Goal: Information Seeking & Learning: Learn about a topic

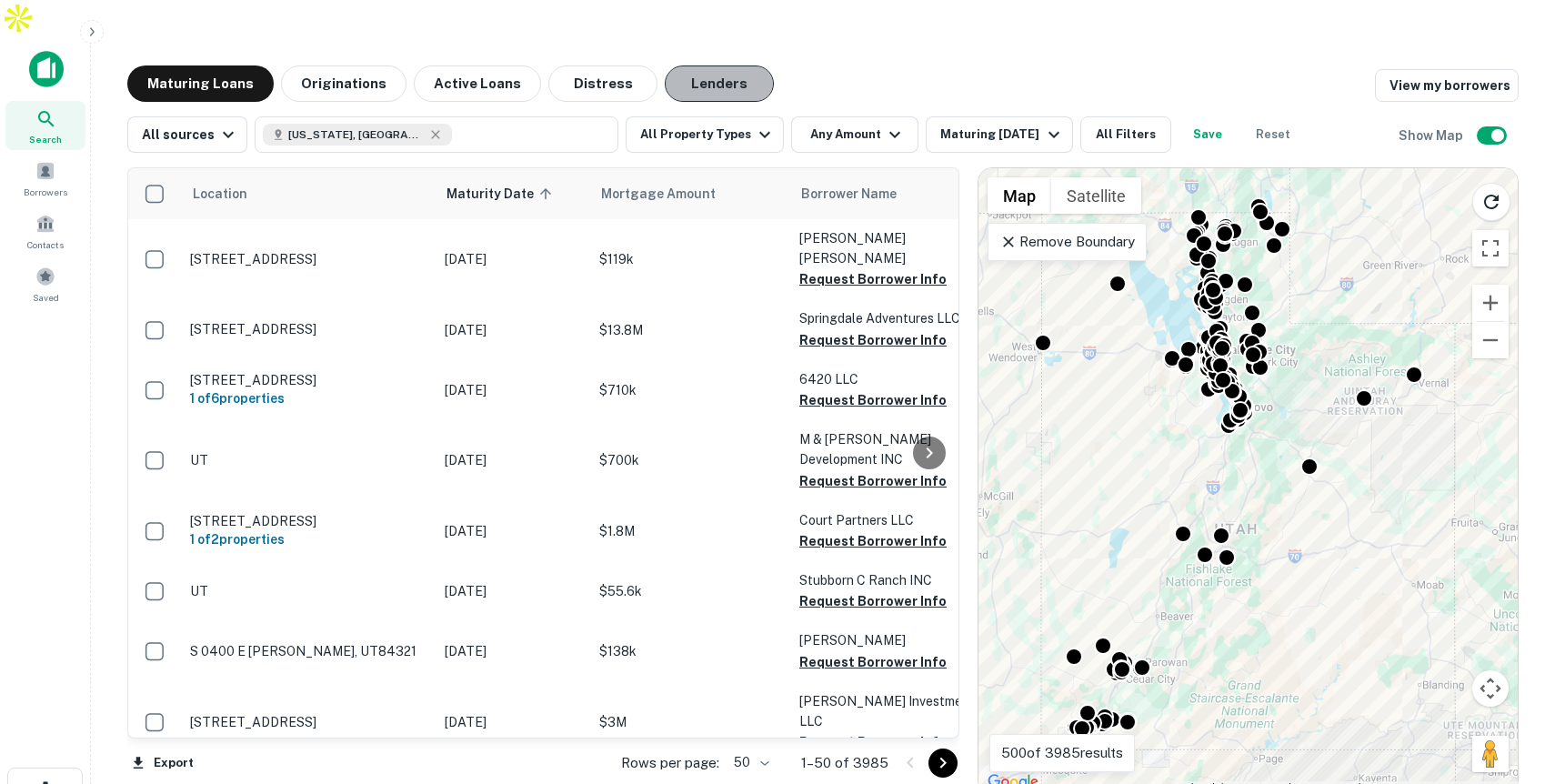
click at [717, 65] on button "Lenders" at bounding box center [719, 83] width 109 height 36
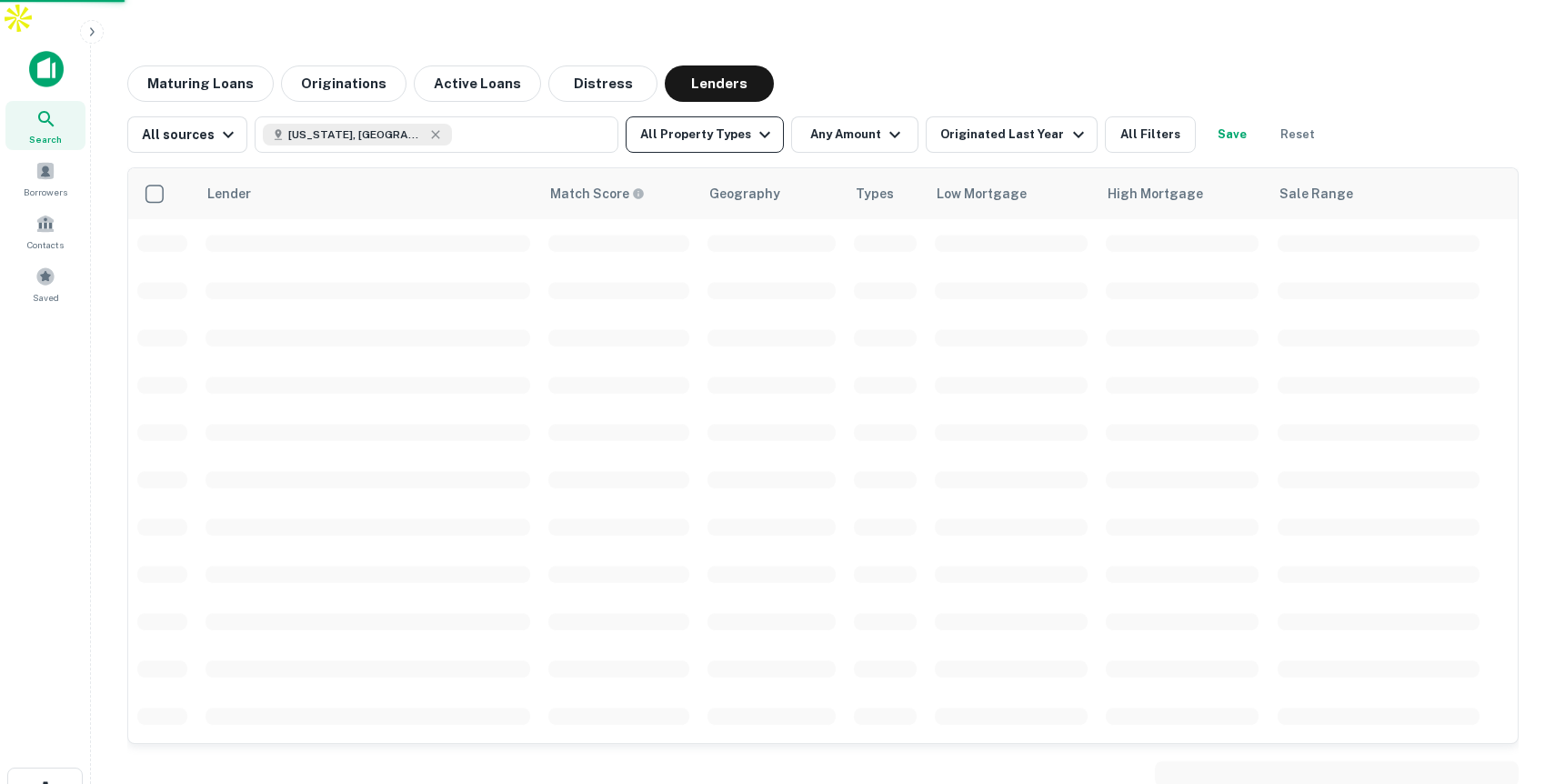
scroll to position [5, 0]
click at [734, 116] on button "All Property Types" at bounding box center [704, 133] width 158 height 36
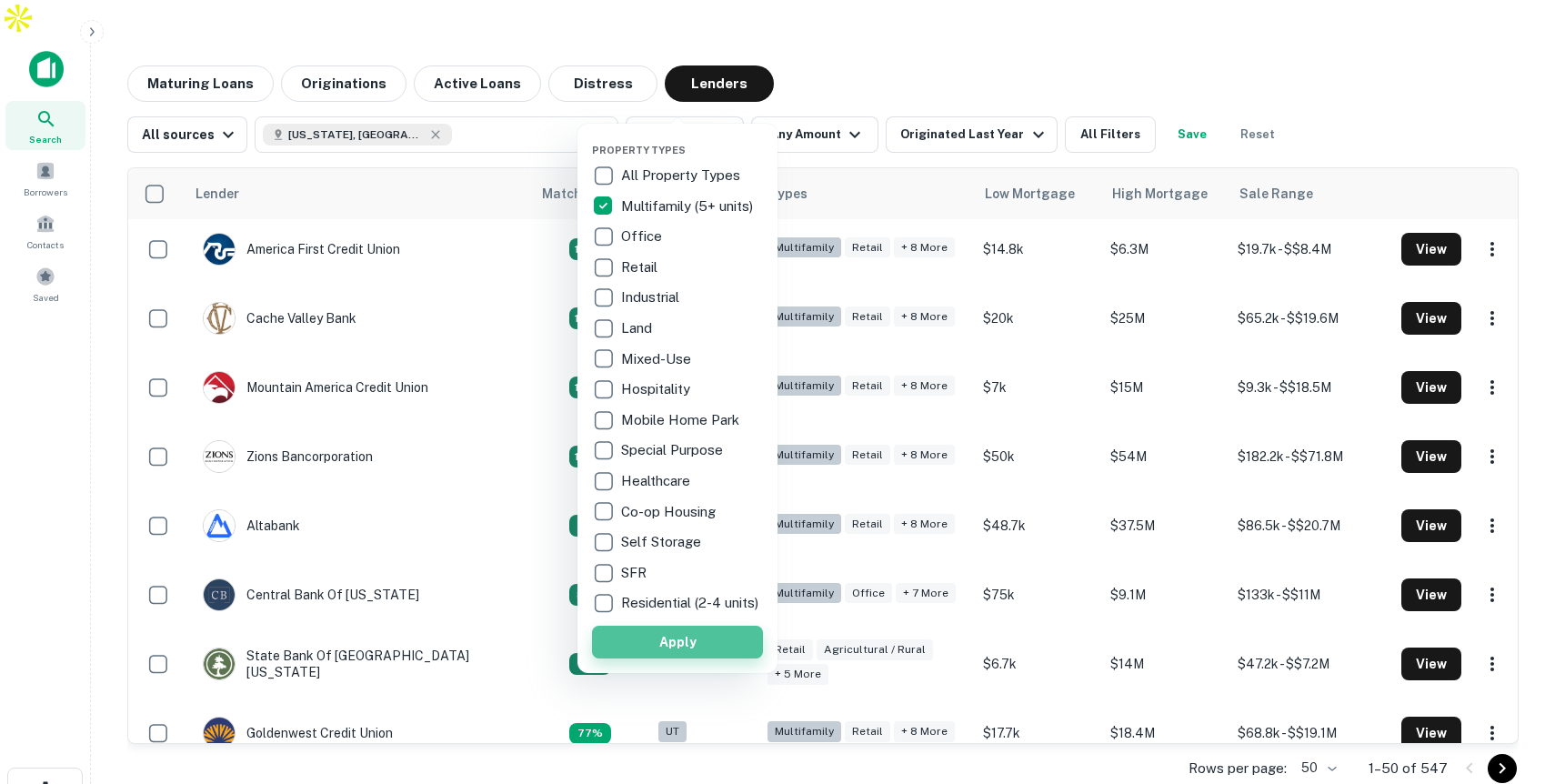
click at [697, 654] on button "Apply" at bounding box center [677, 642] width 171 height 33
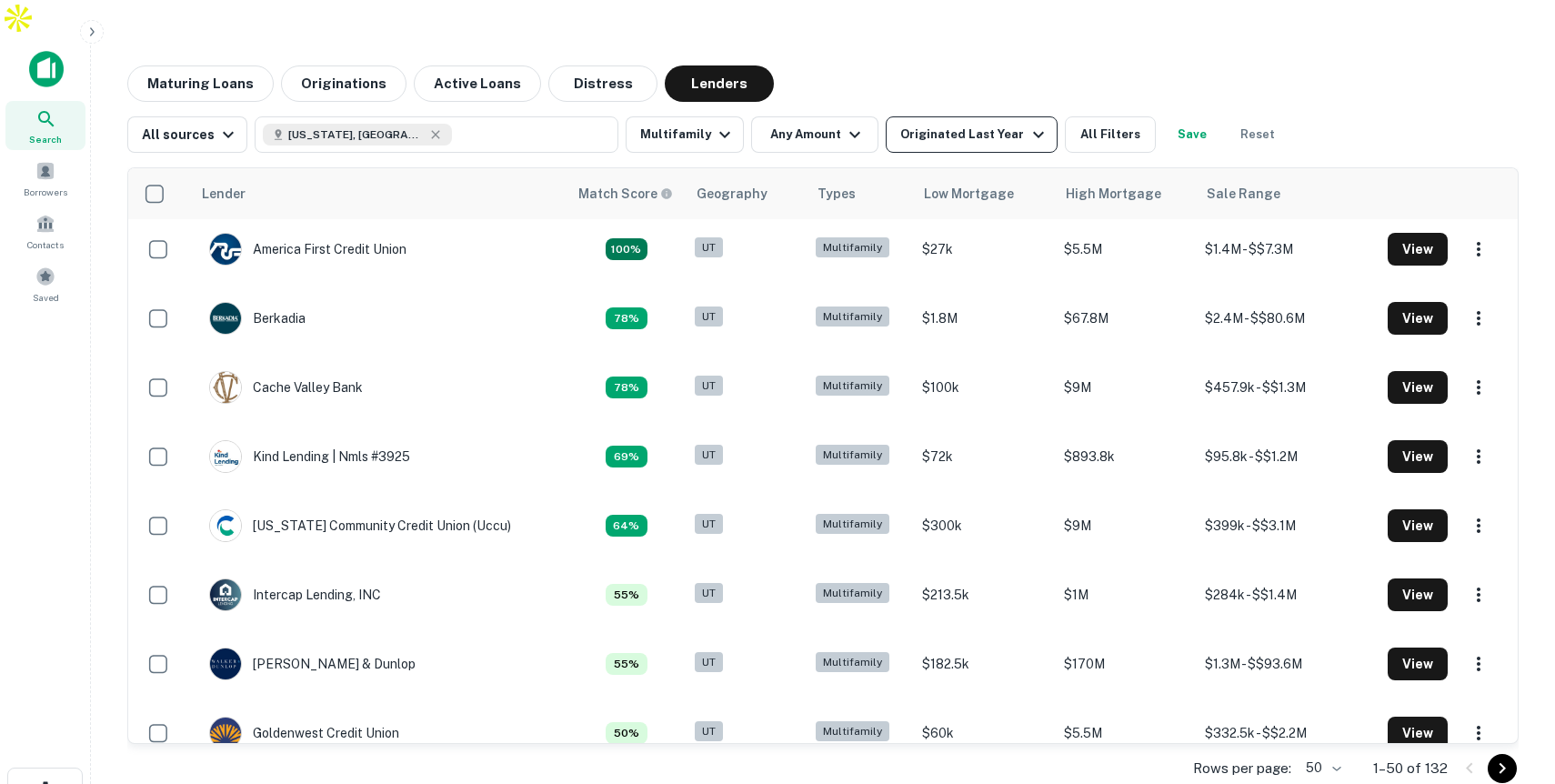
click at [957, 124] on div "Originated Last Year" at bounding box center [974, 134] width 148 height 21
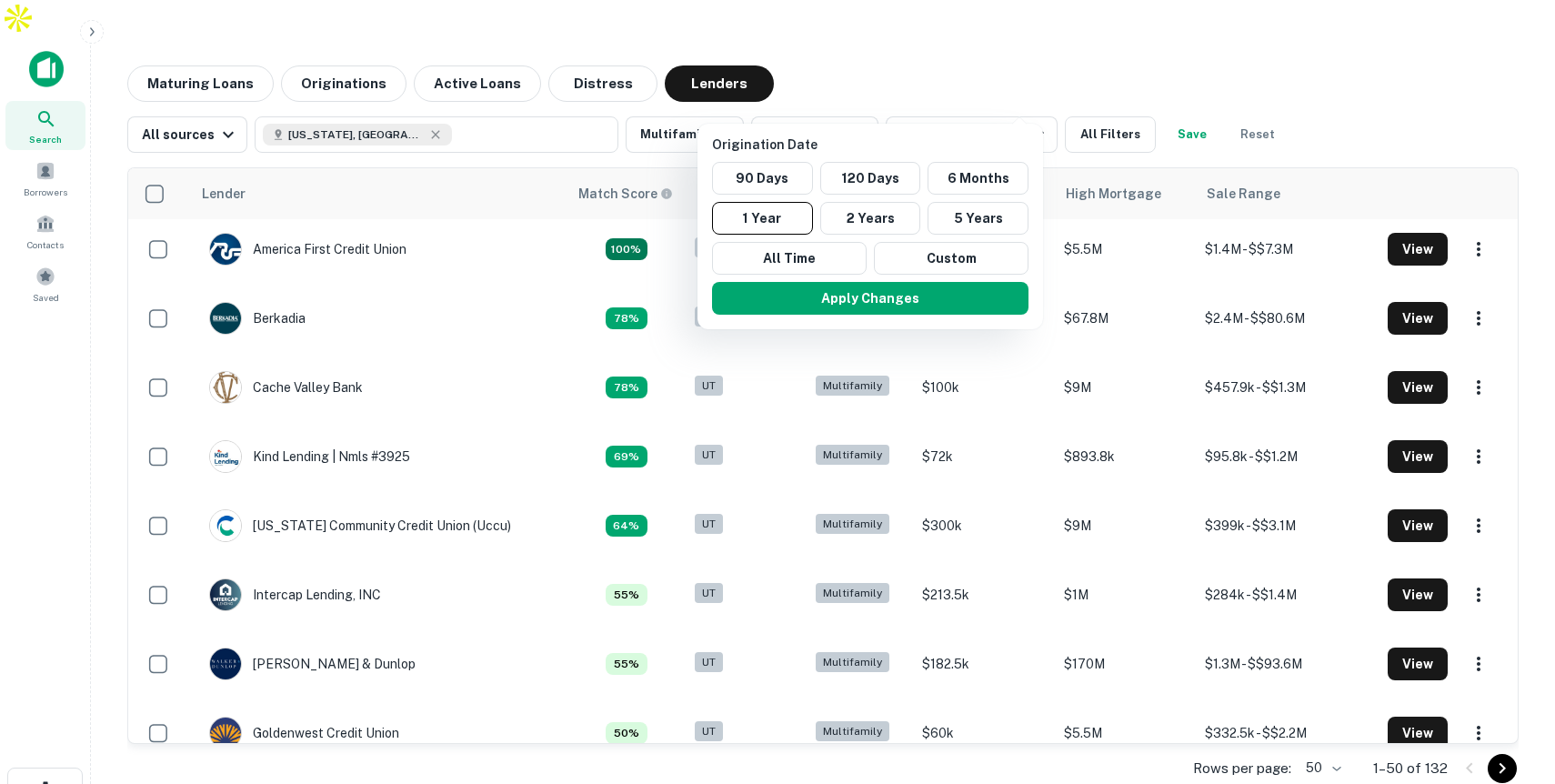
click at [1107, 102] on div at bounding box center [778, 392] width 1555 height 784
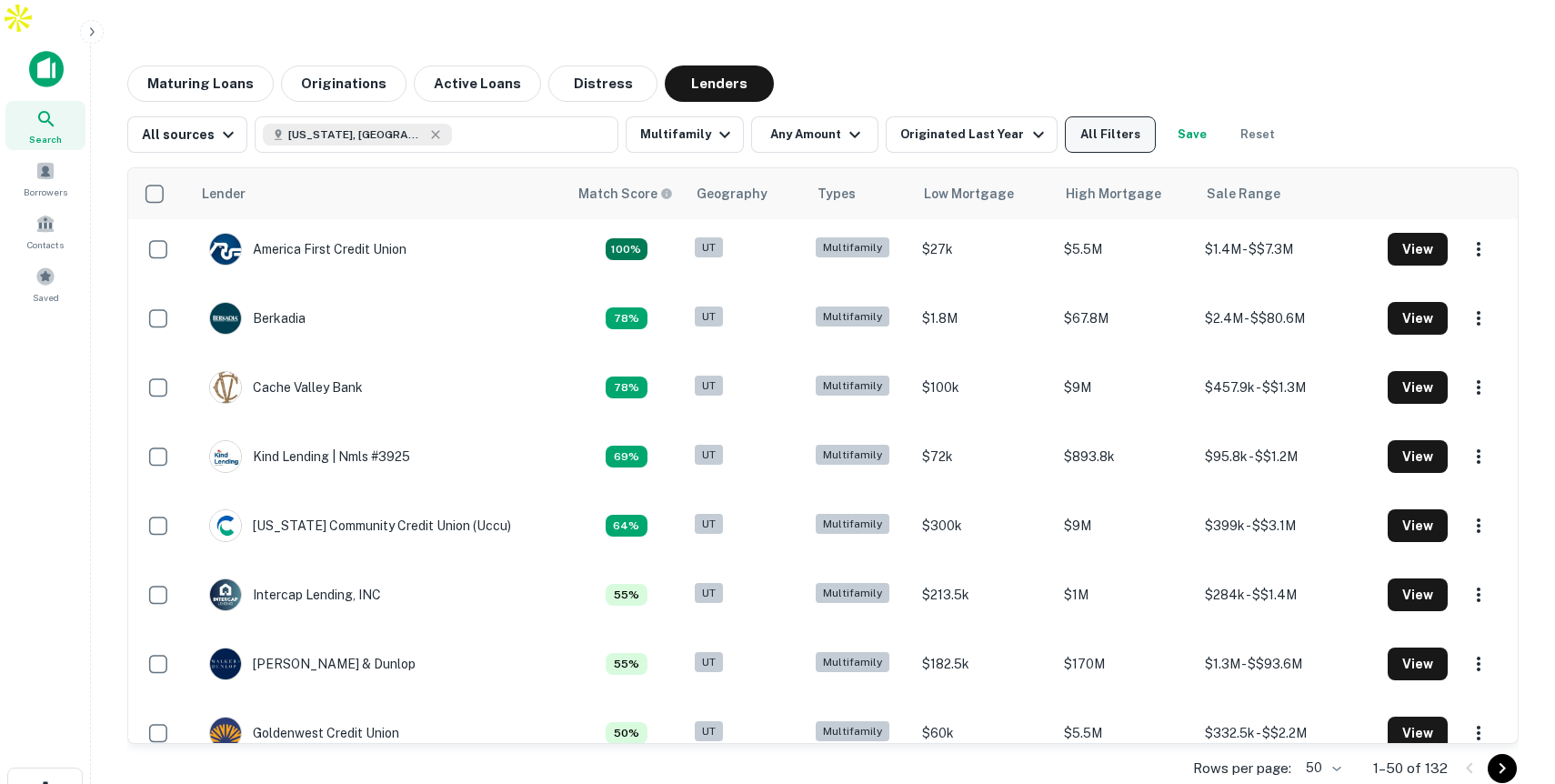
click at [1108, 116] on button "All Filters" at bounding box center [1110, 133] width 91 height 36
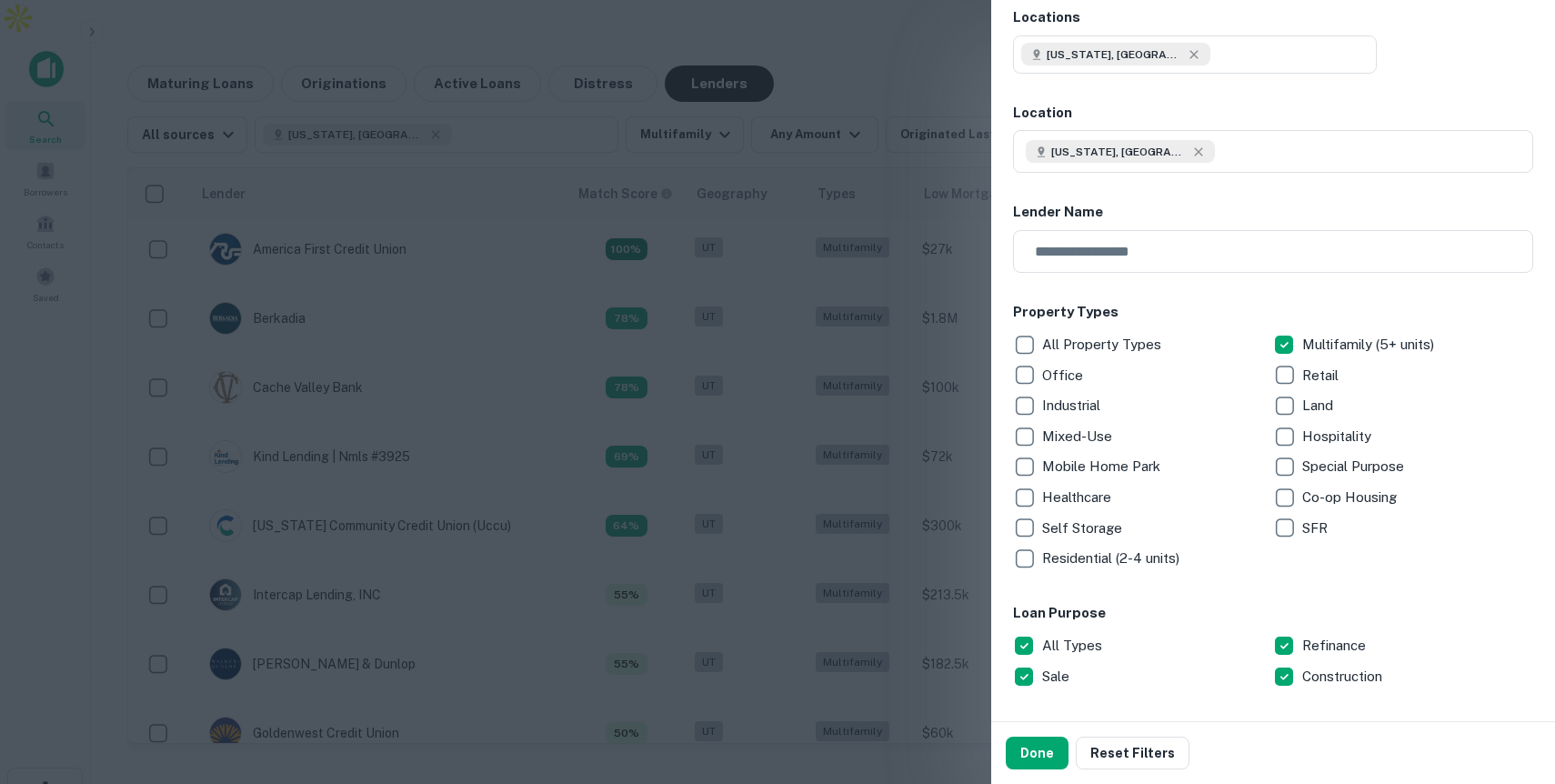
scroll to position [114, 0]
click at [1046, 749] on button "Done" at bounding box center [1037, 753] width 62 height 33
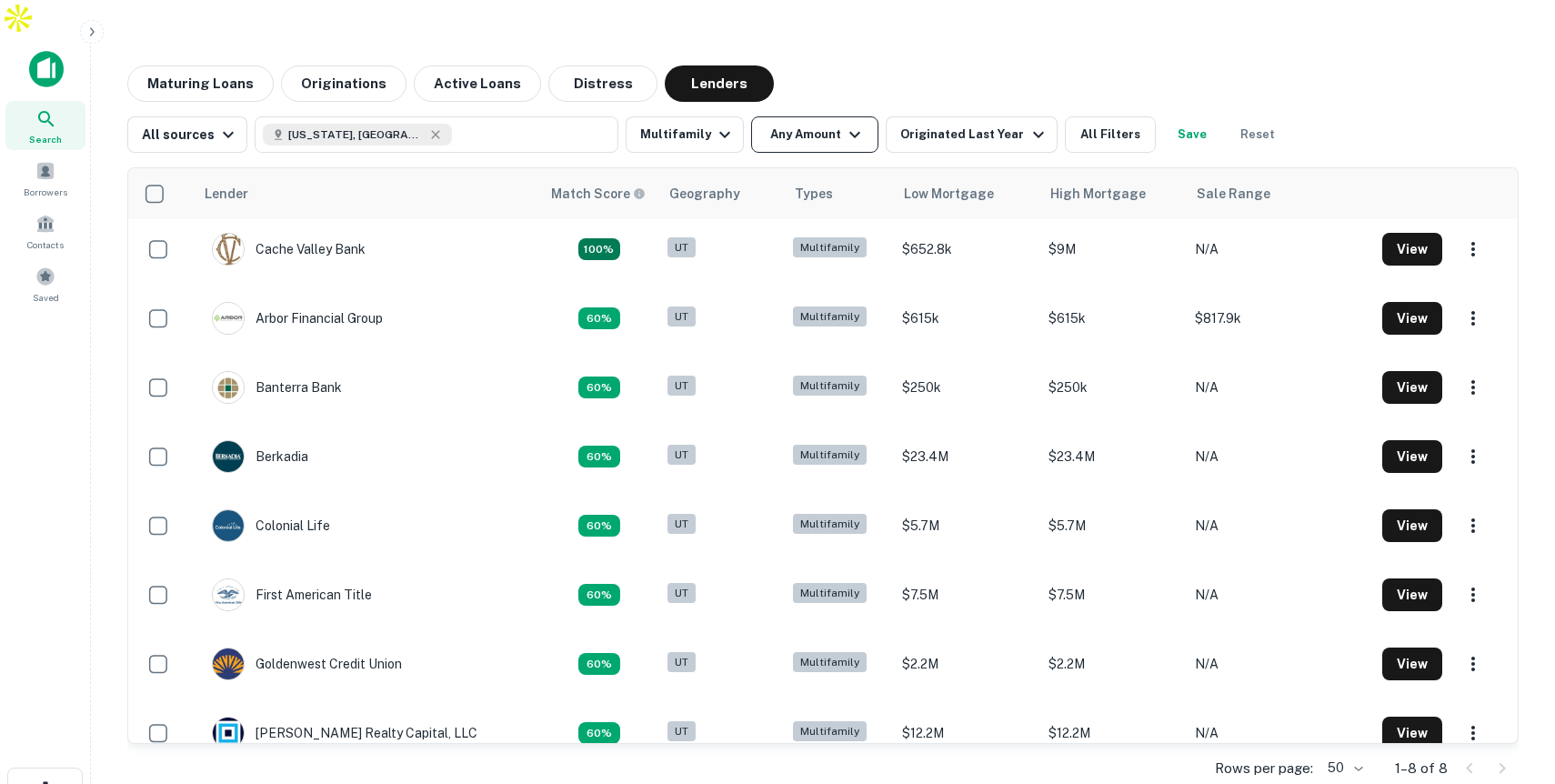
click at [801, 116] on button "Any Amount" at bounding box center [815, 133] width 128 height 36
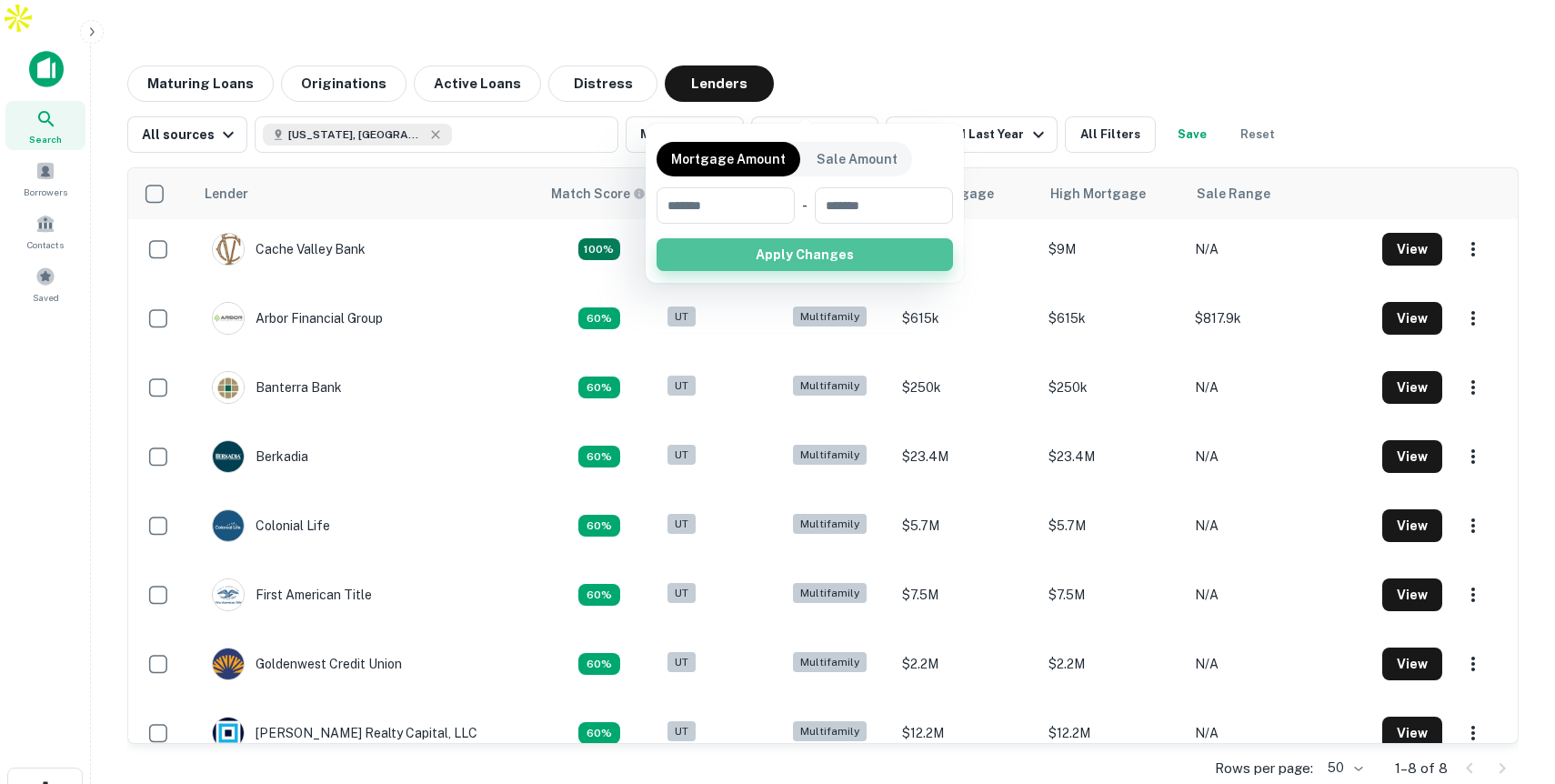
click at [758, 252] on button "Apply Changes" at bounding box center [805, 255] width 296 height 33
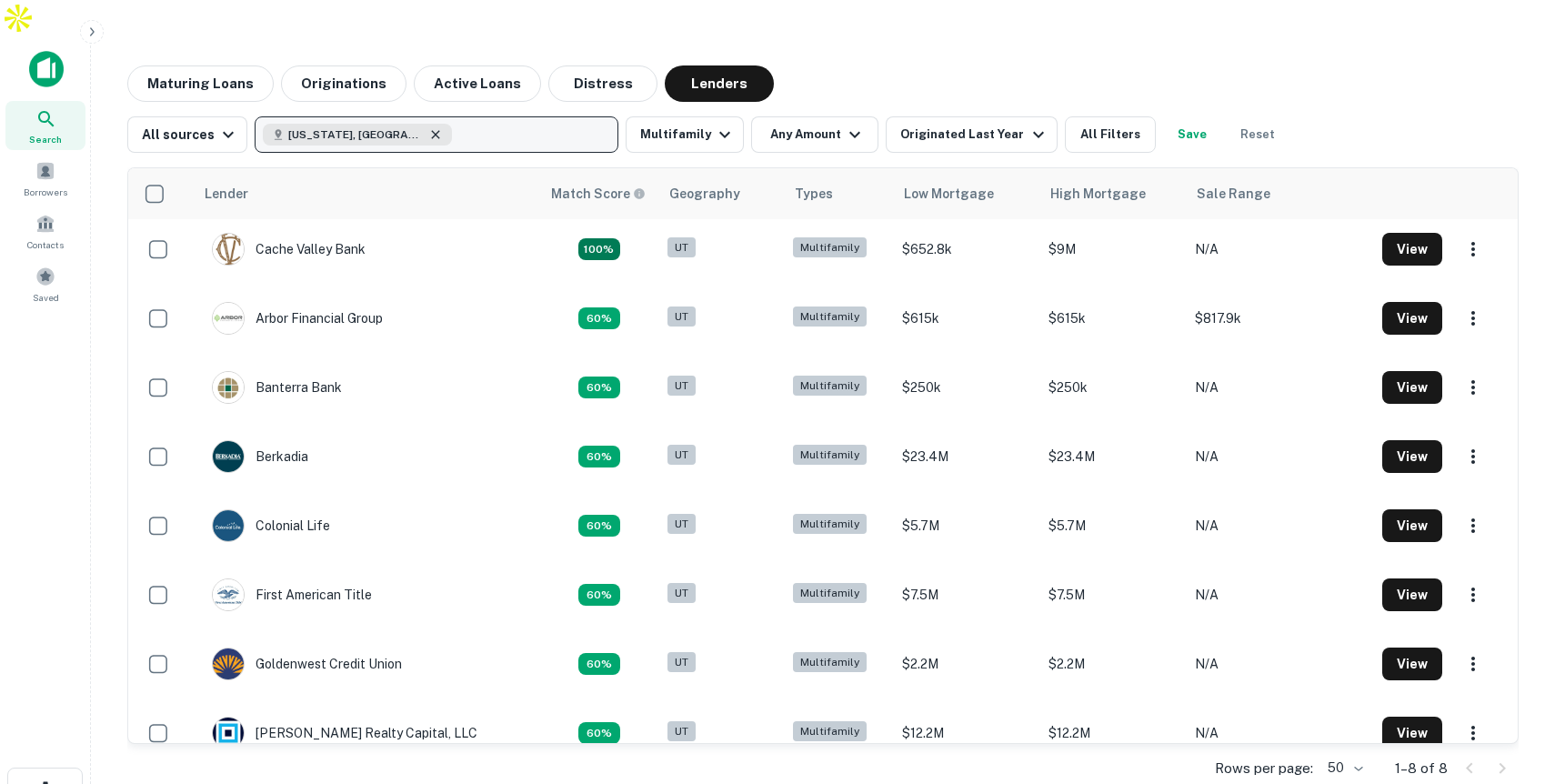
click at [429, 128] on icon "button" at bounding box center [436, 134] width 15 height 15
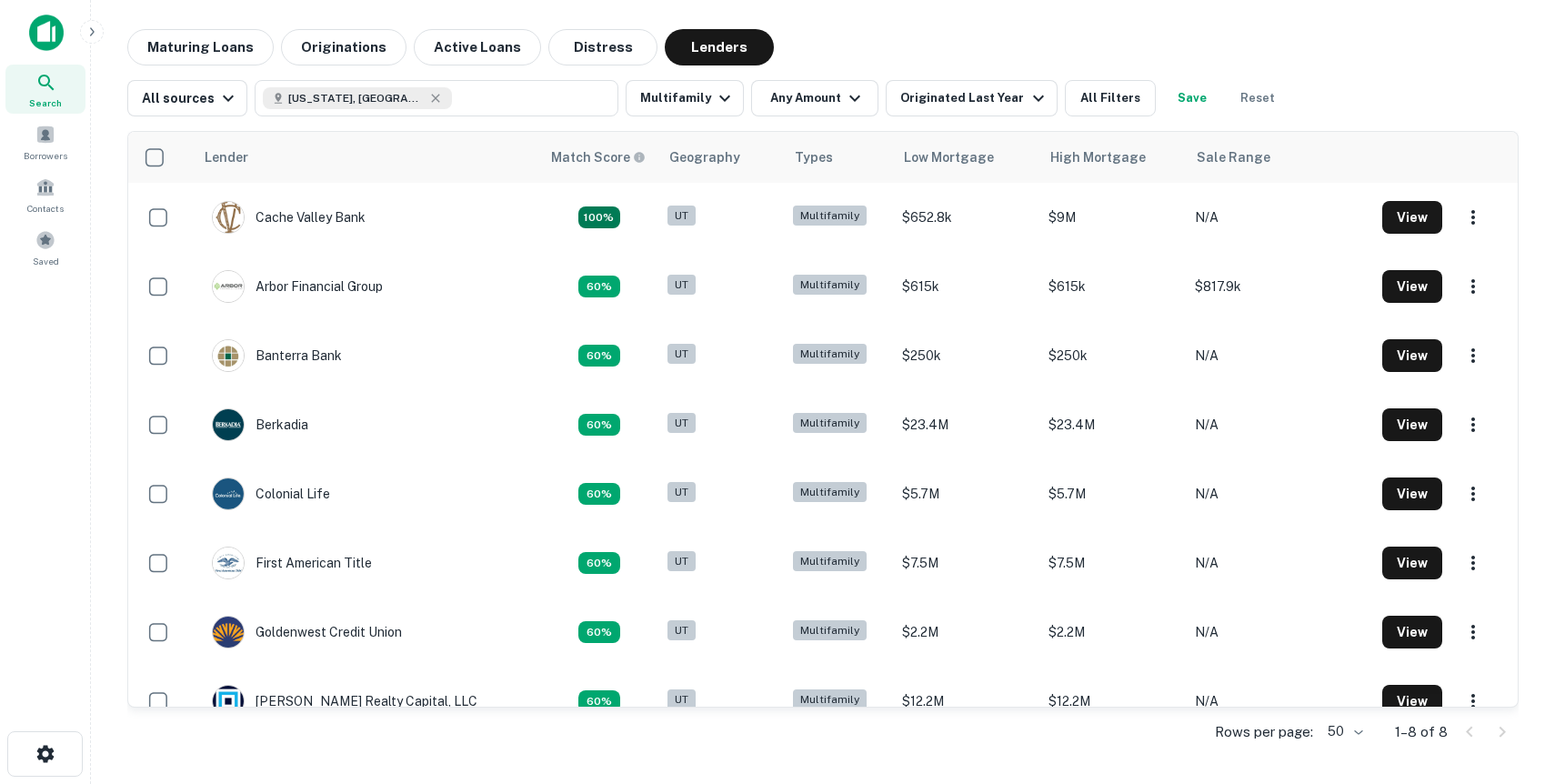
scroll to position [5, 0]
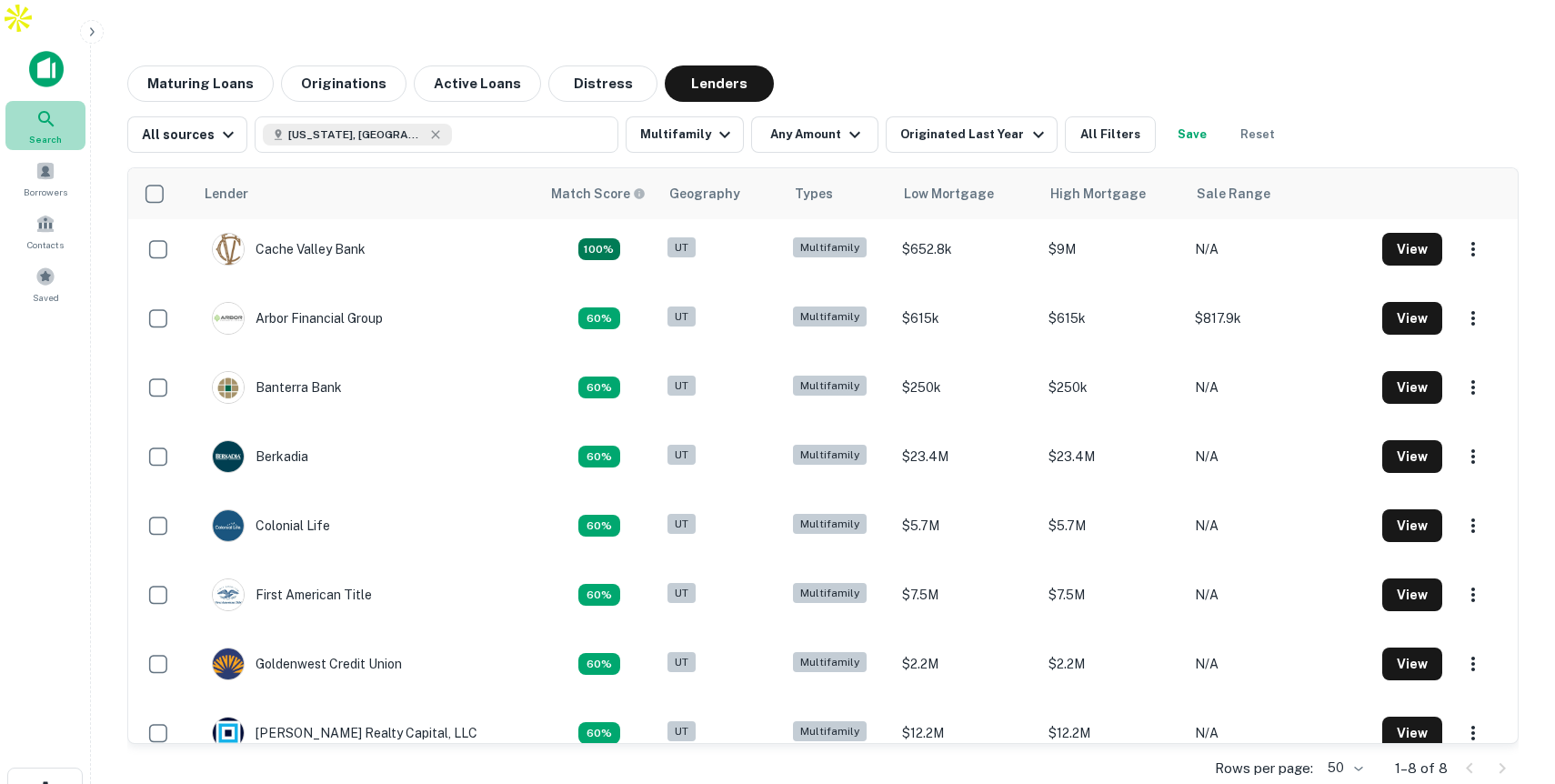
click at [60, 101] on div "Search" at bounding box center [46, 126] width 80 height 49
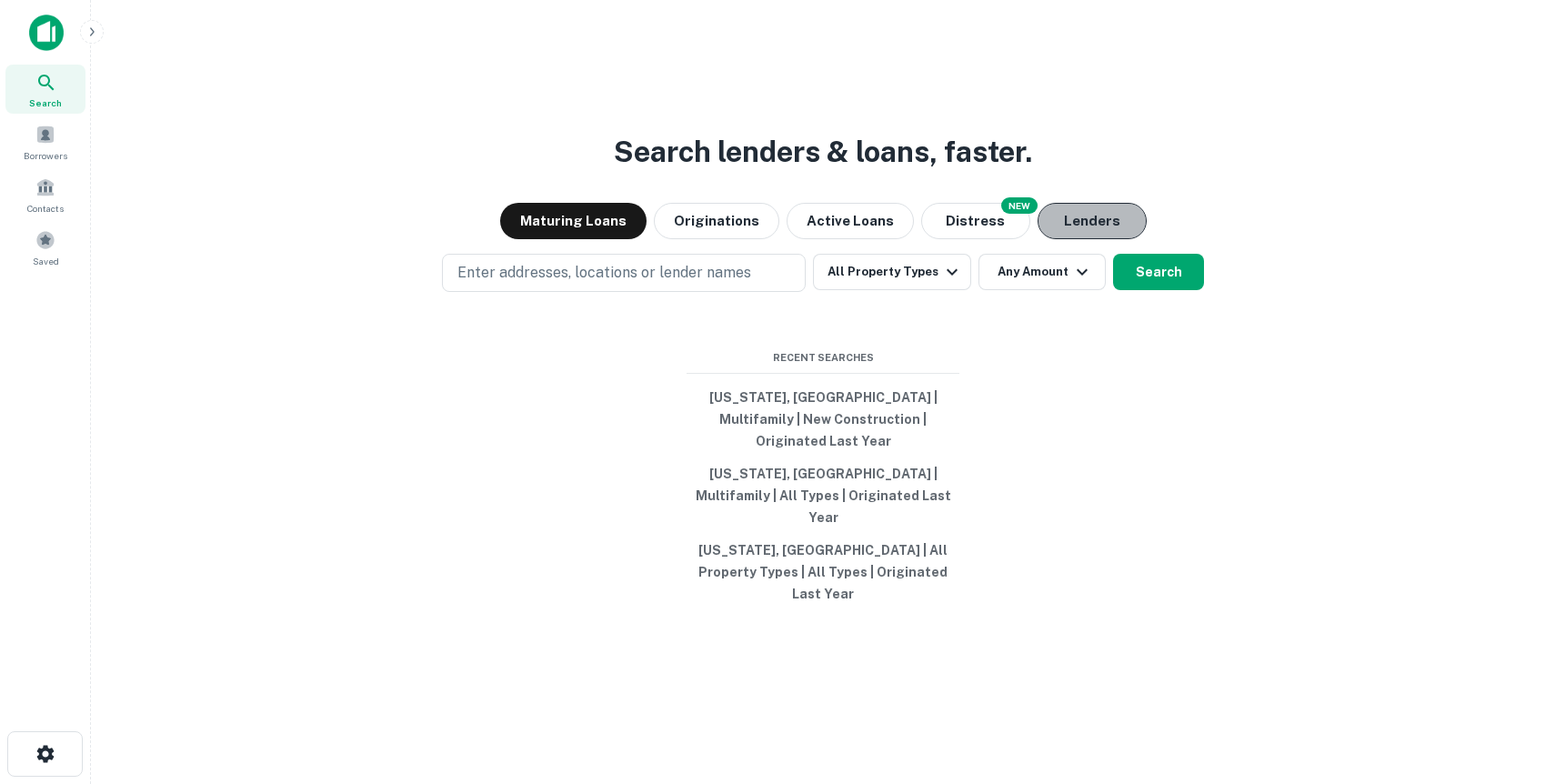
click at [1117, 240] on button "Lenders" at bounding box center [1092, 220] width 109 height 36
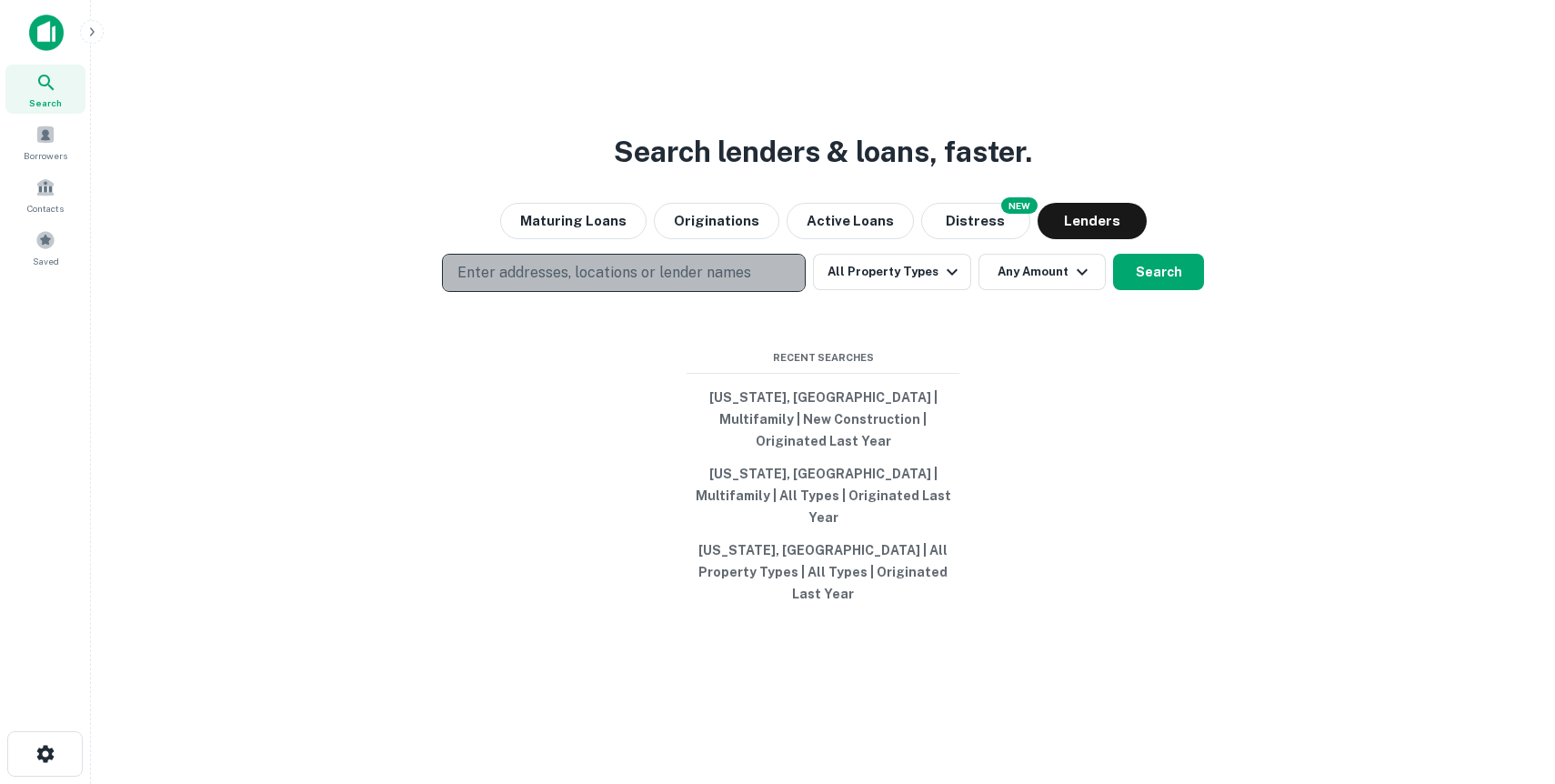
click at [750, 292] on button "Enter addresses, locations or lender names" at bounding box center [624, 272] width 363 height 38
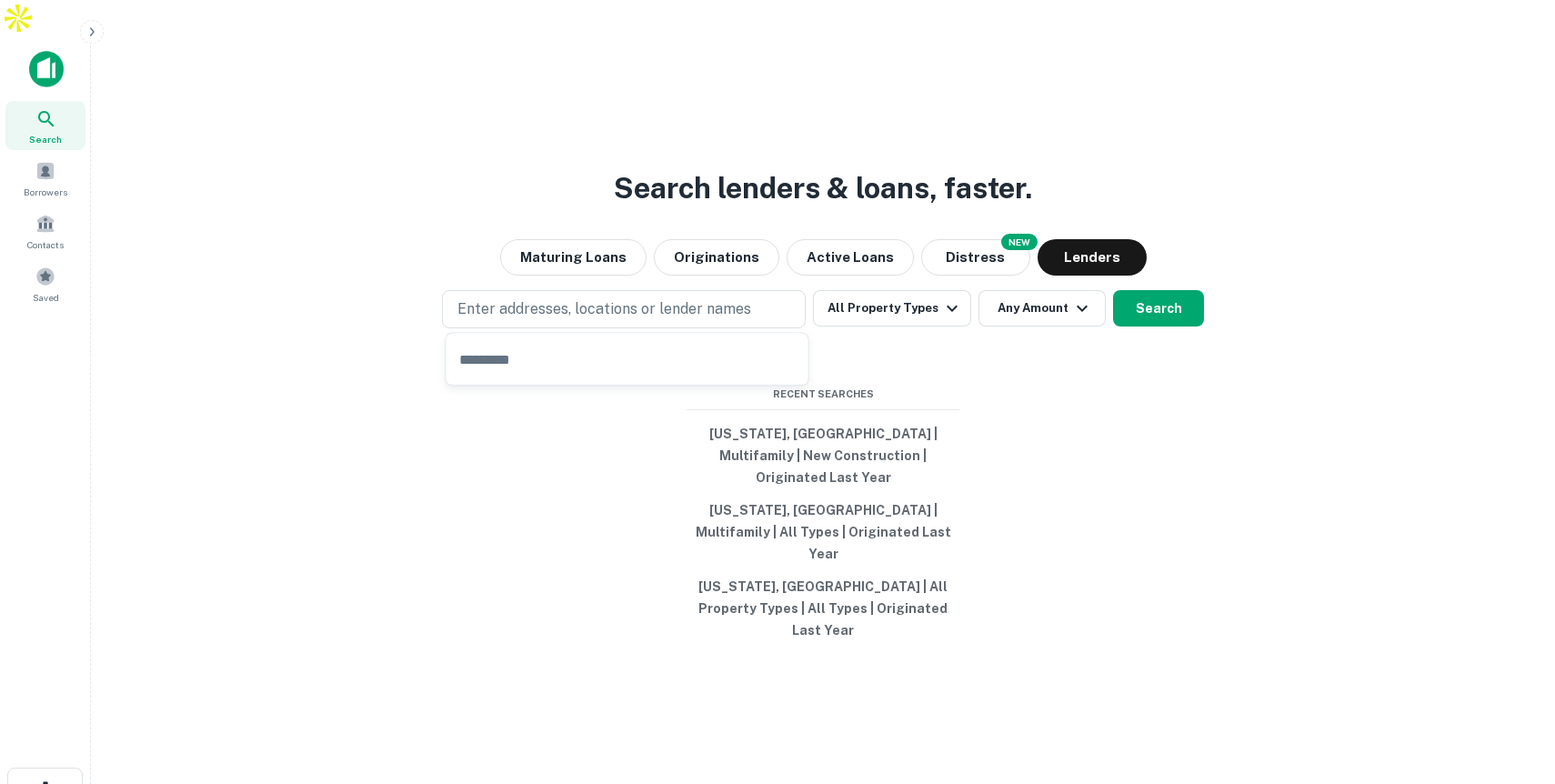
click at [631, 355] on input "text" at bounding box center [627, 359] width 362 height 51
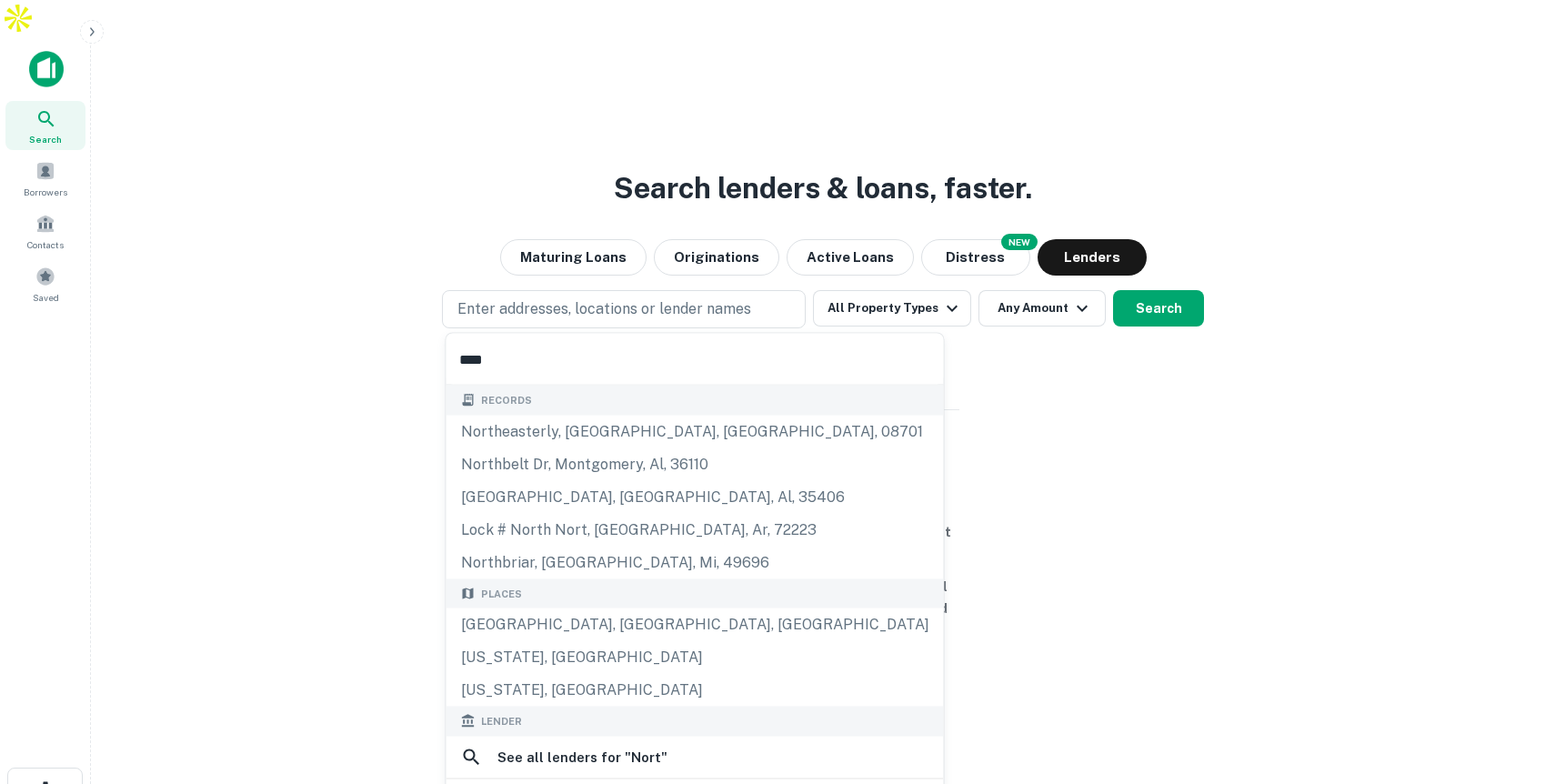
type input "*****"
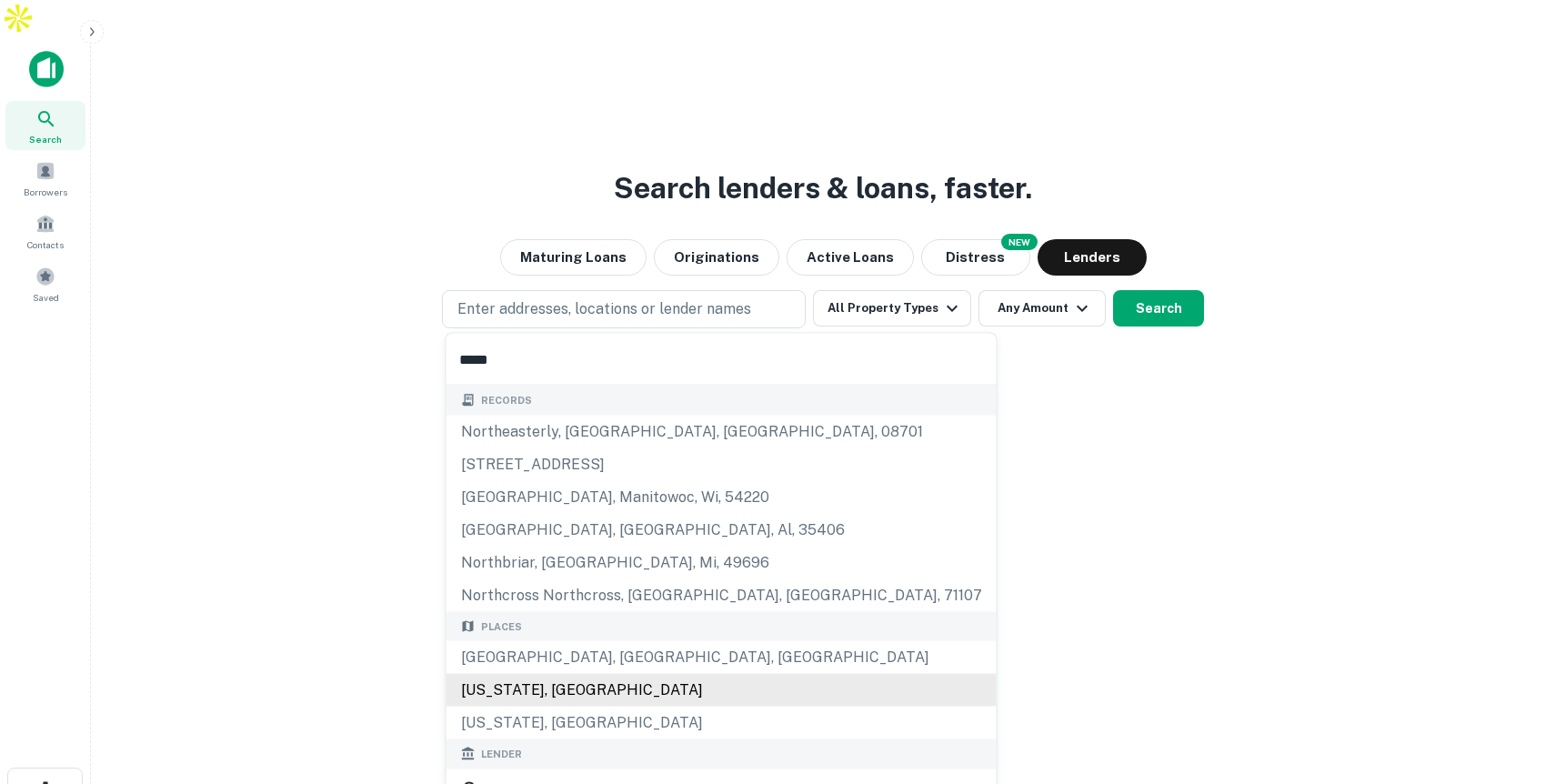
click at [563, 686] on div "North Carolina, USA" at bounding box center [721, 691] width 550 height 33
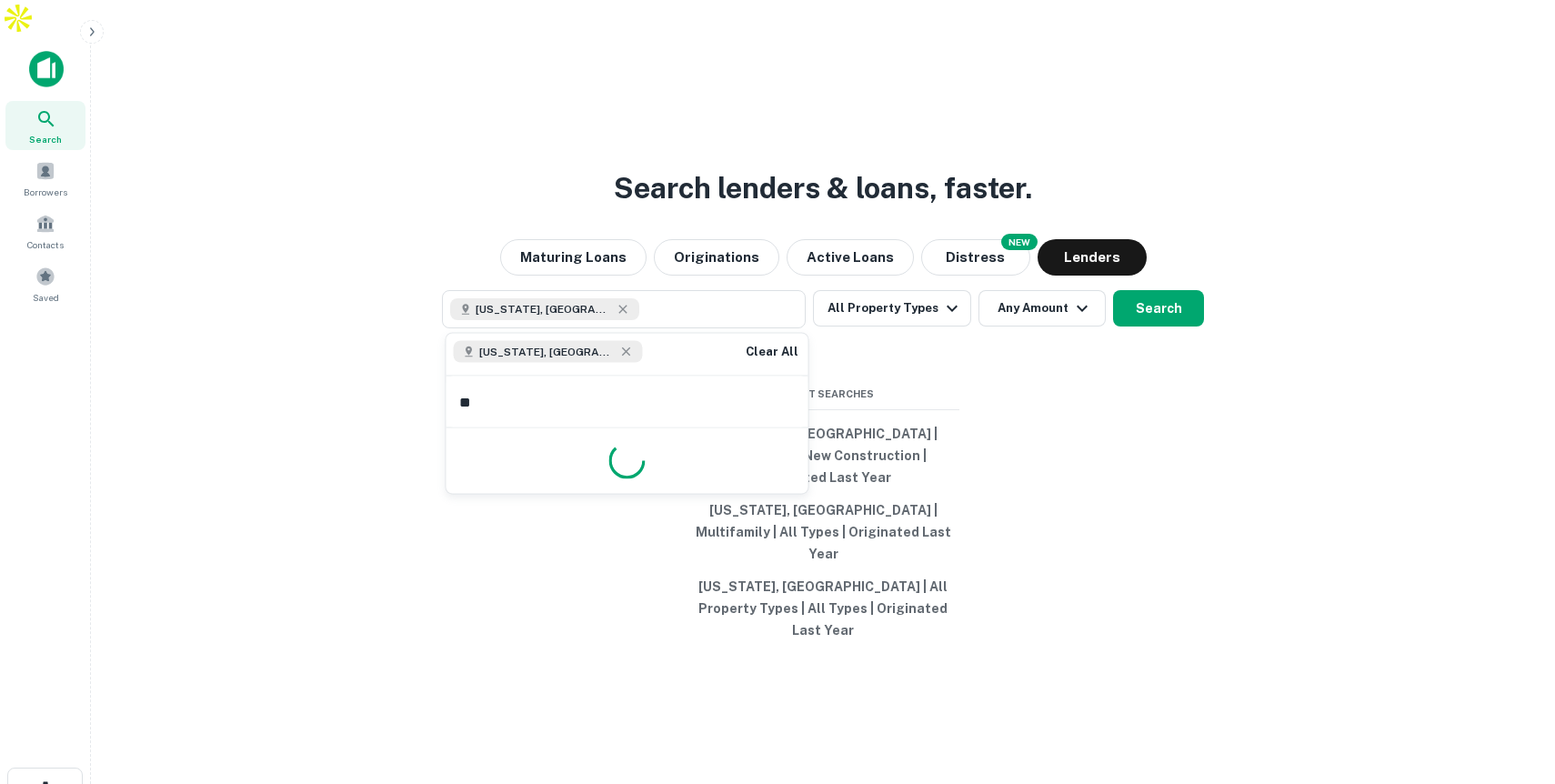
type input "*"
type input "**"
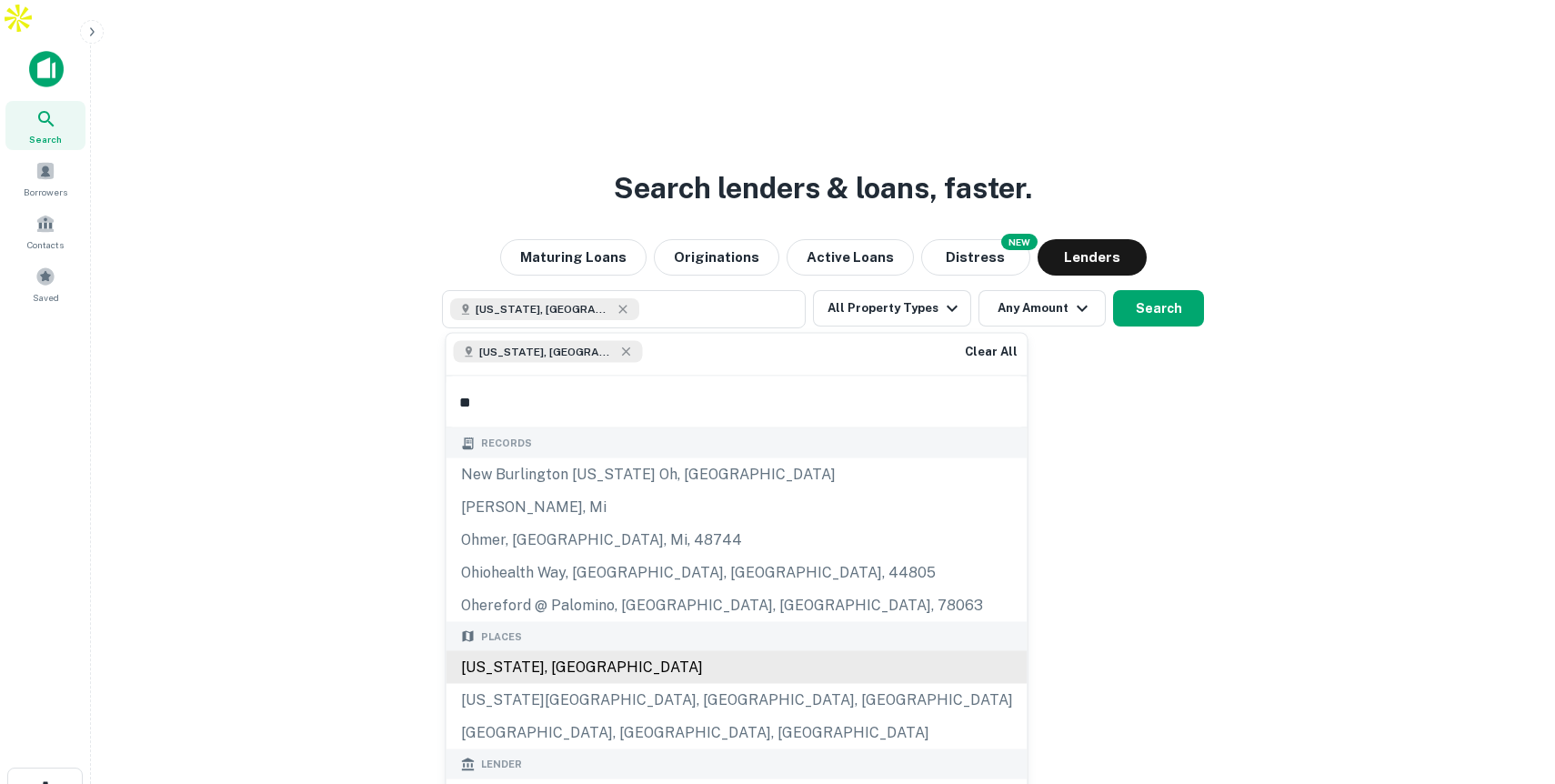
click at [588, 656] on div "Ohio, USA" at bounding box center [737, 667] width 582 height 33
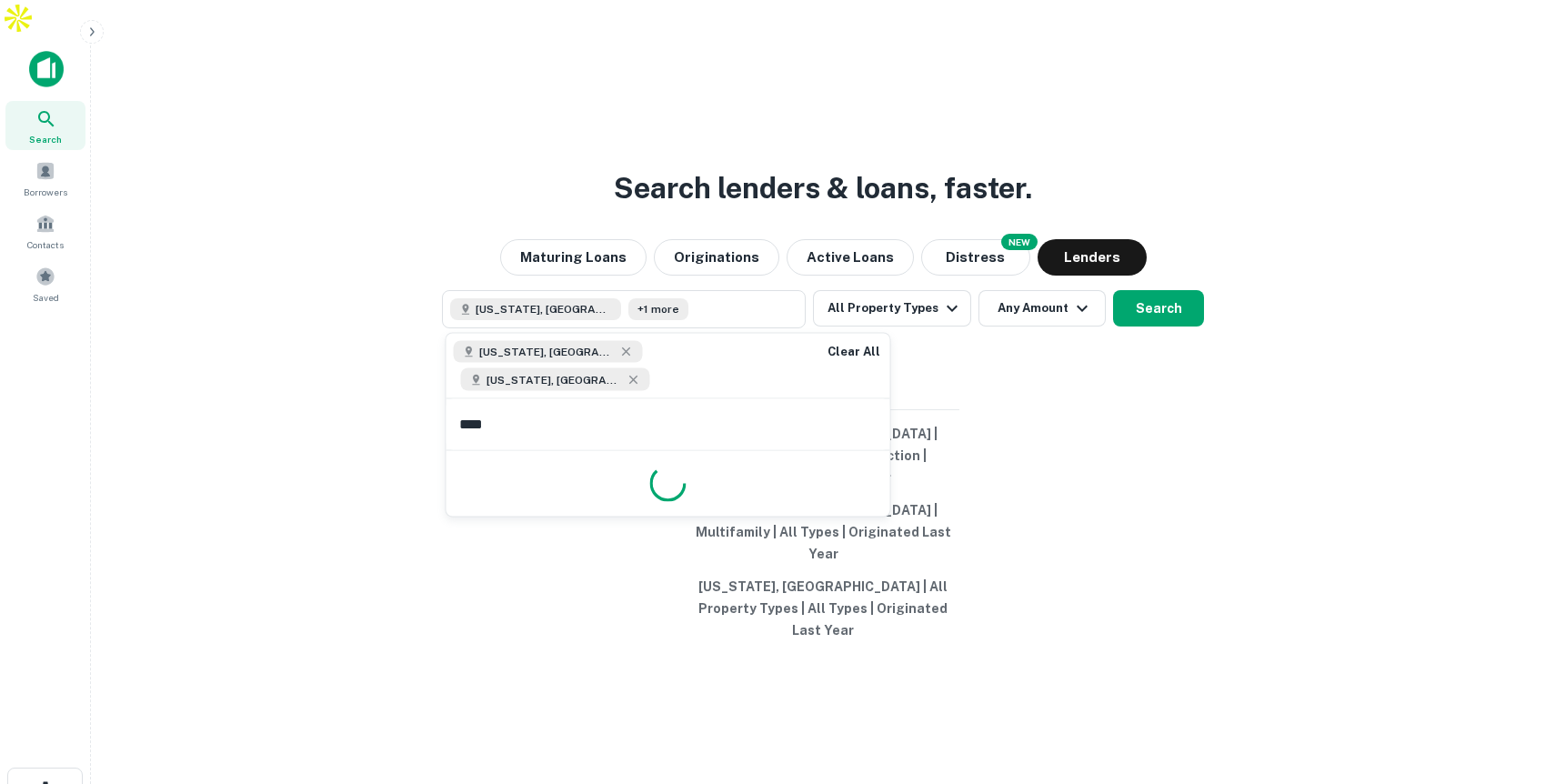
type input "*****"
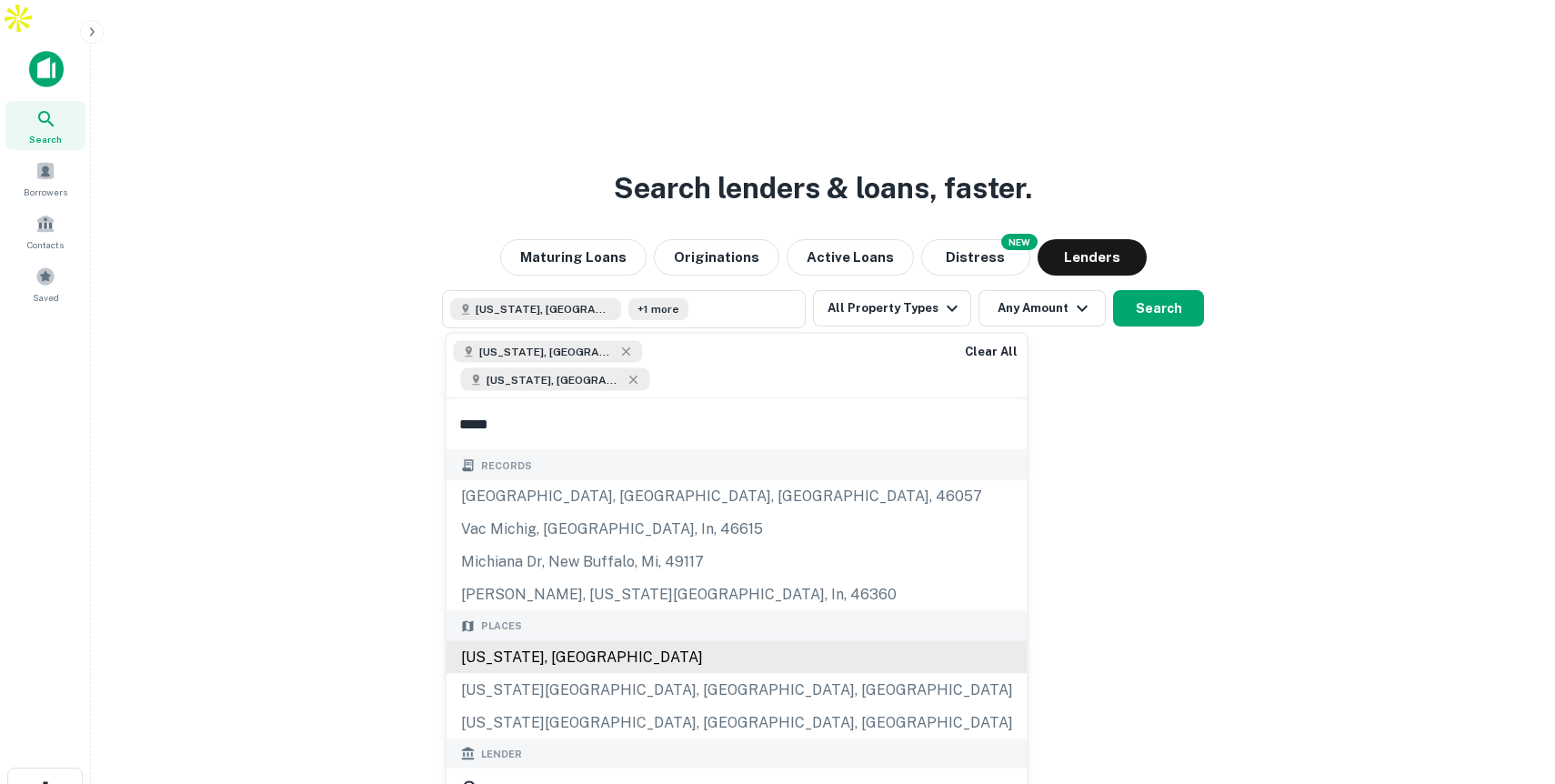
click at [574, 640] on div "Michigan, USA" at bounding box center [737, 656] width 582 height 33
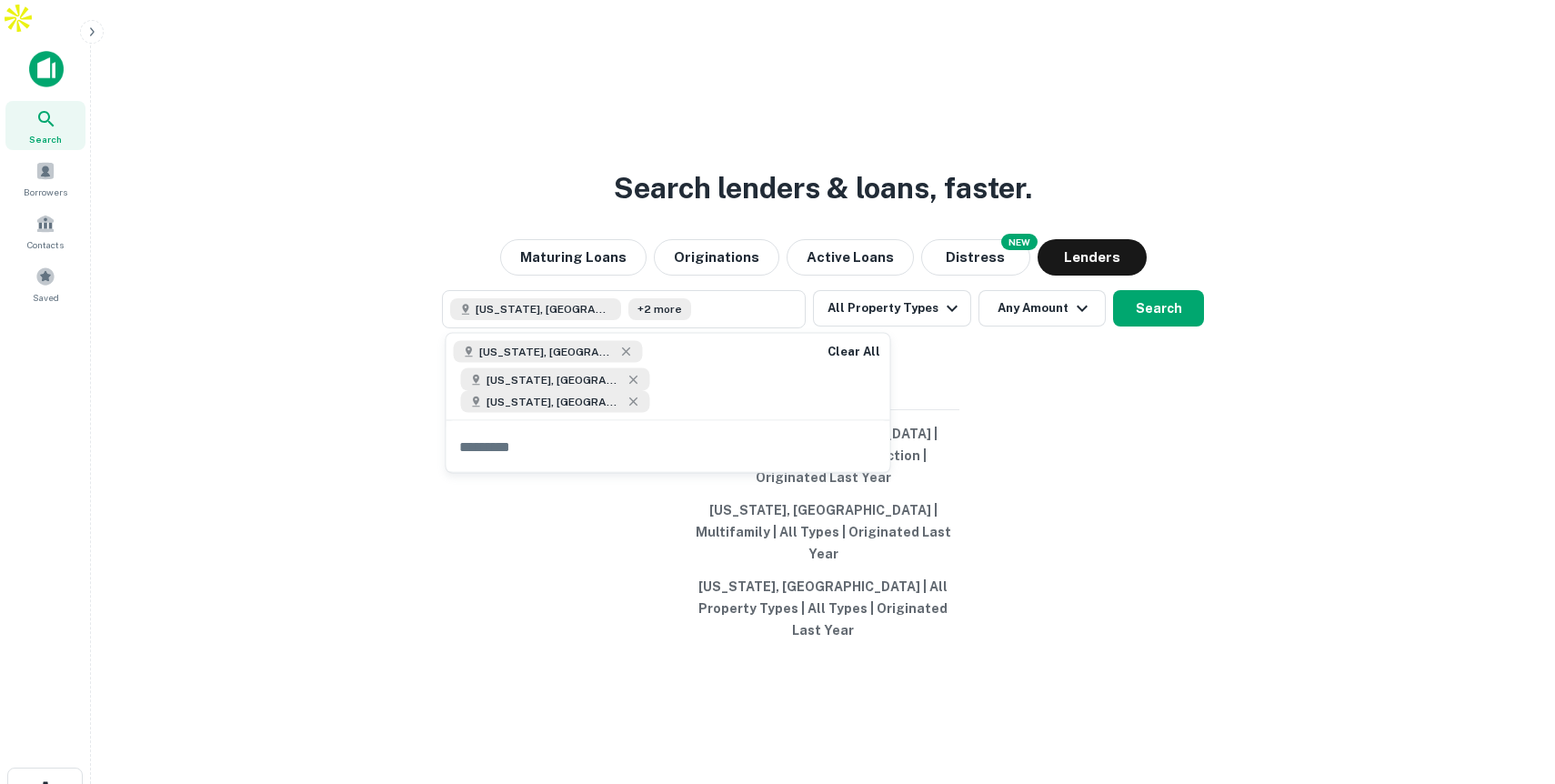
click at [646, 430] on input "text" at bounding box center [668, 446] width 444 height 51
type input "****"
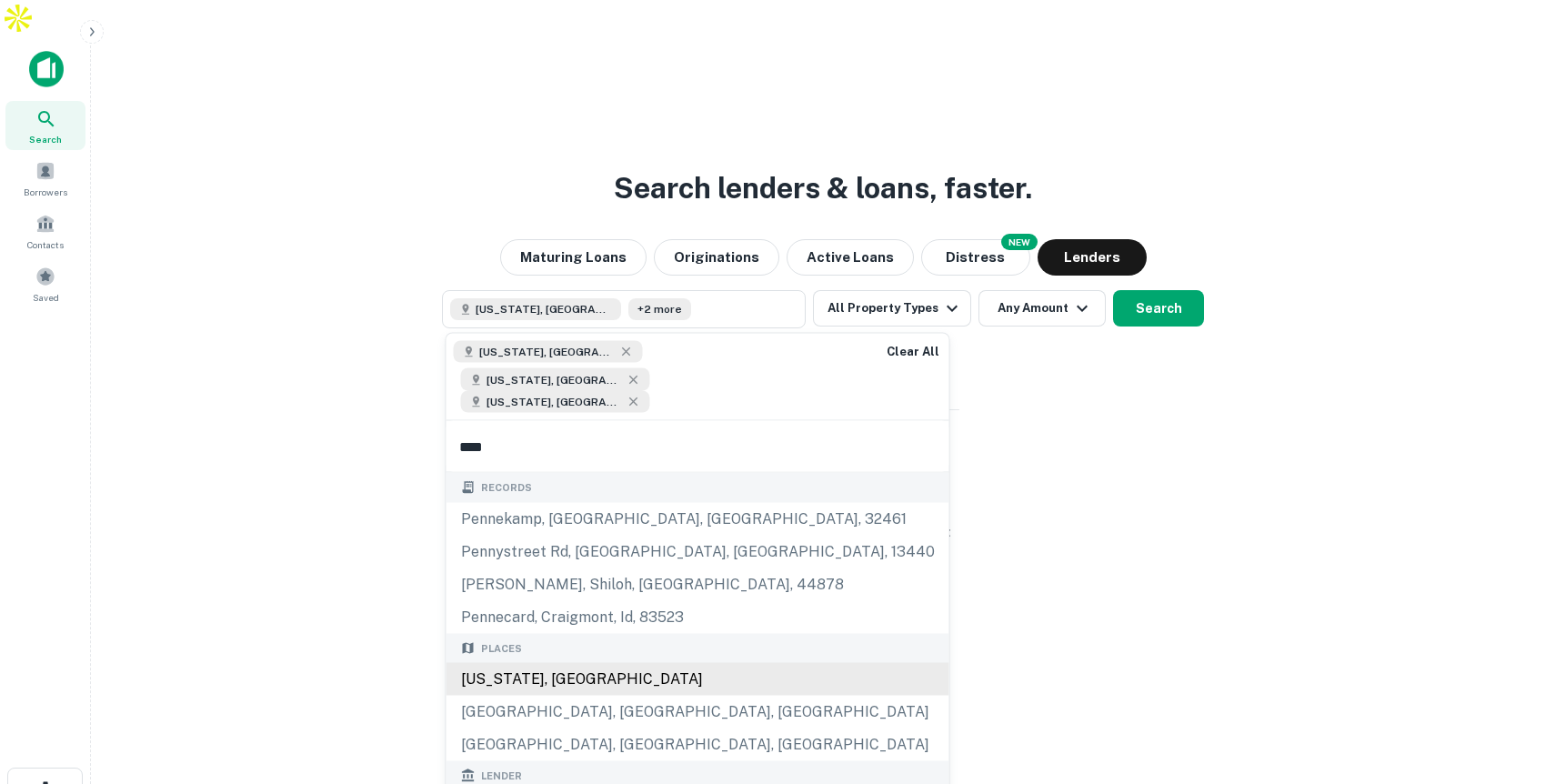
click at [572, 663] on div "Pennsylvania, USA" at bounding box center [698, 680] width 503 height 33
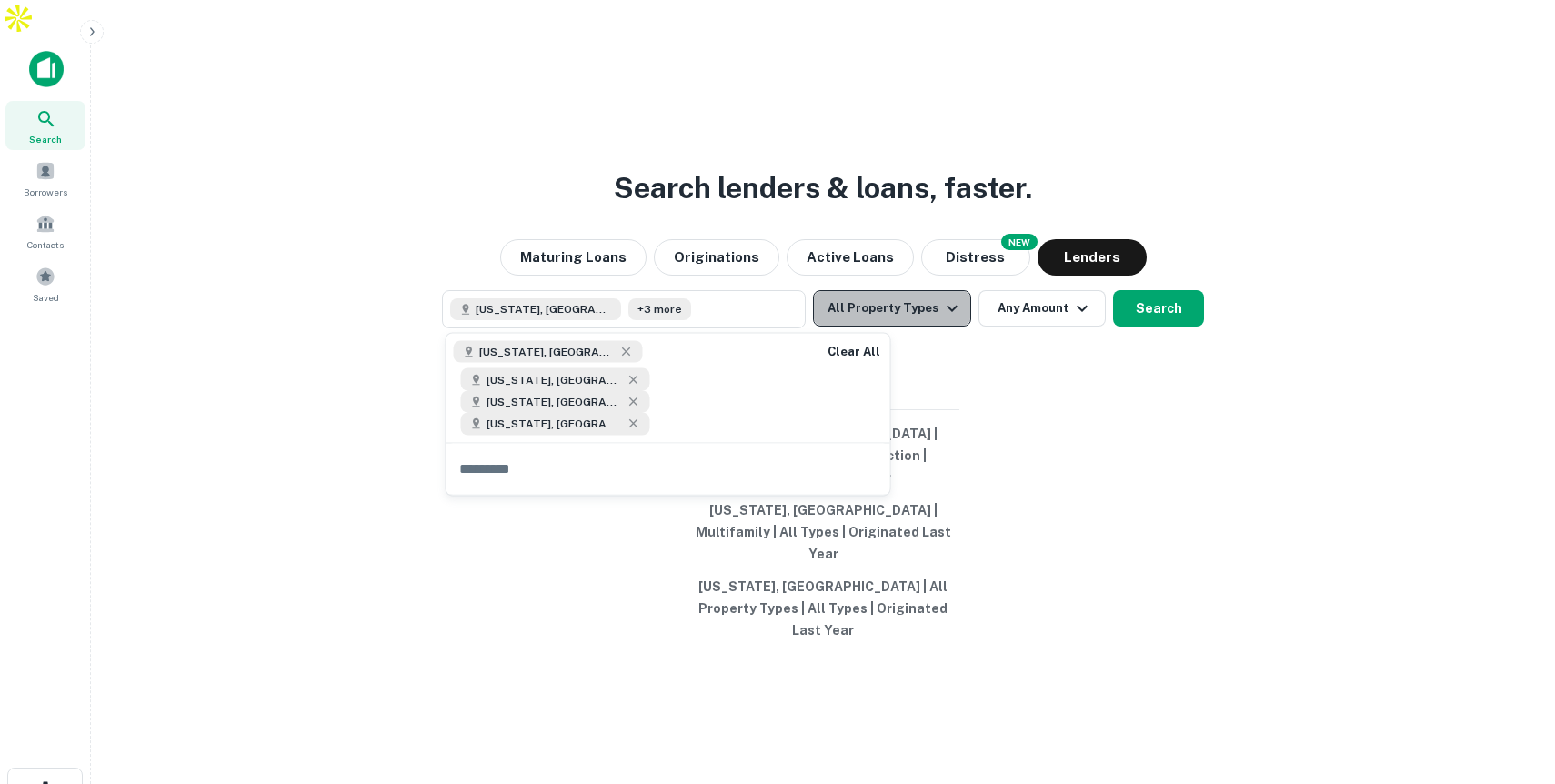
click at [925, 314] on button "All Property Types" at bounding box center [892, 308] width 158 height 36
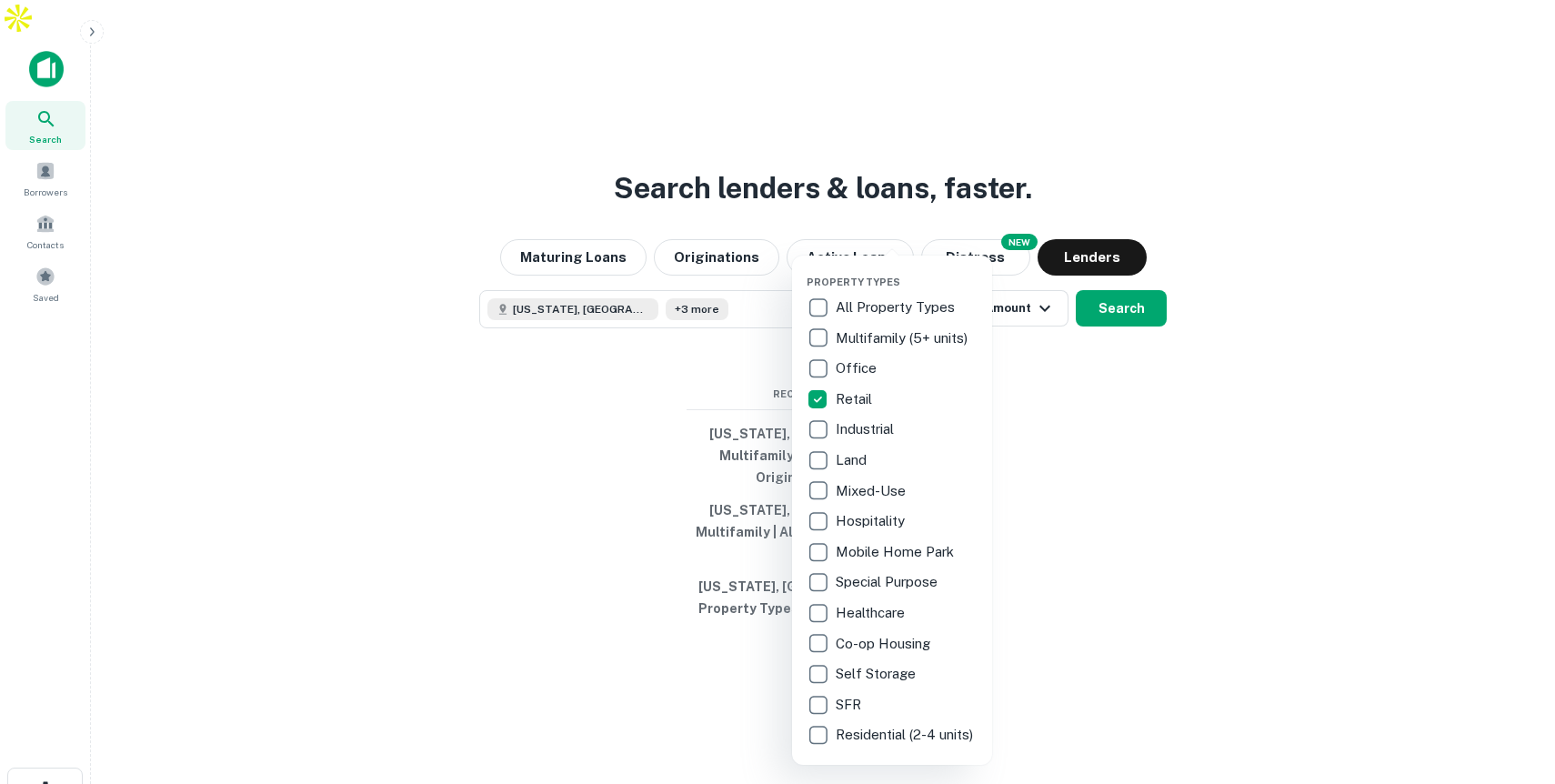
click at [1074, 370] on div at bounding box center [778, 392] width 1555 height 784
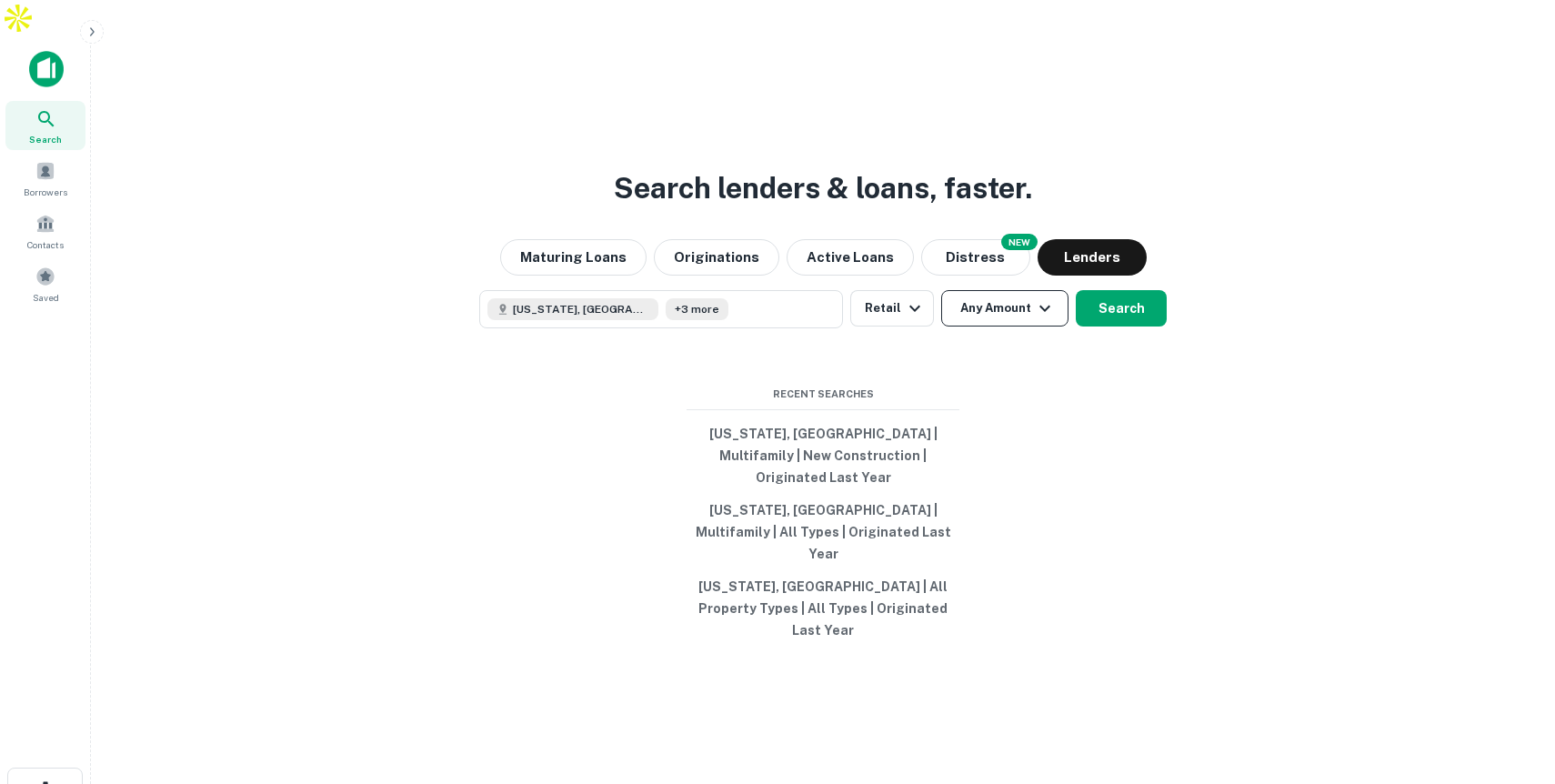
click at [1035, 301] on icon "button" at bounding box center [1044, 308] width 21 height 21
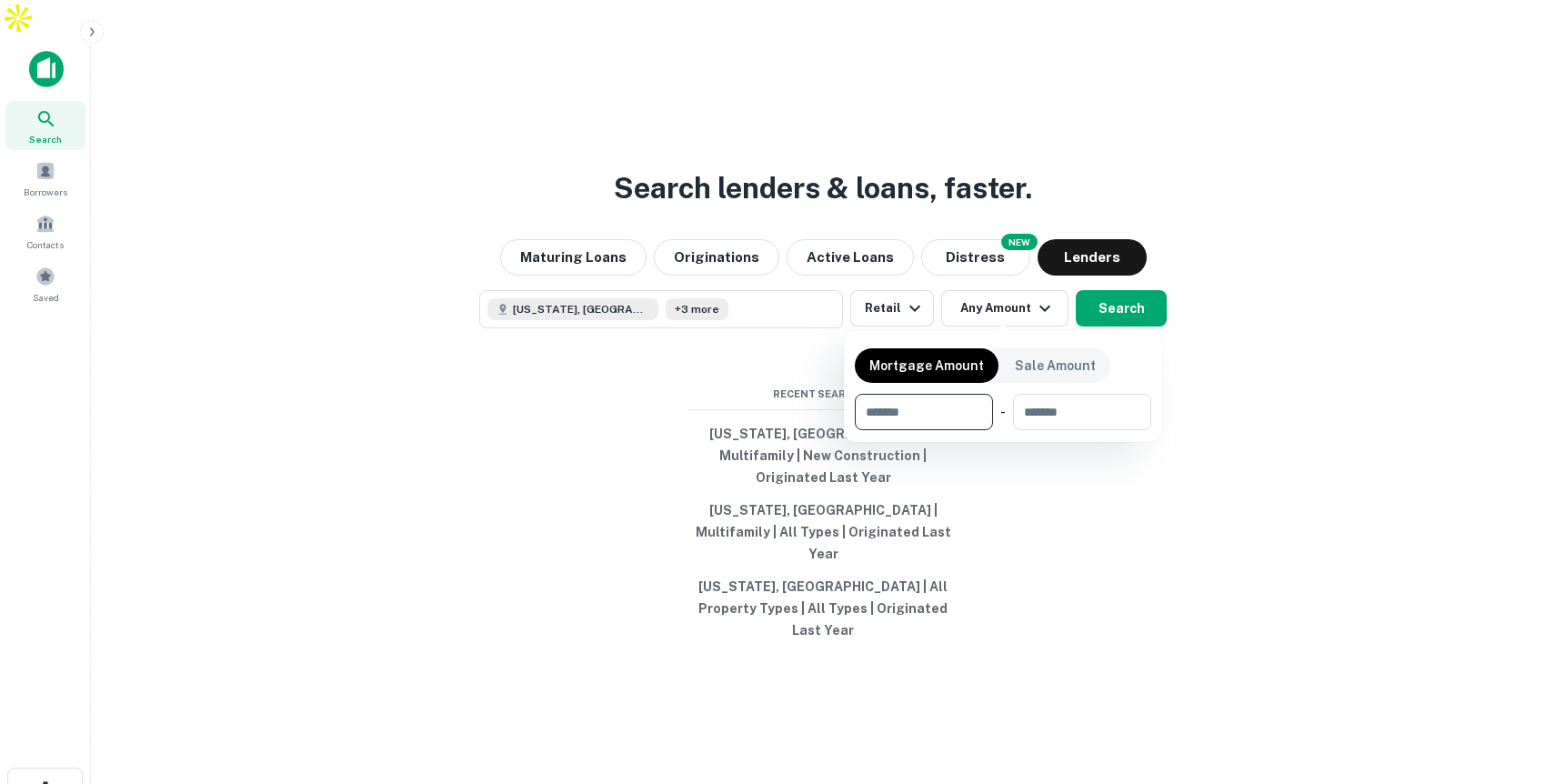
click at [938, 411] on input "number" at bounding box center [917, 411] width 126 height 36
type input "*******"
click at [1094, 416] on input "number" at bounding box center [1080, 411] width 117 height 36
type input "*******"
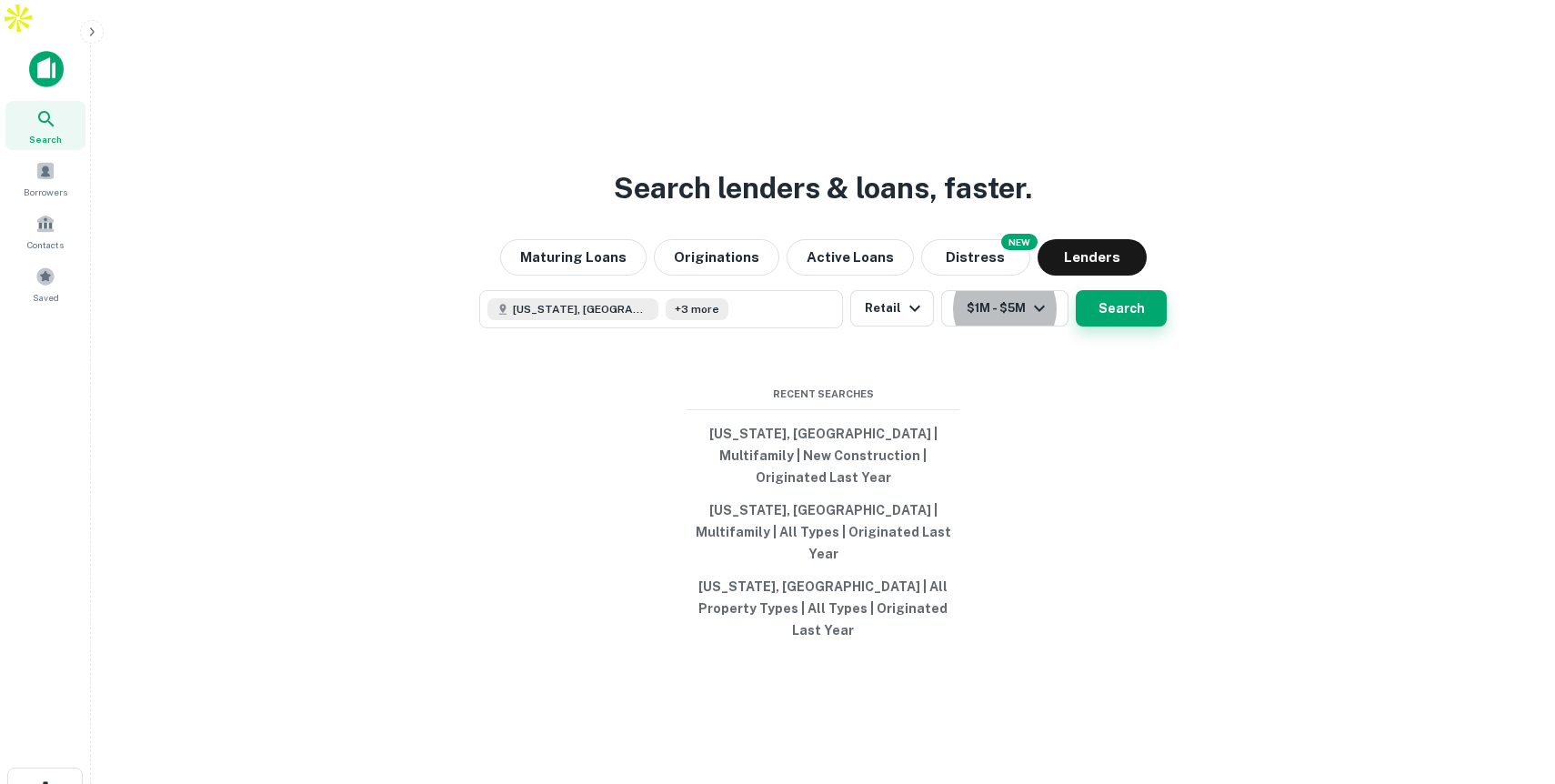
click at [1118, 304] on button "Search" at bounding box center [1120, 308] width 91 height 36
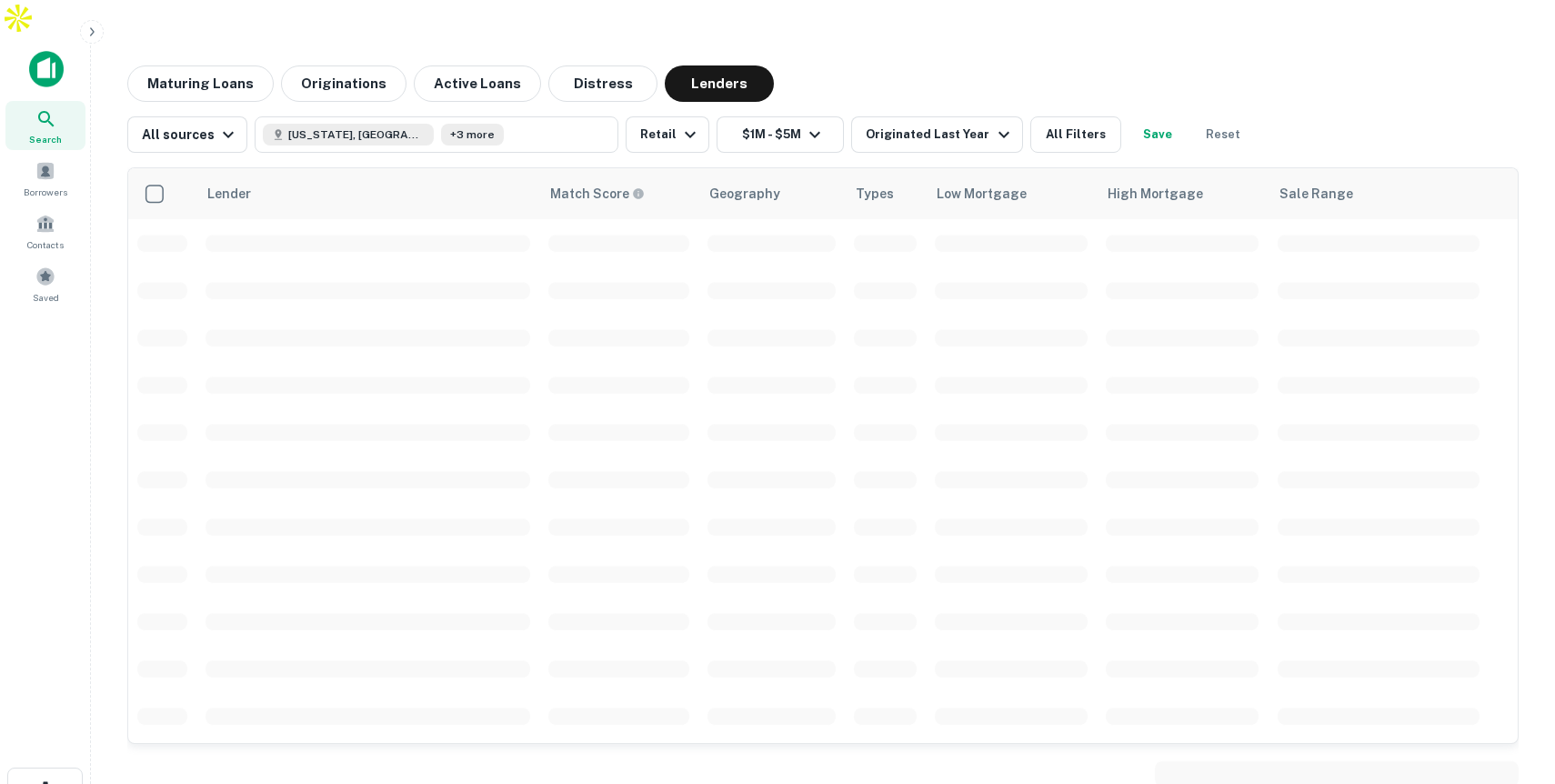
scroll to position [5, 0]
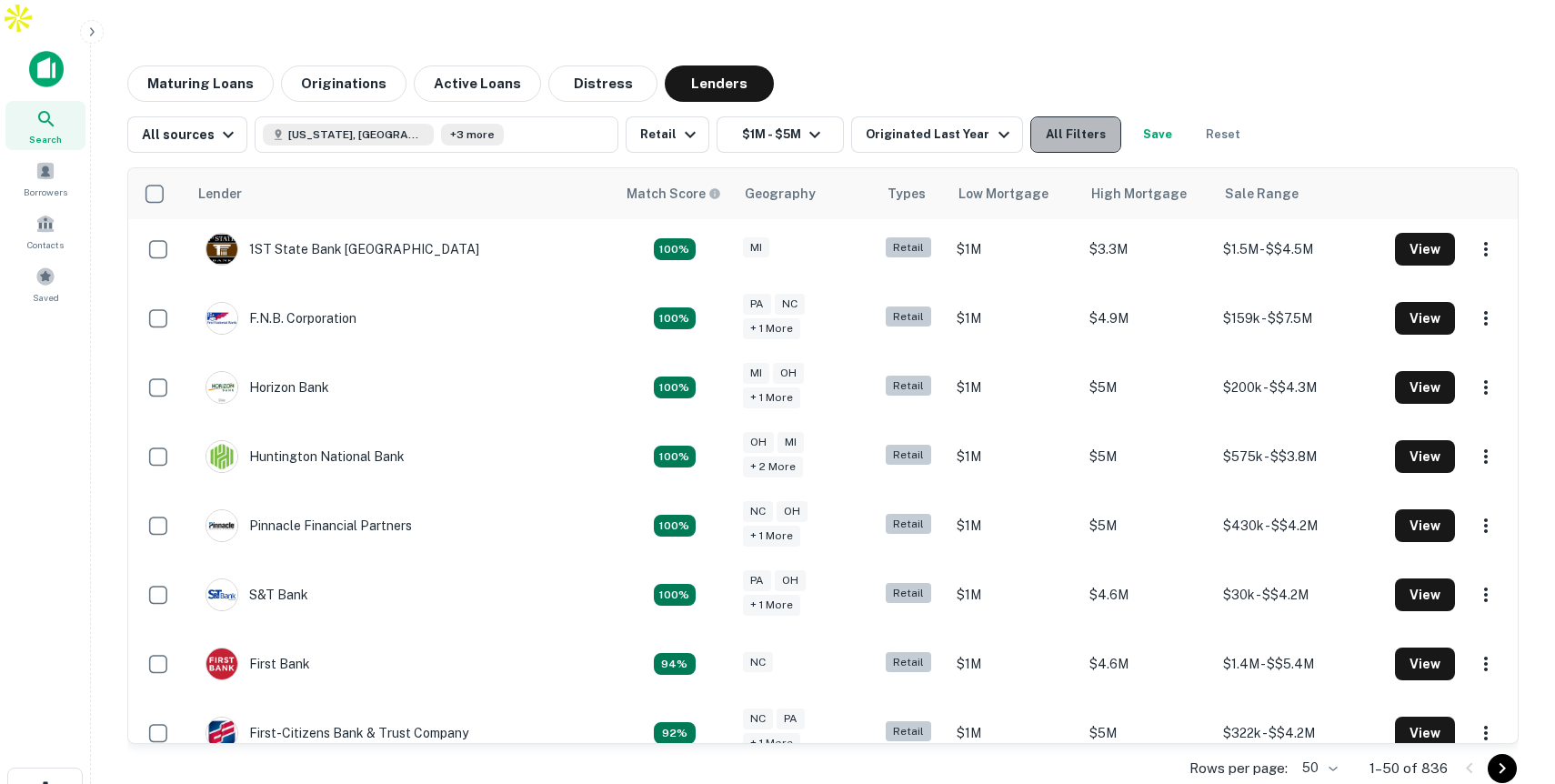
click at [1074, 116] on button "All Filters" at bounding box center [1076, 133] width 91 height 36
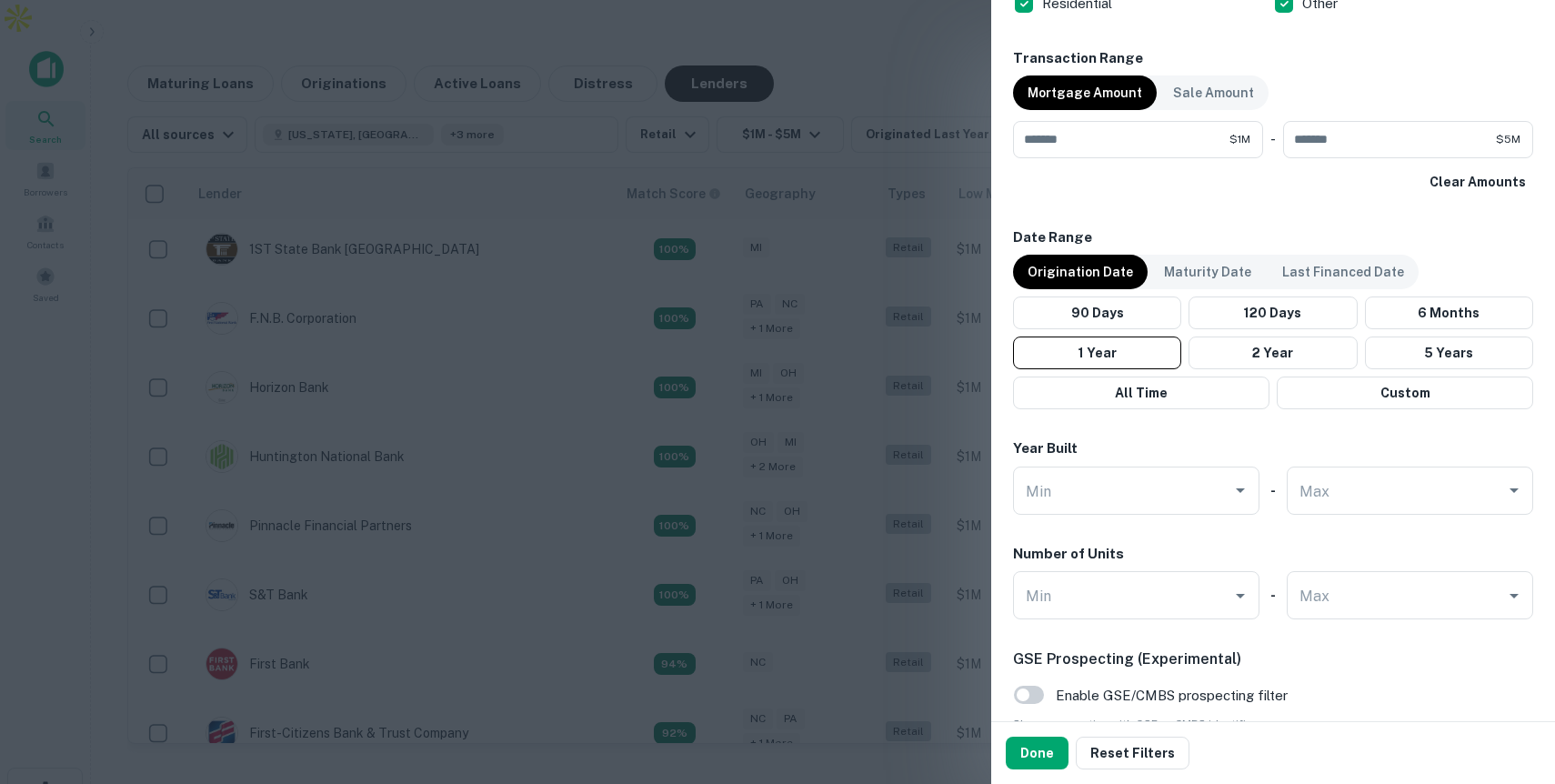
scroll to position [1142, 0]
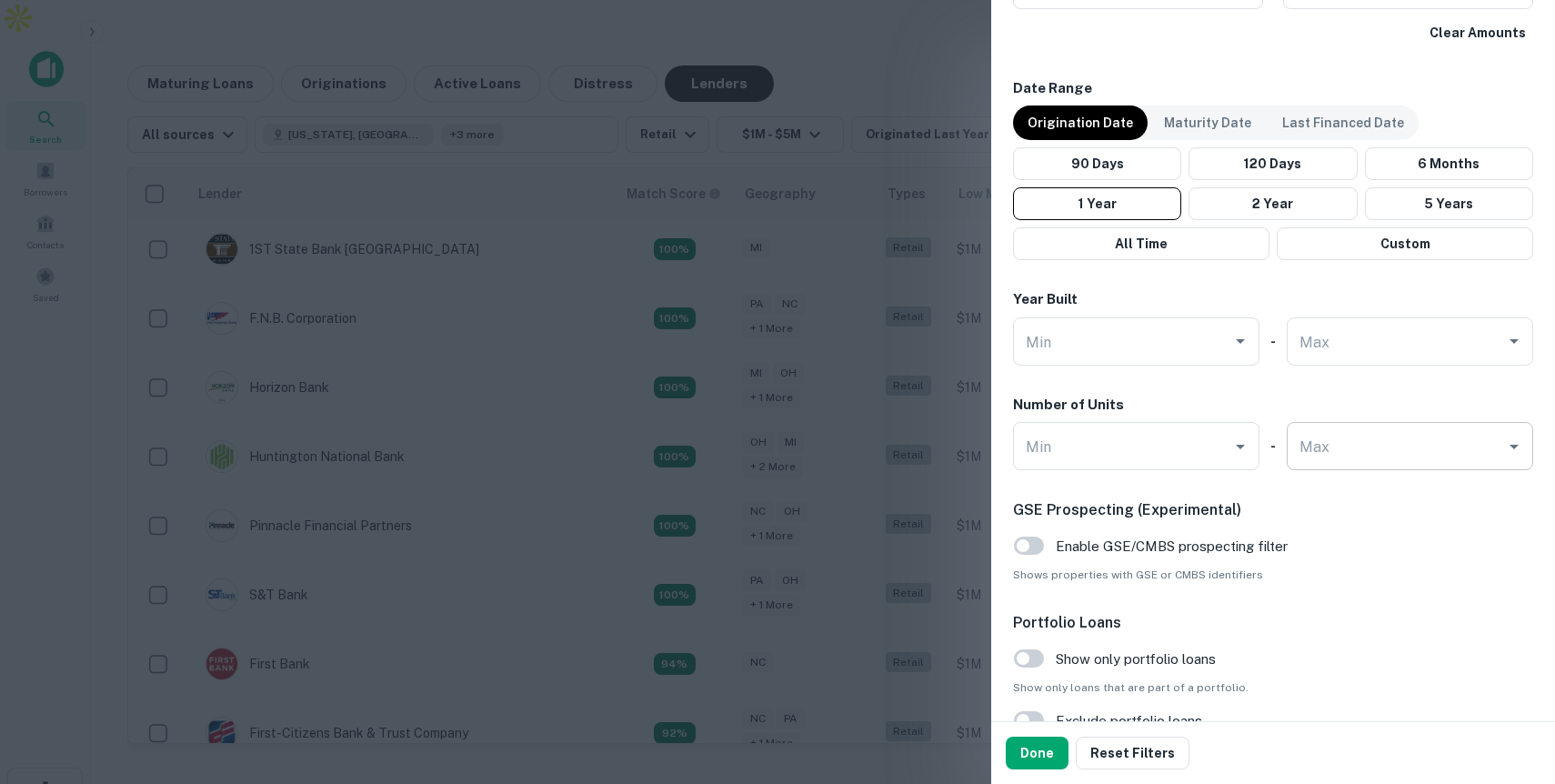
click at [1340, 452] on input "Max" at bounding box center [1396, 446] width 203 height 32
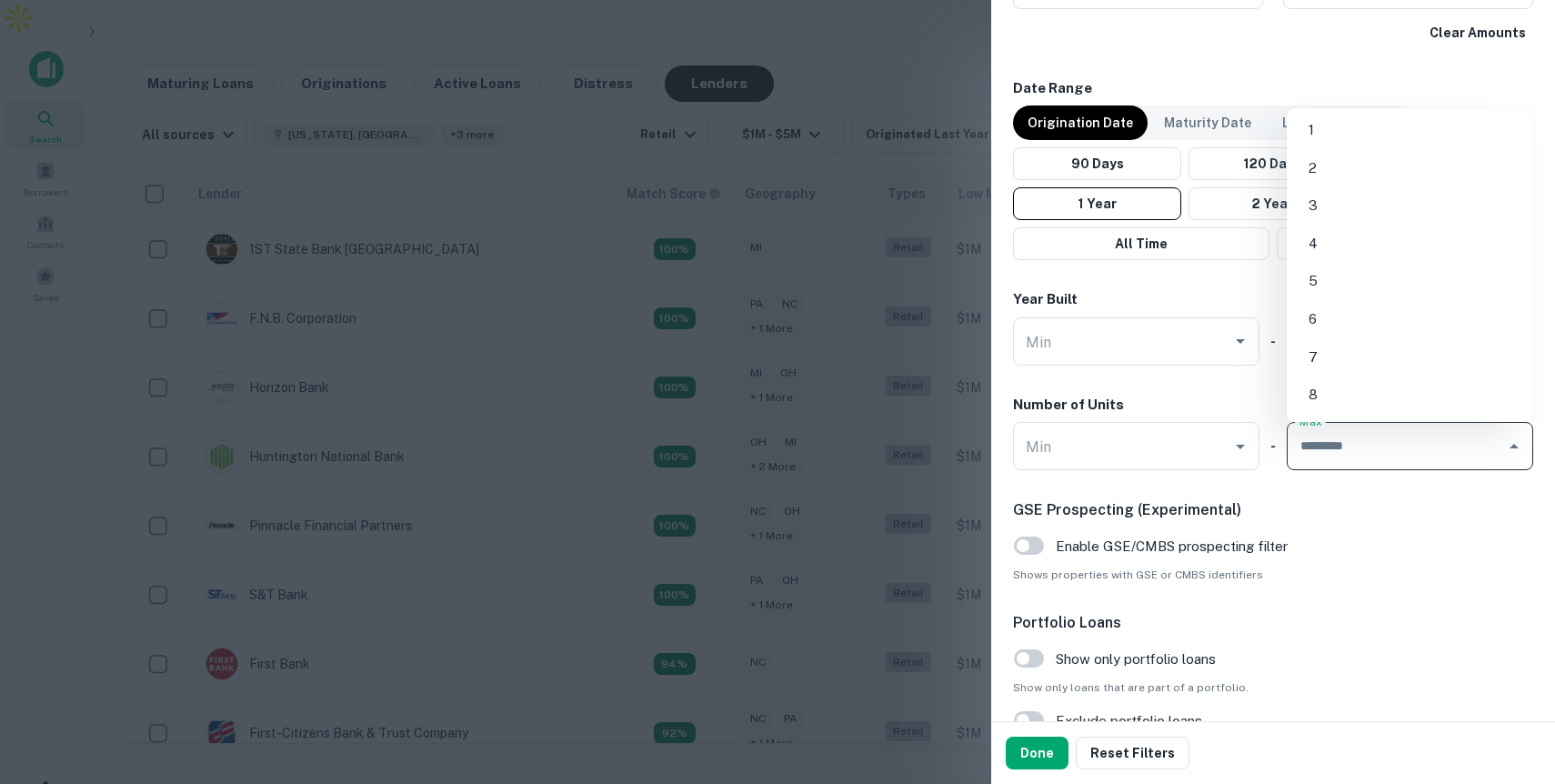
click at [1344, 175] on li "2" at bounding box center [1410, 168] width 232 height 33
type input "*"
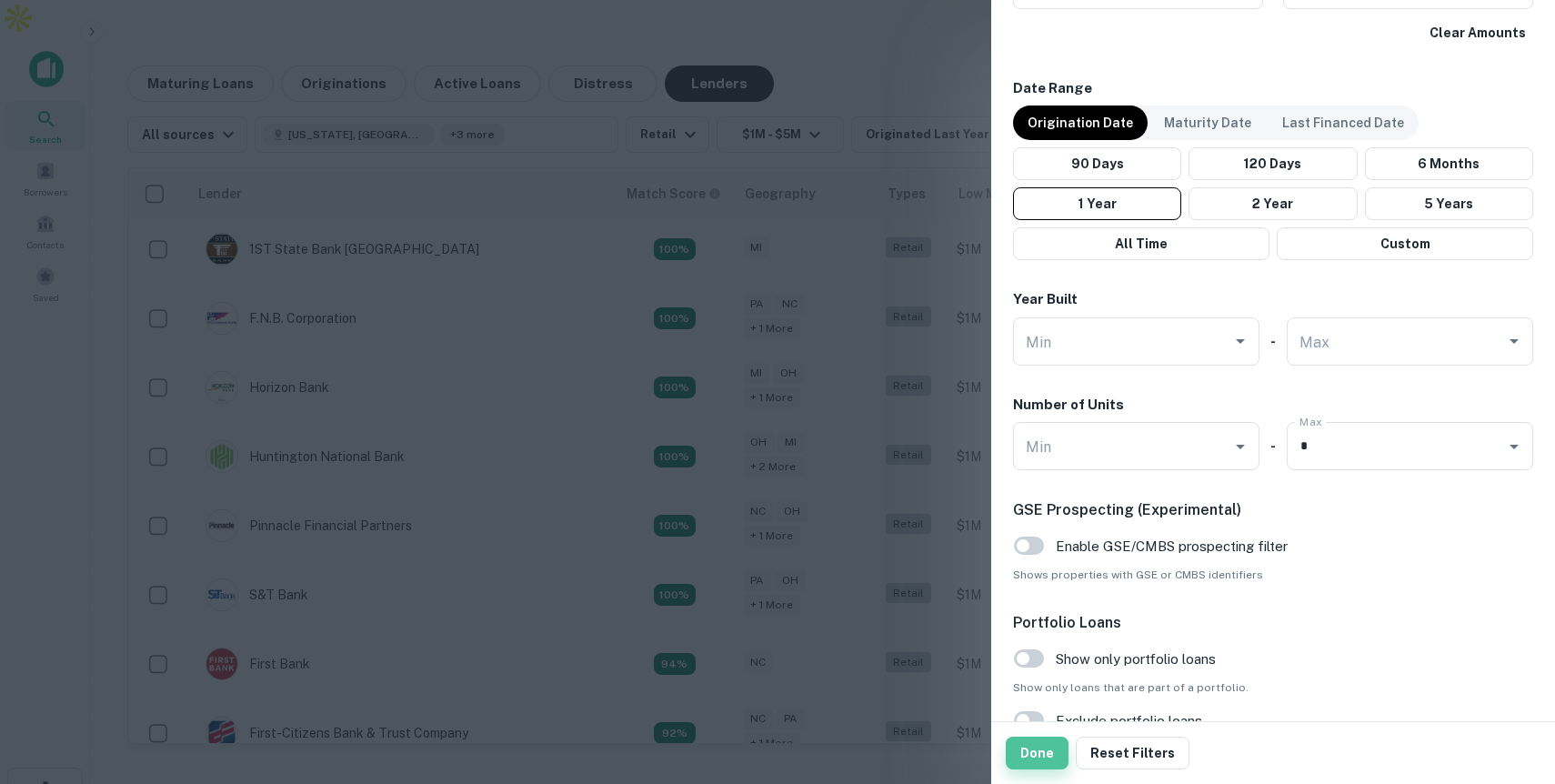
click at [1046, 744] on button "Done" at bounding box center [1037, 753] width 62 height 33
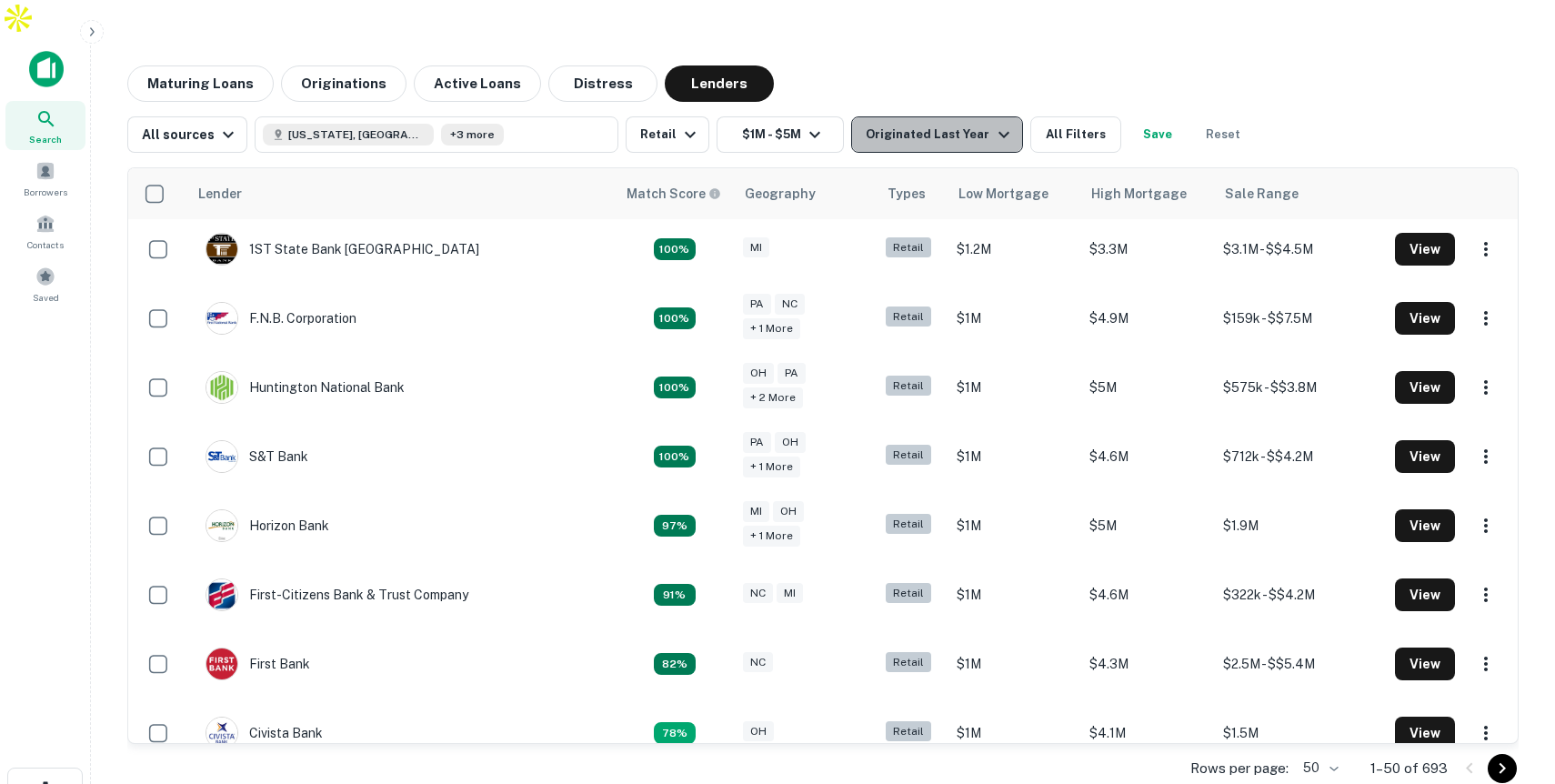
click at [954, 124] on div "Originated Last Year" at bounding box center [940, 134] width 148 height 21
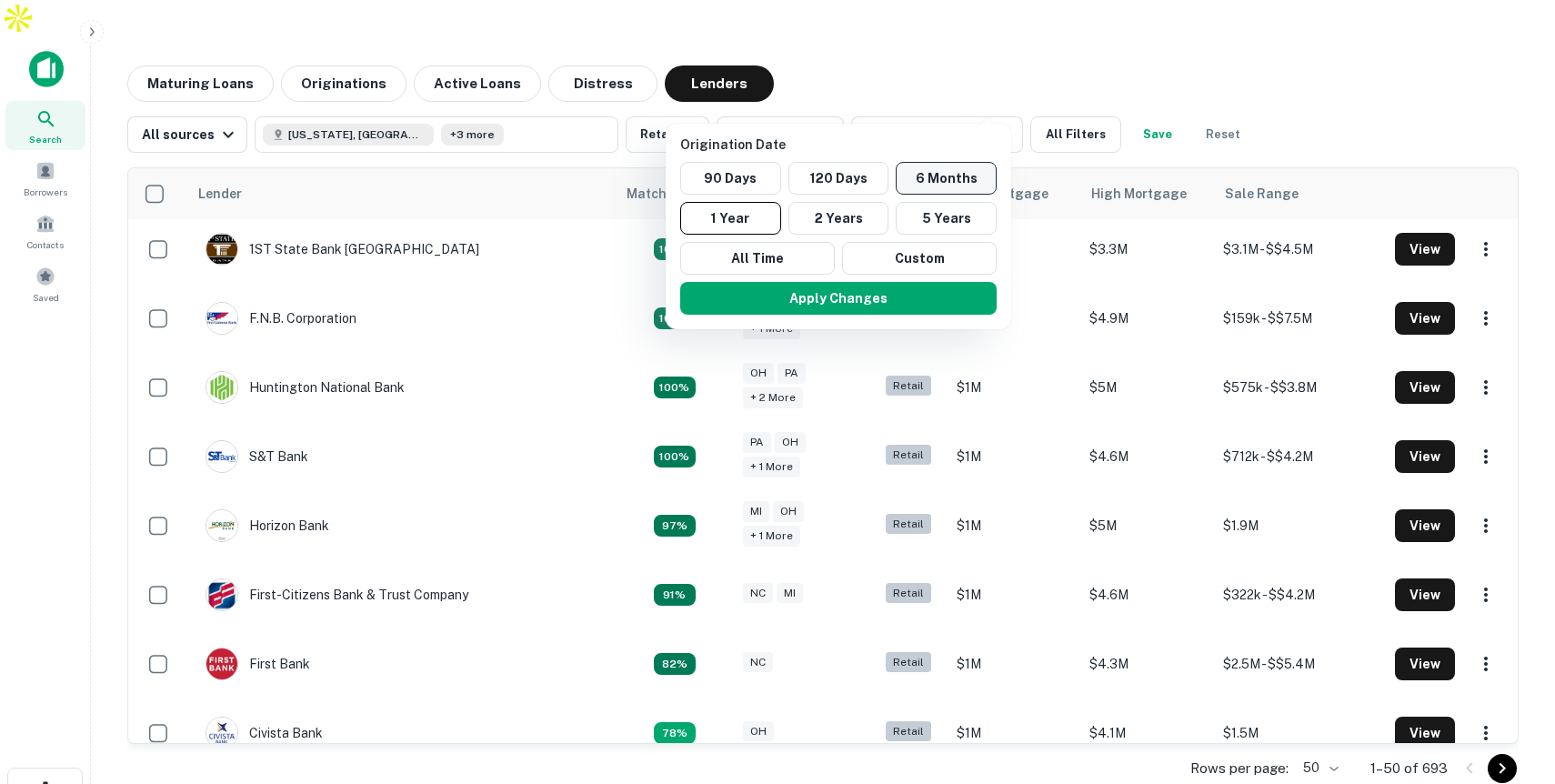
click at [933, 183] on button "6 Months" at bounding box center [946, 178] width 101 height 33
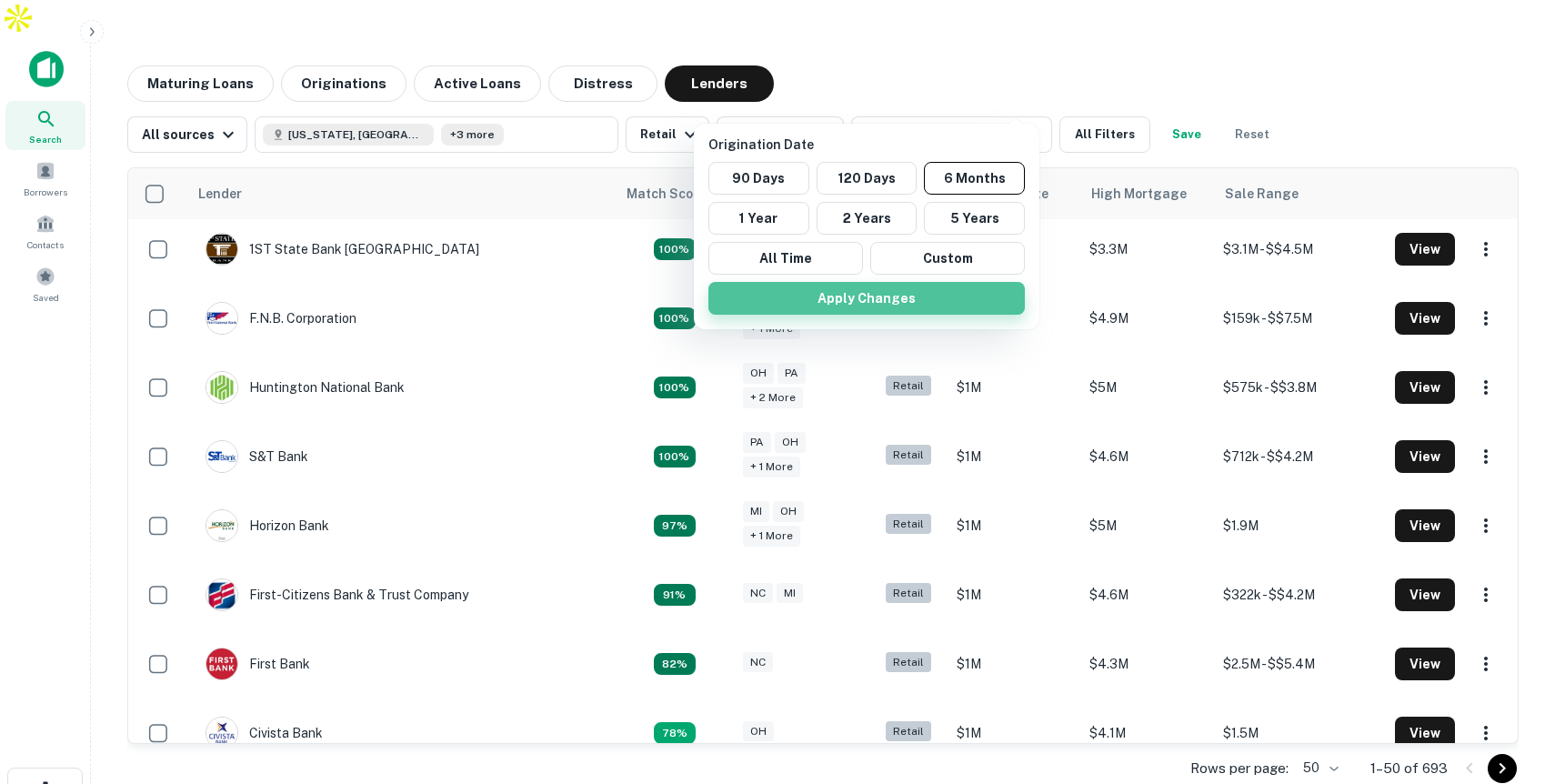
click at [892, 298] on button "Apply Changes" at bounding box center [866, 298] width 317 height 33
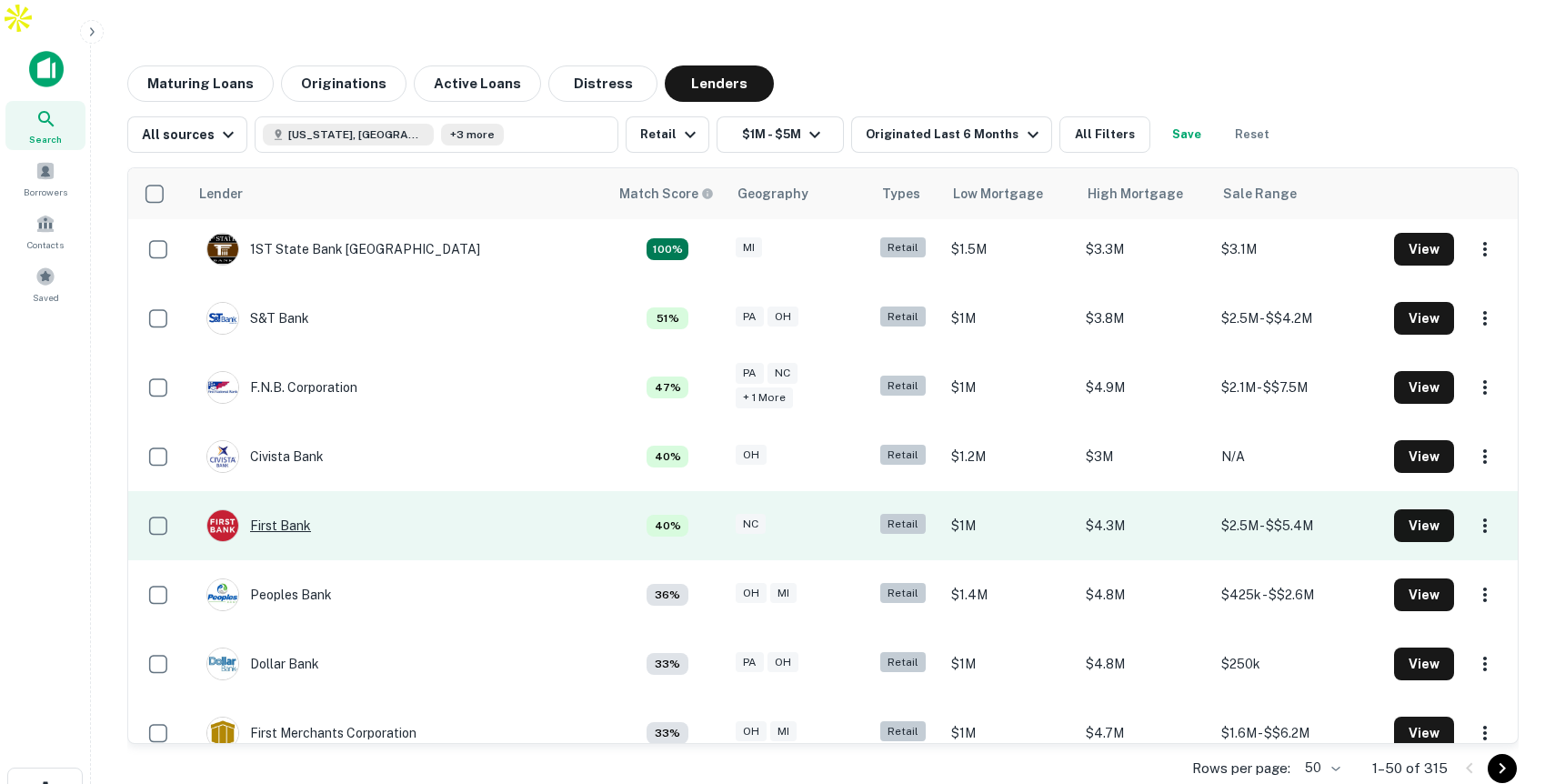
click at [285, 509] on div "First Bank" at bounding box center [258, 526] width 104 height 33
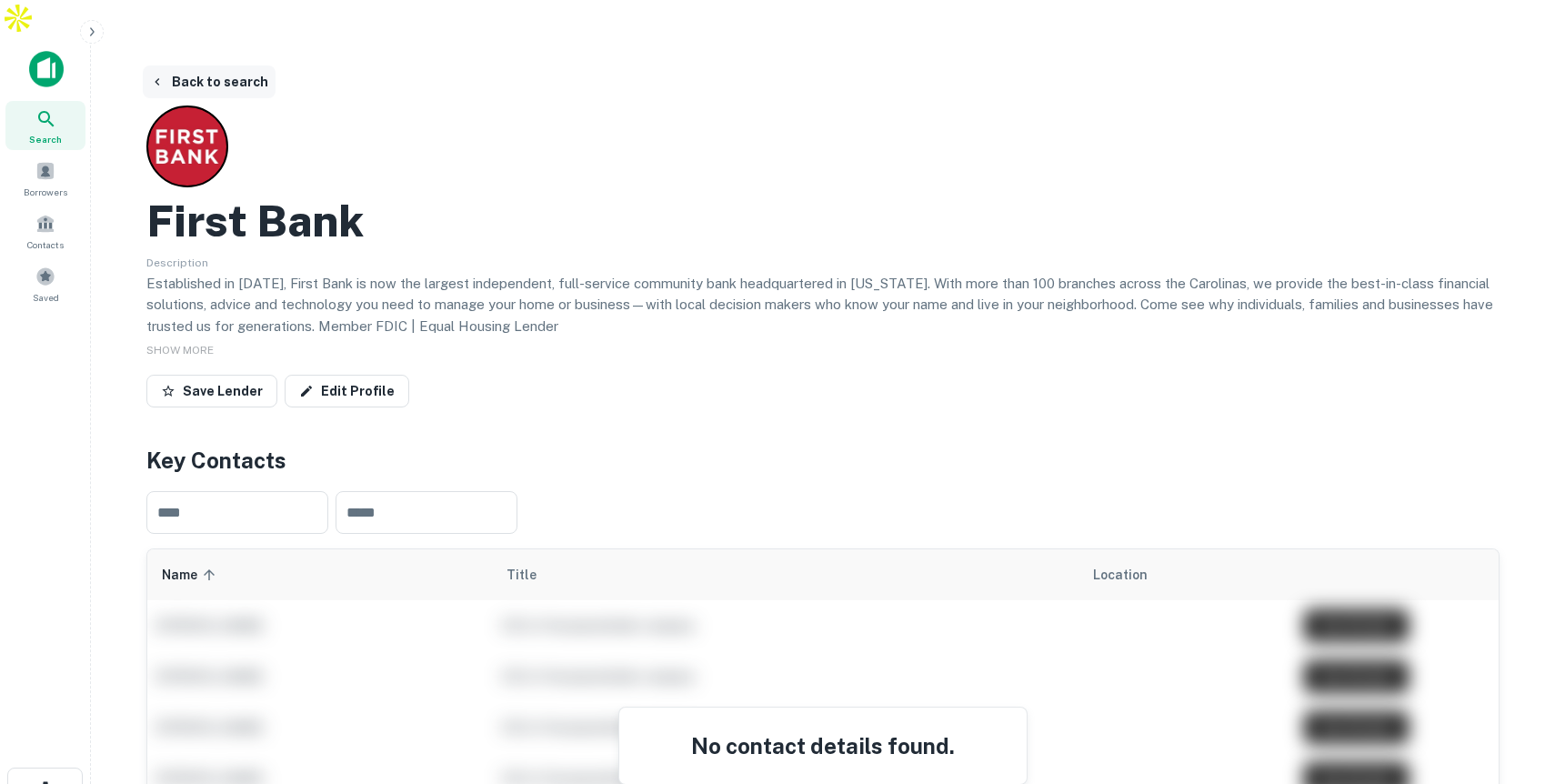
click at [245, 65] on button "Back to search" at bounding box center [209, 82] width 133 height 33
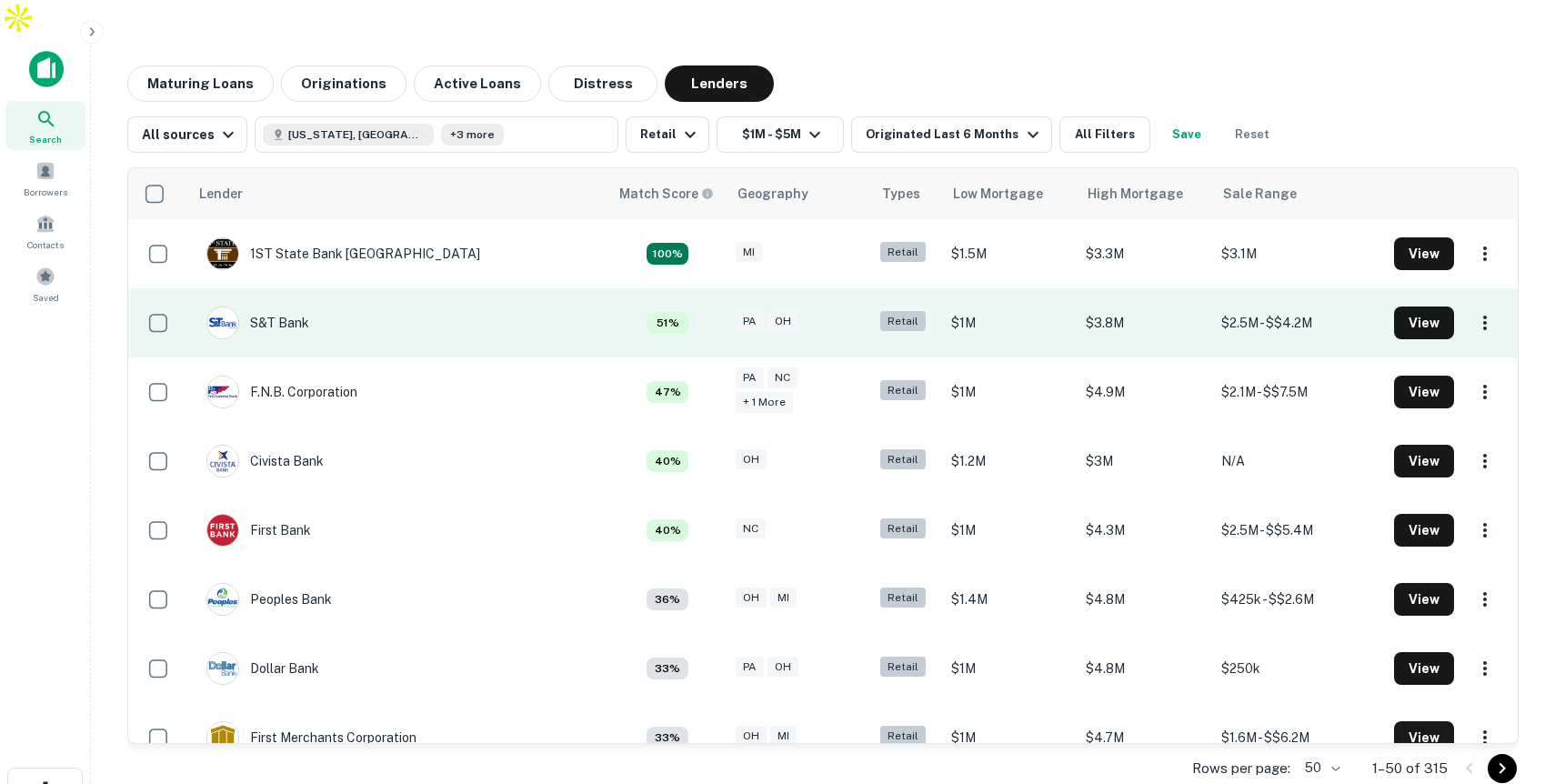
scroll to position [5, 0]
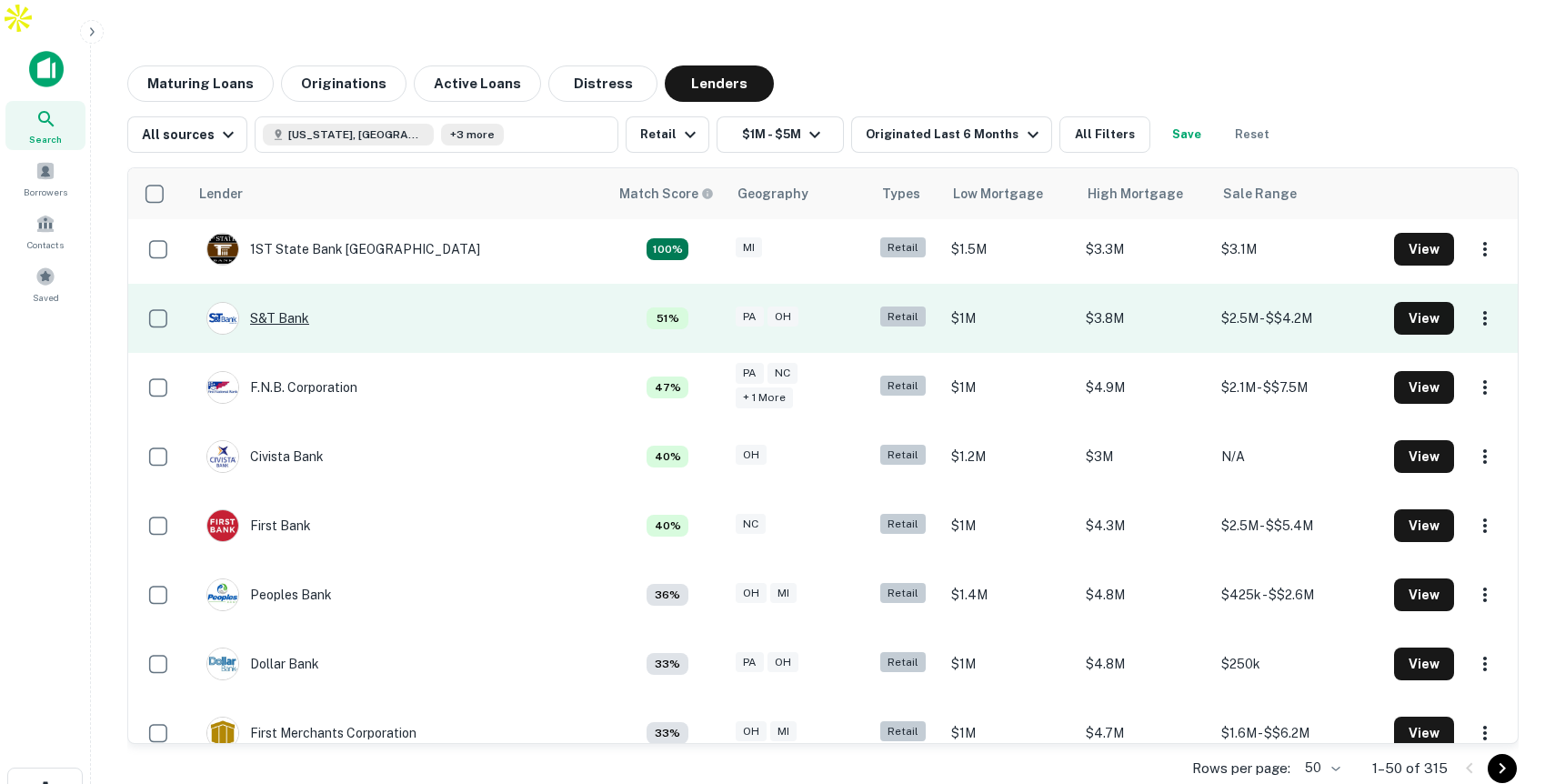
click at [300, 302] on div "S&T Bank" at bounding box center [257, 318] width 102 height 33
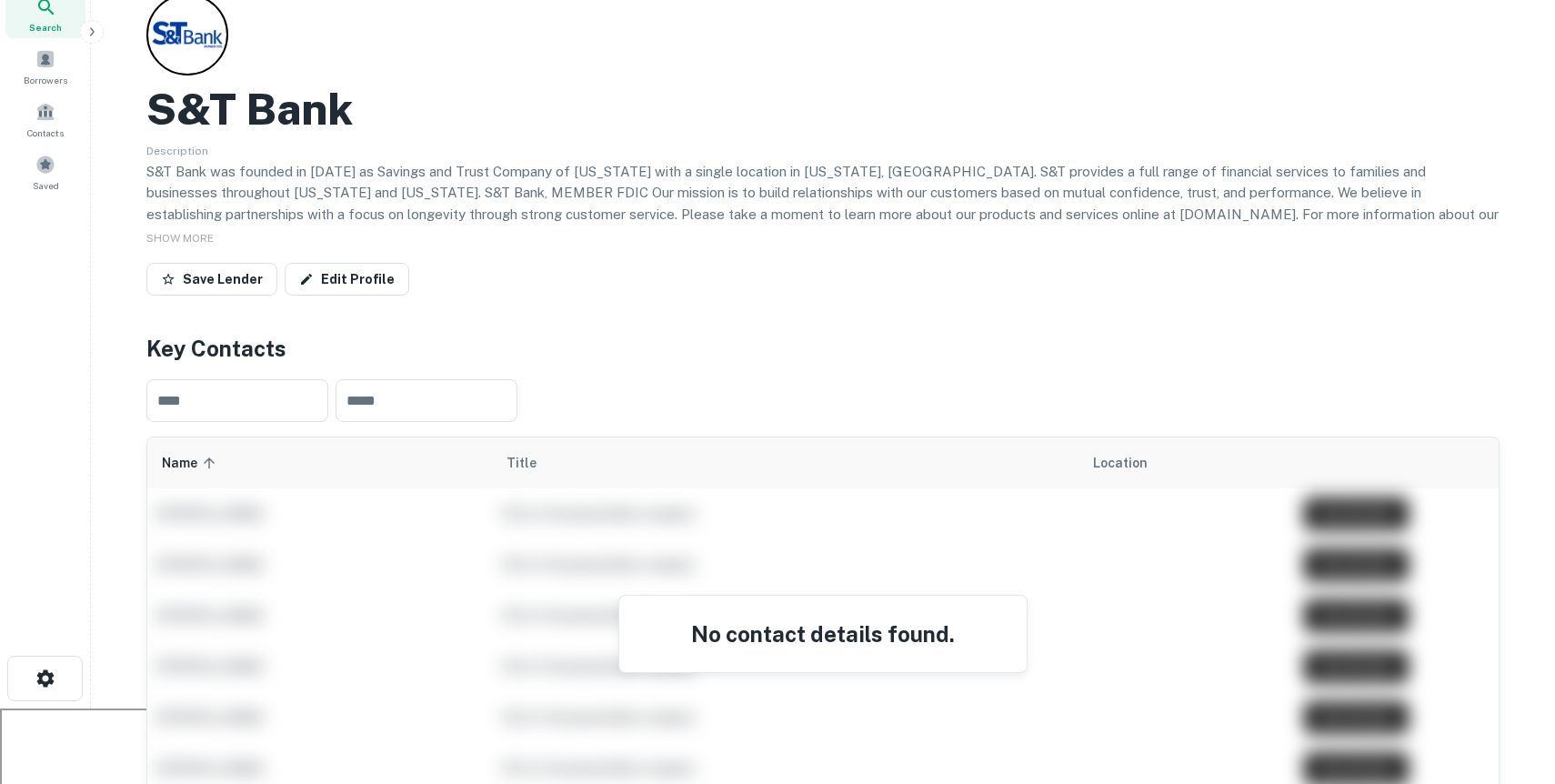
scroll to position [20, 0]
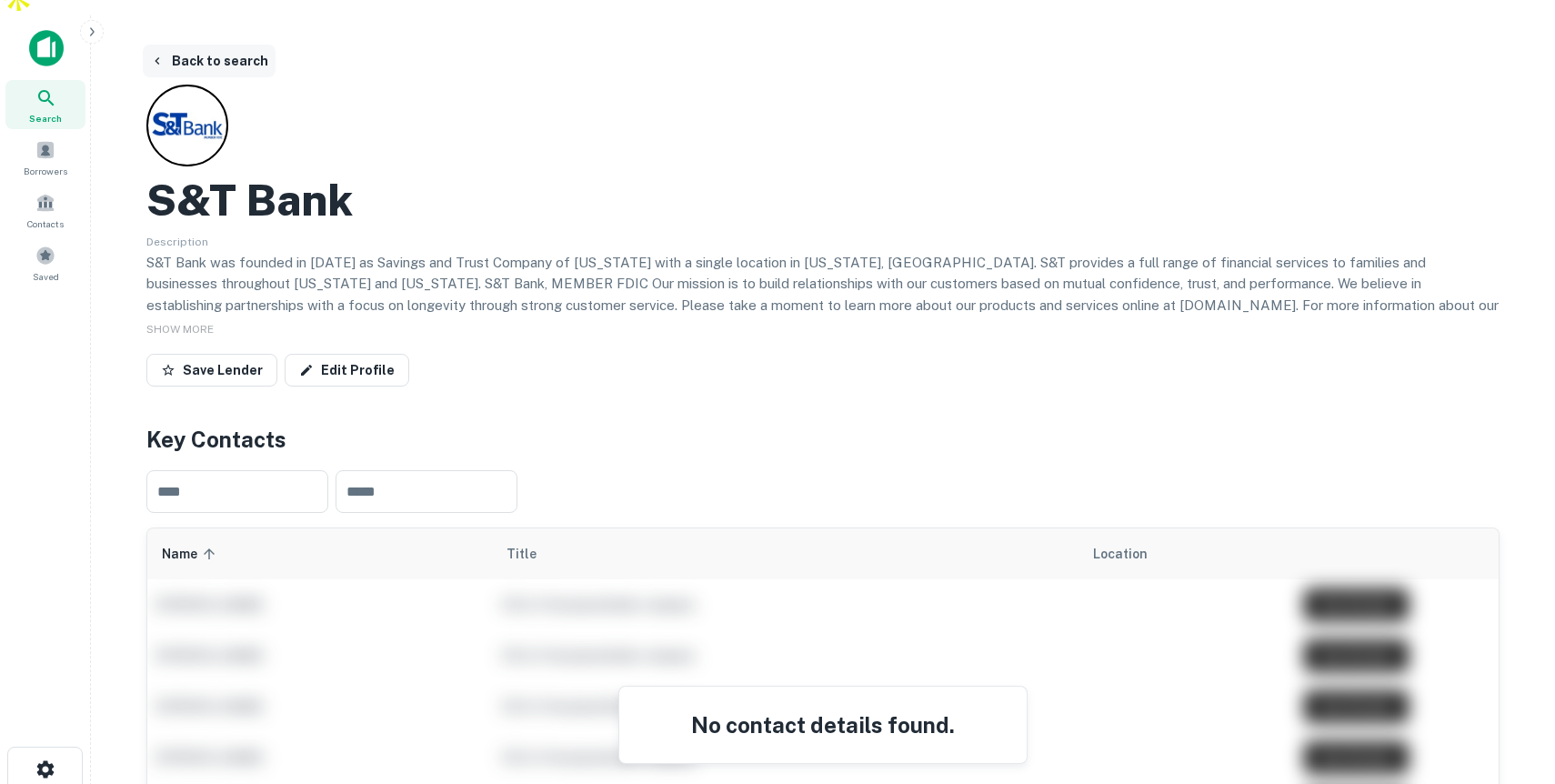
click at [230, 45] on button "Back to search" at bounding box center [209, 61] width 133 height 33
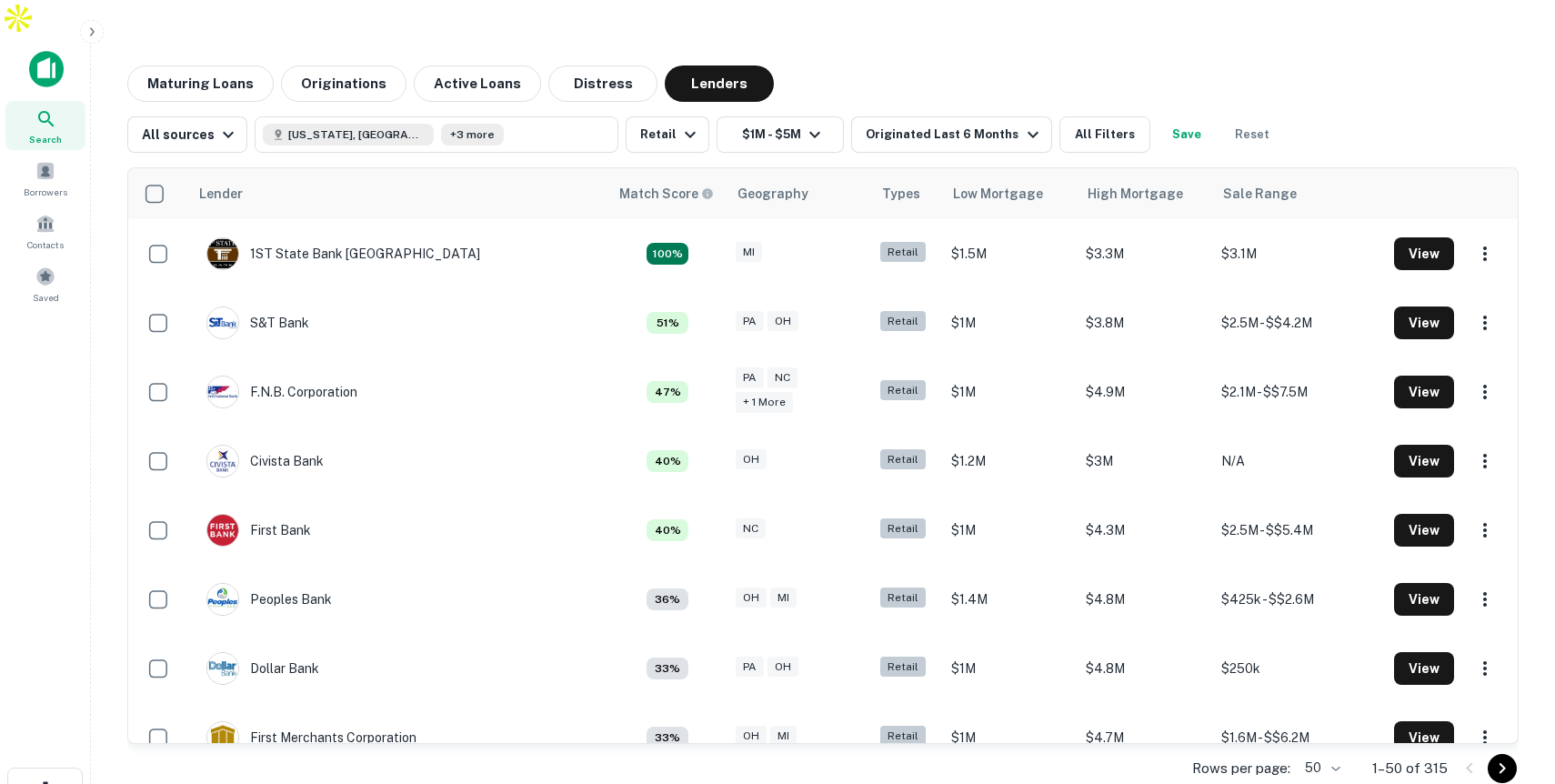
scroll to position [5, 0]
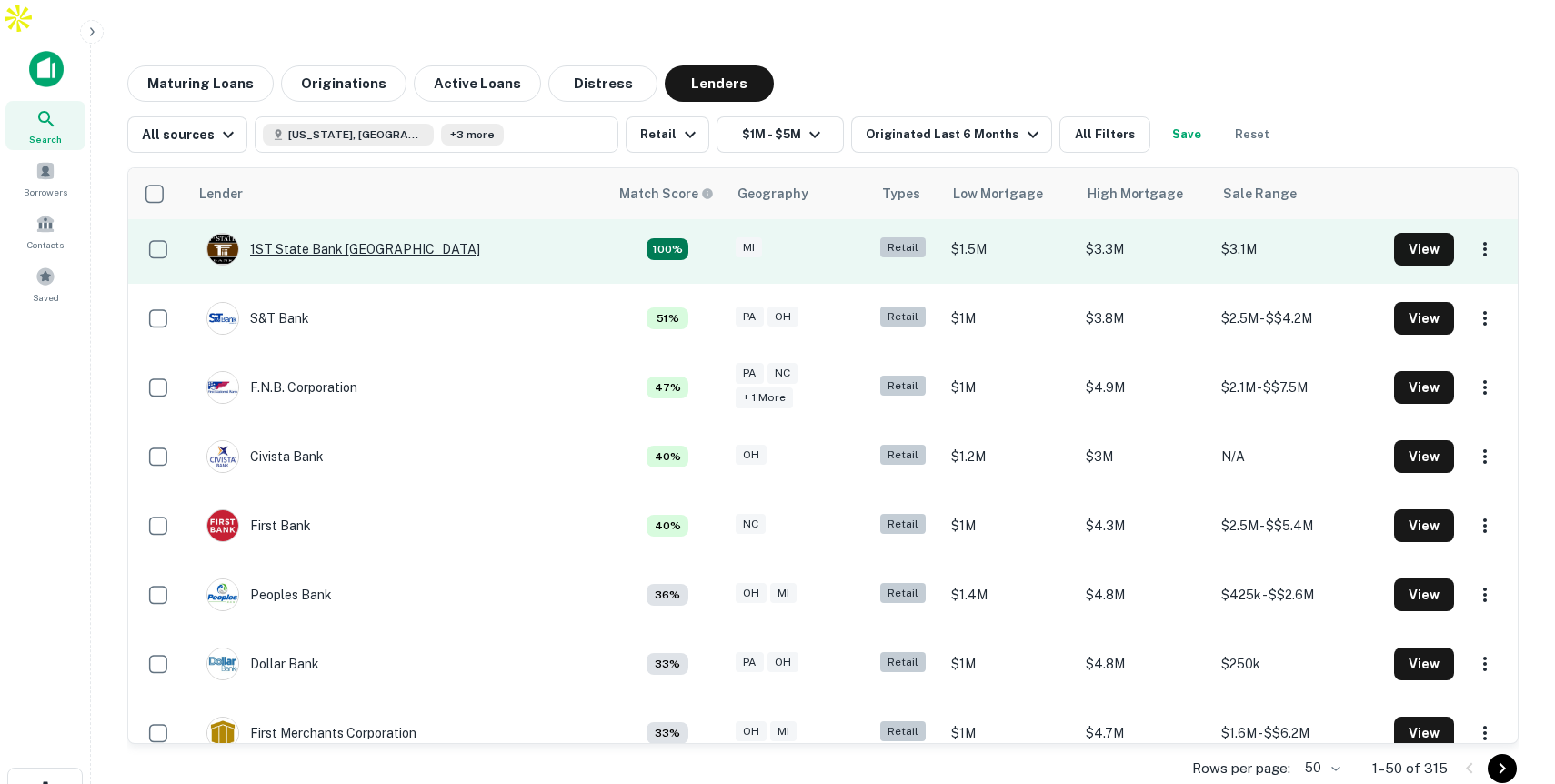
click at [348, 233] on div "1ST State Bank Great Lakes BAY" at bounding box center [343, 249] width 274 height 33
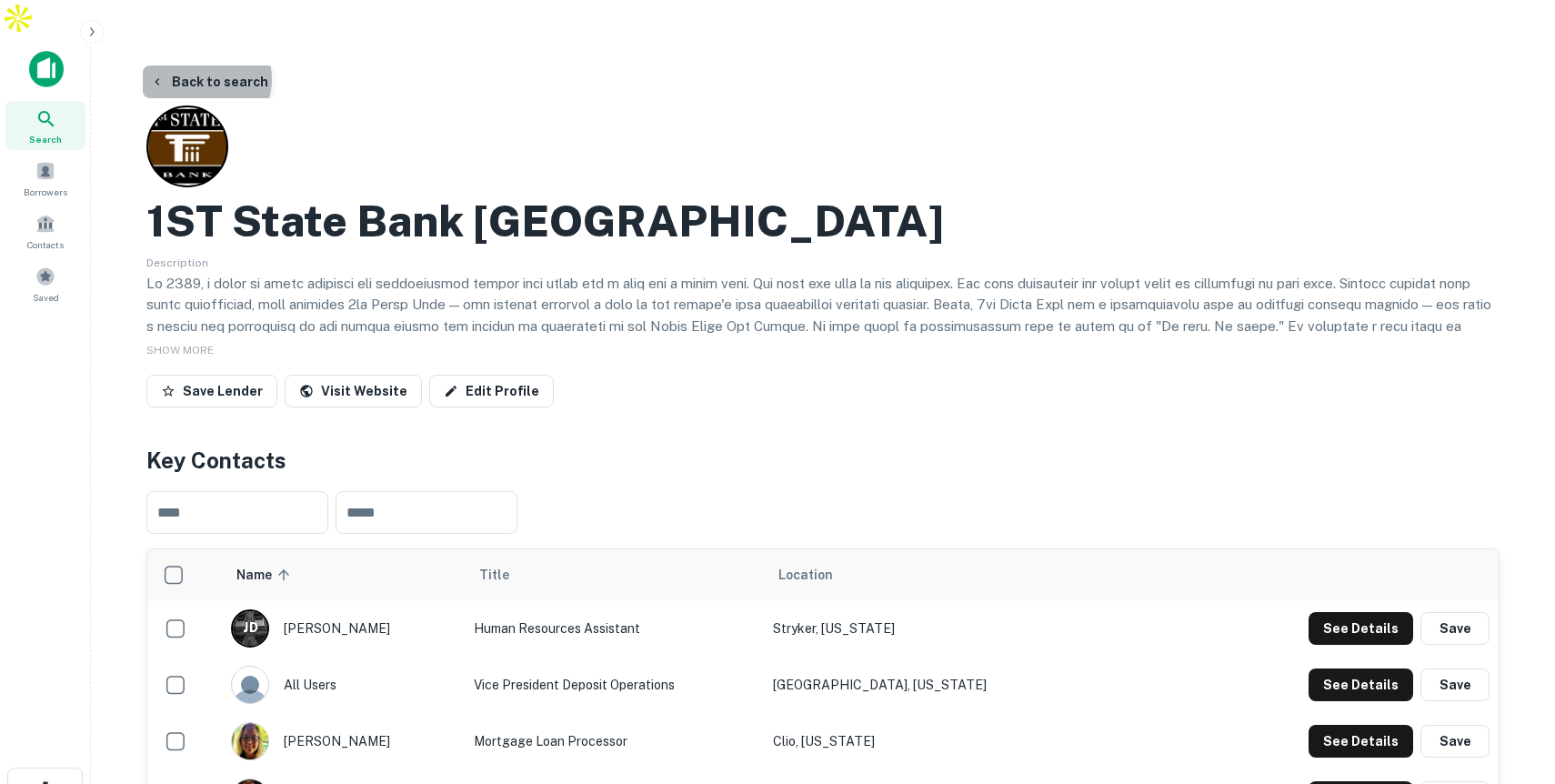
click at [201, 65] on button "Back to search" at bounding box center [209, 82] width 133 height 33
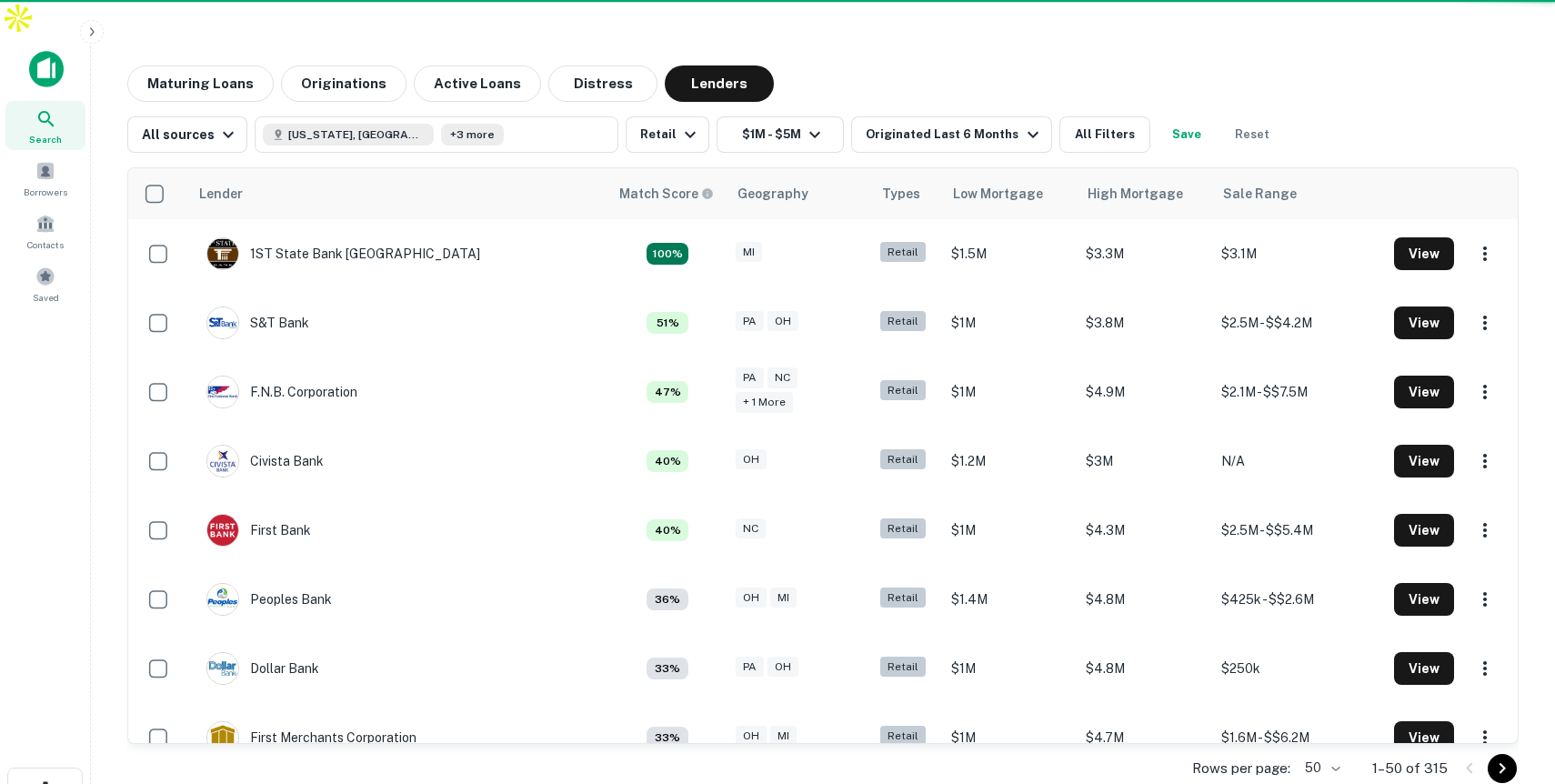
scroll to position [5, 0]
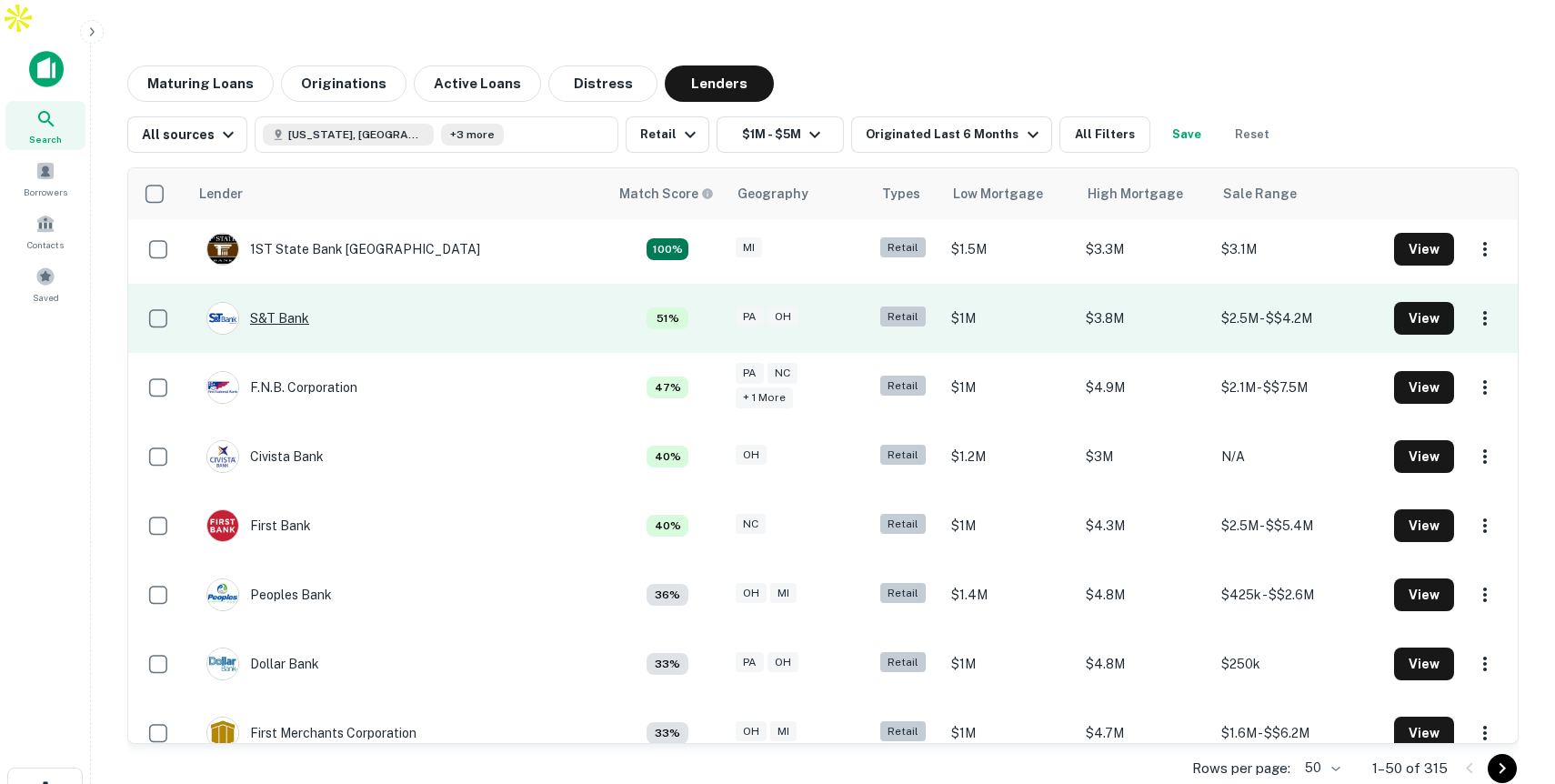
click at [300, 302] on div "S&T Bank" at bounding box center [257, 318] width 102 height 33
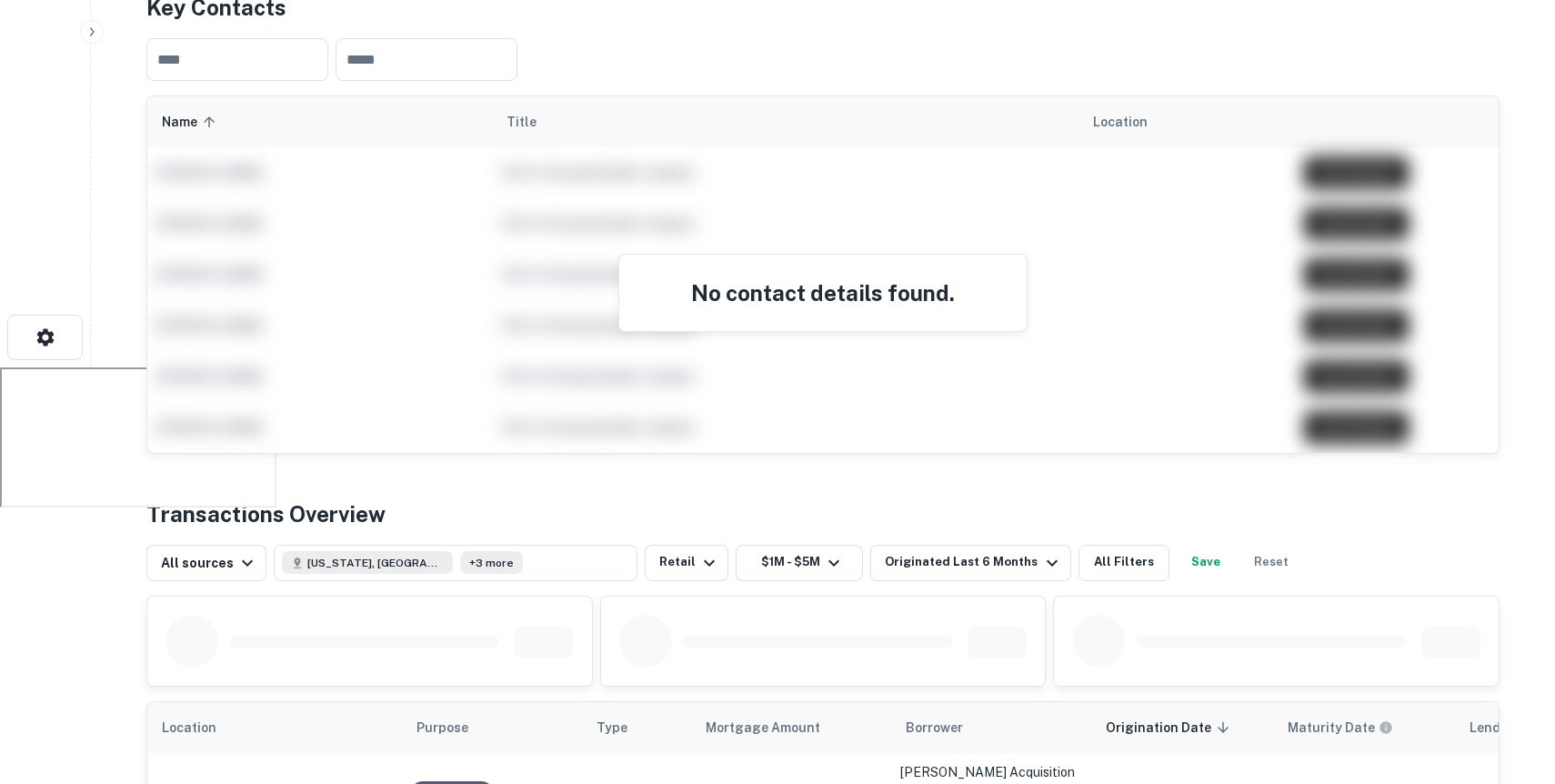
scroll to position [889, 0]
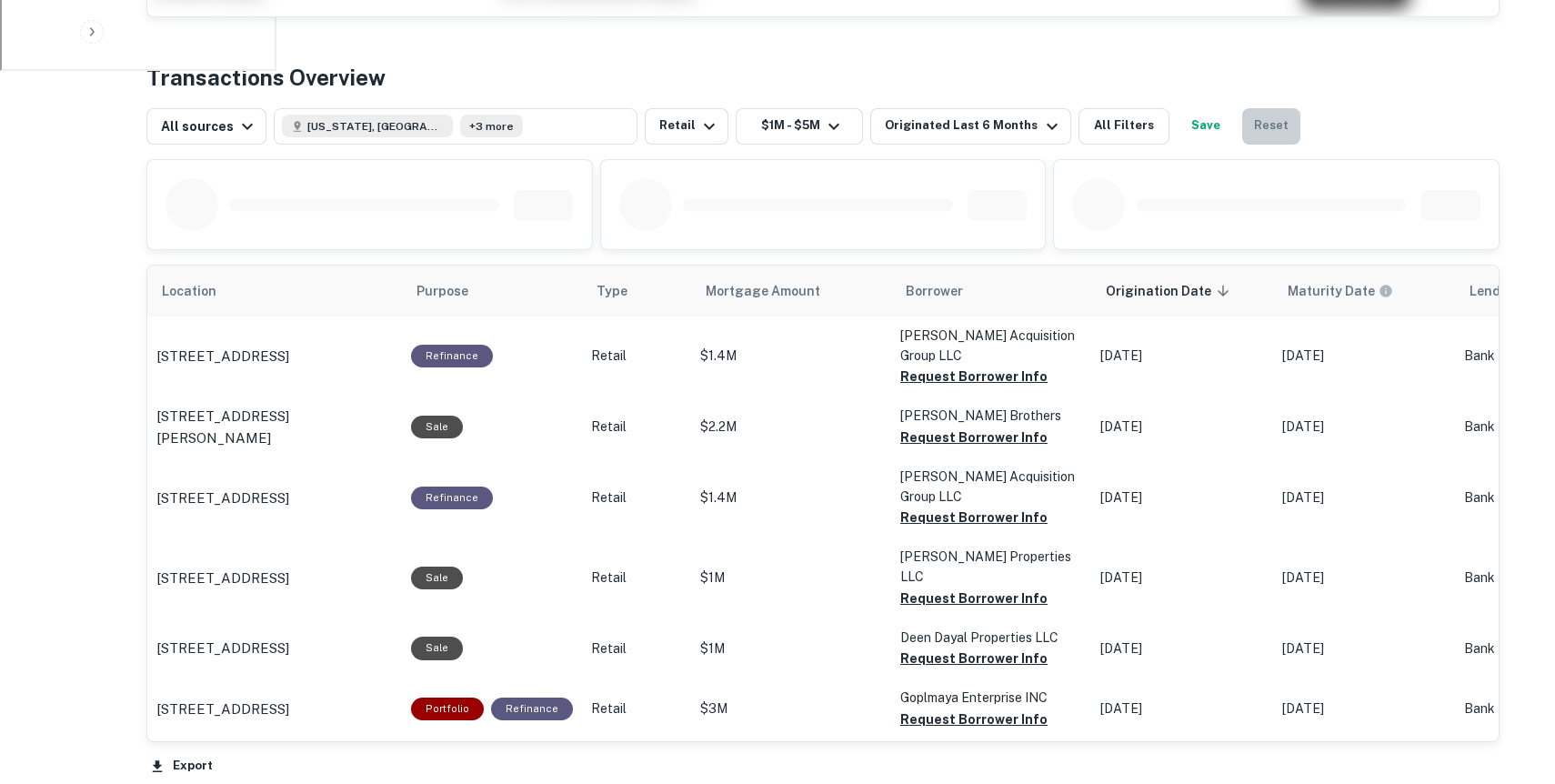
click at [1246, 108] on button "Reset" at bounding box center [1271, 126] width 58 height 36
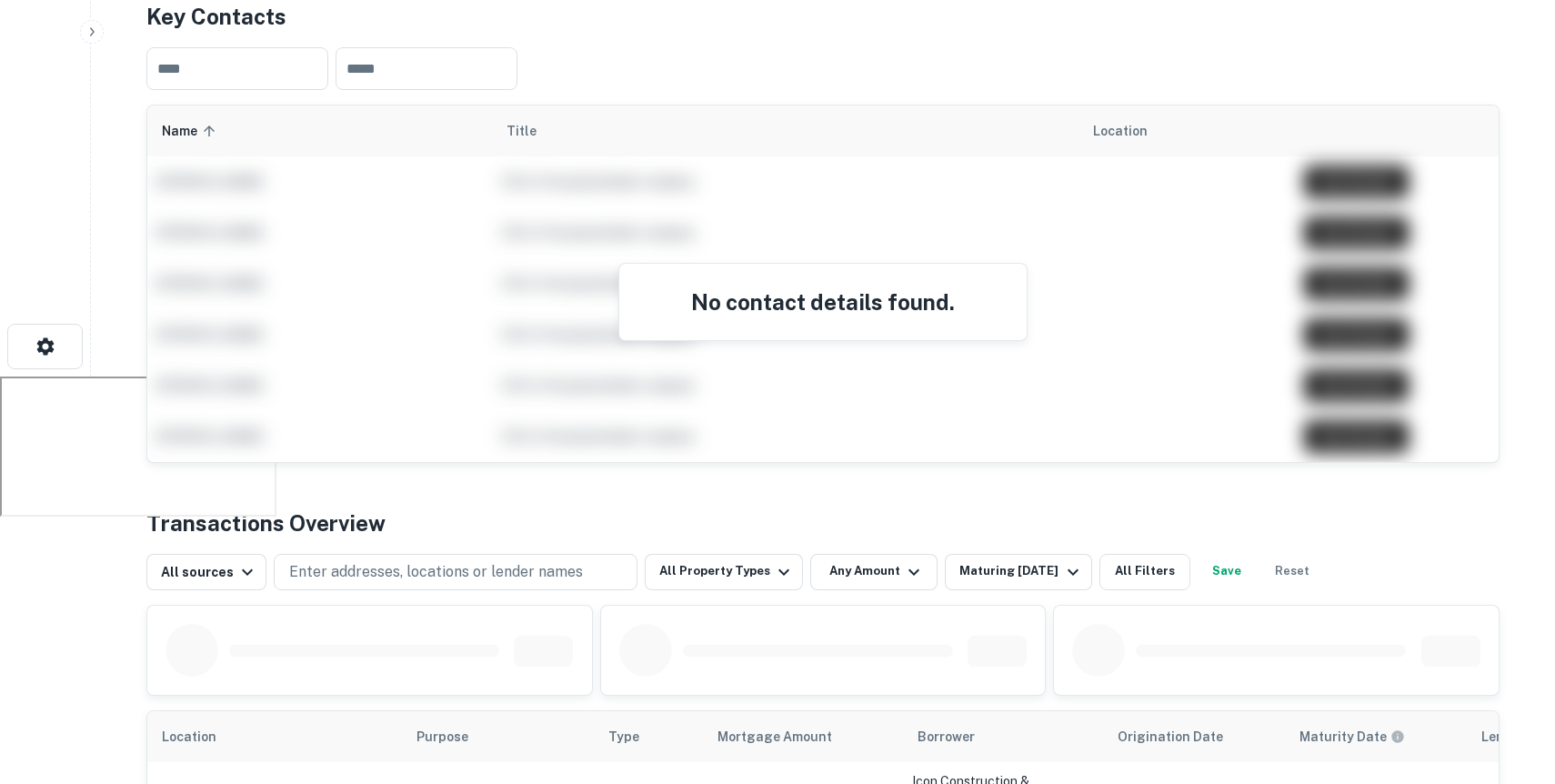
scroll to position [594, 0]
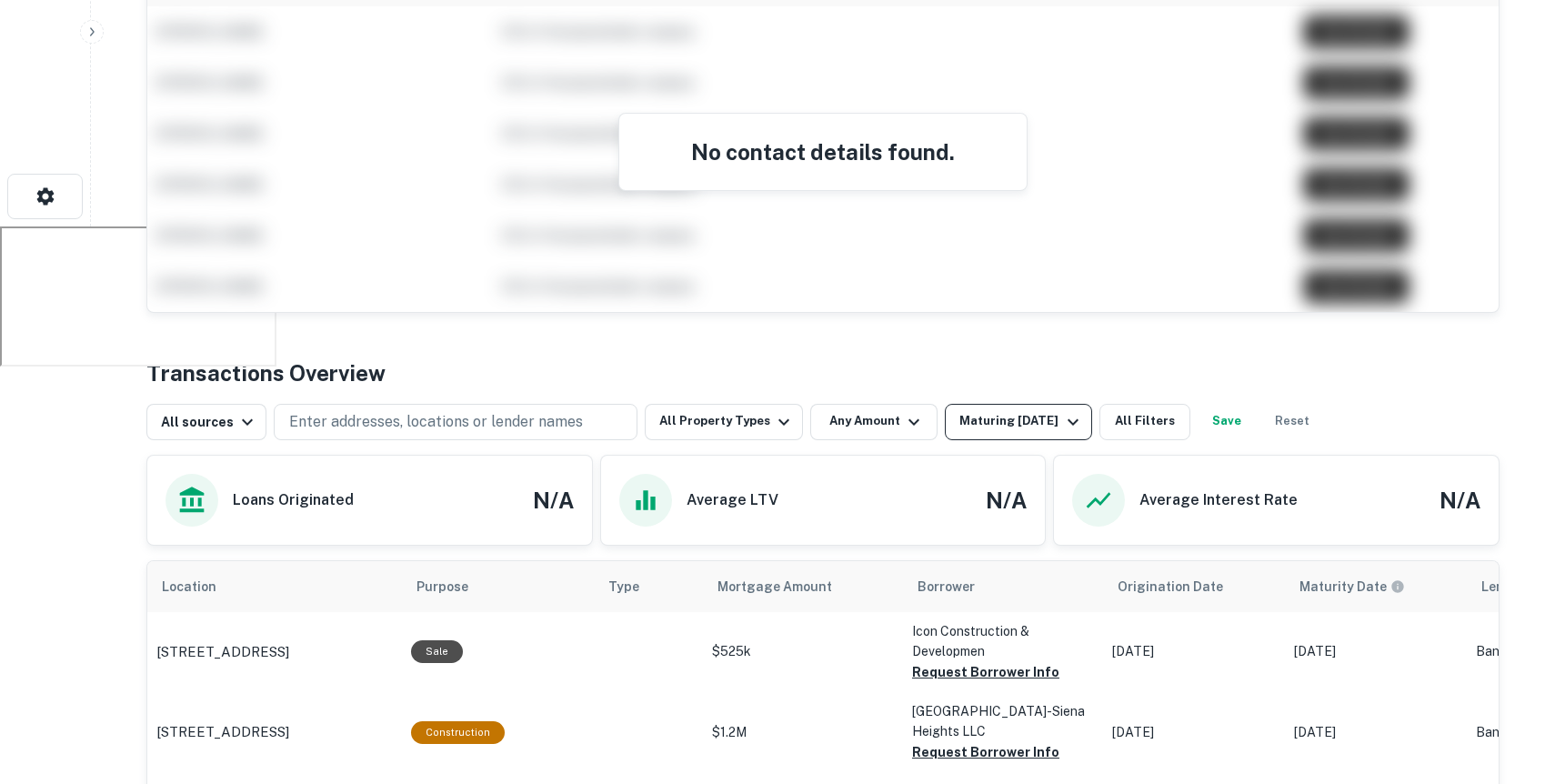
click at [1020, 411] on div "Maturing [DATE]" at bounding box center [1021, 422] width 124 height 21
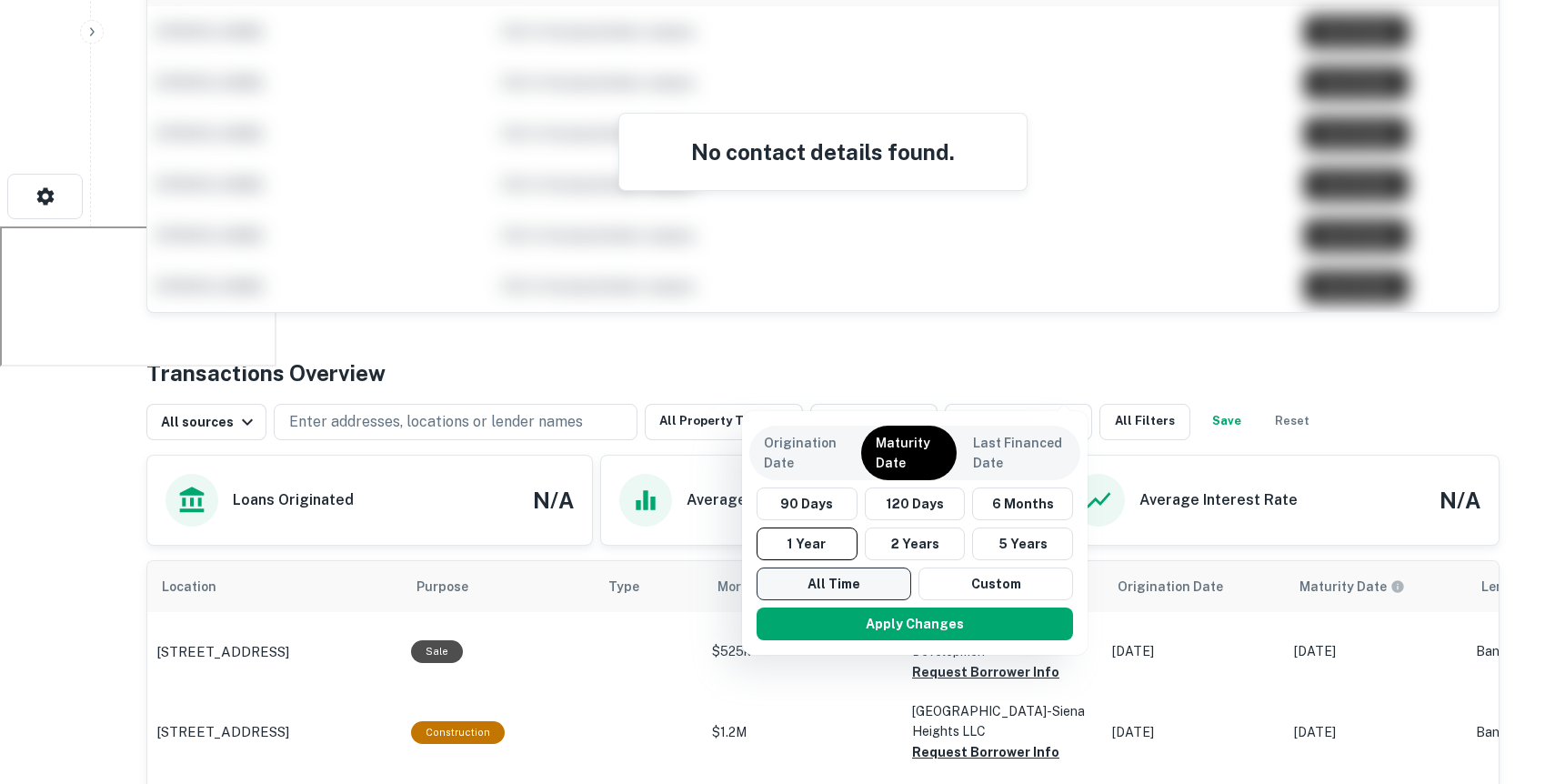
click at [826, 589] on button "All Time" at bounding box center [834, 584] width 155 height 33
click at [836, 451] on p "Origination Date" at bounding box center [805, 452] width 81 height 40
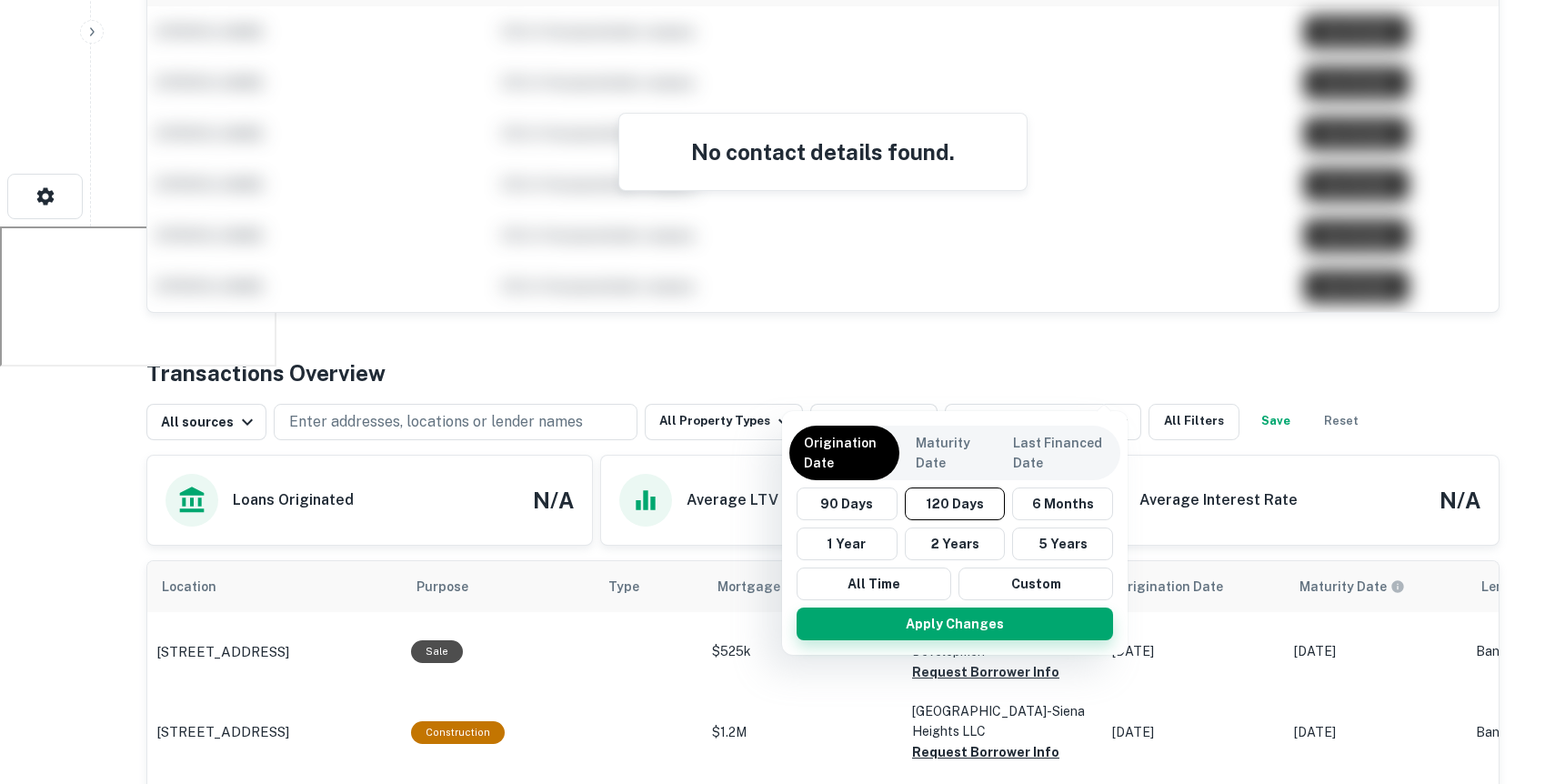
click at [860, 623] on button "Apply Changes" at bounding box center [955, 624] width 317 height 33
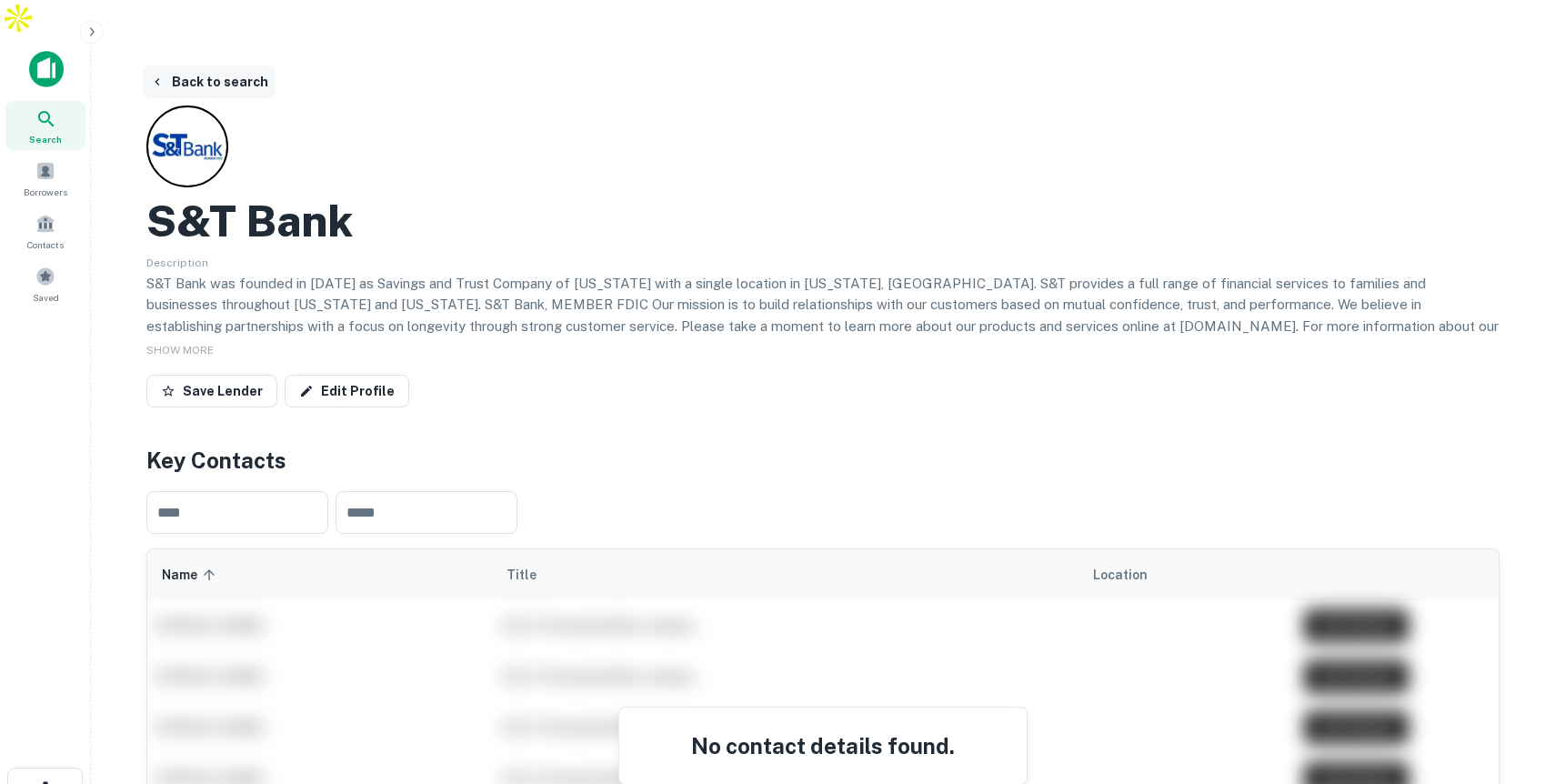
click at [233, 65] on button "Back to search" at bounding box center [209, 82] width 133 height 33
click at [219, 65] on button "Back to search" at bounding box center [209, 82] width 133 height 33
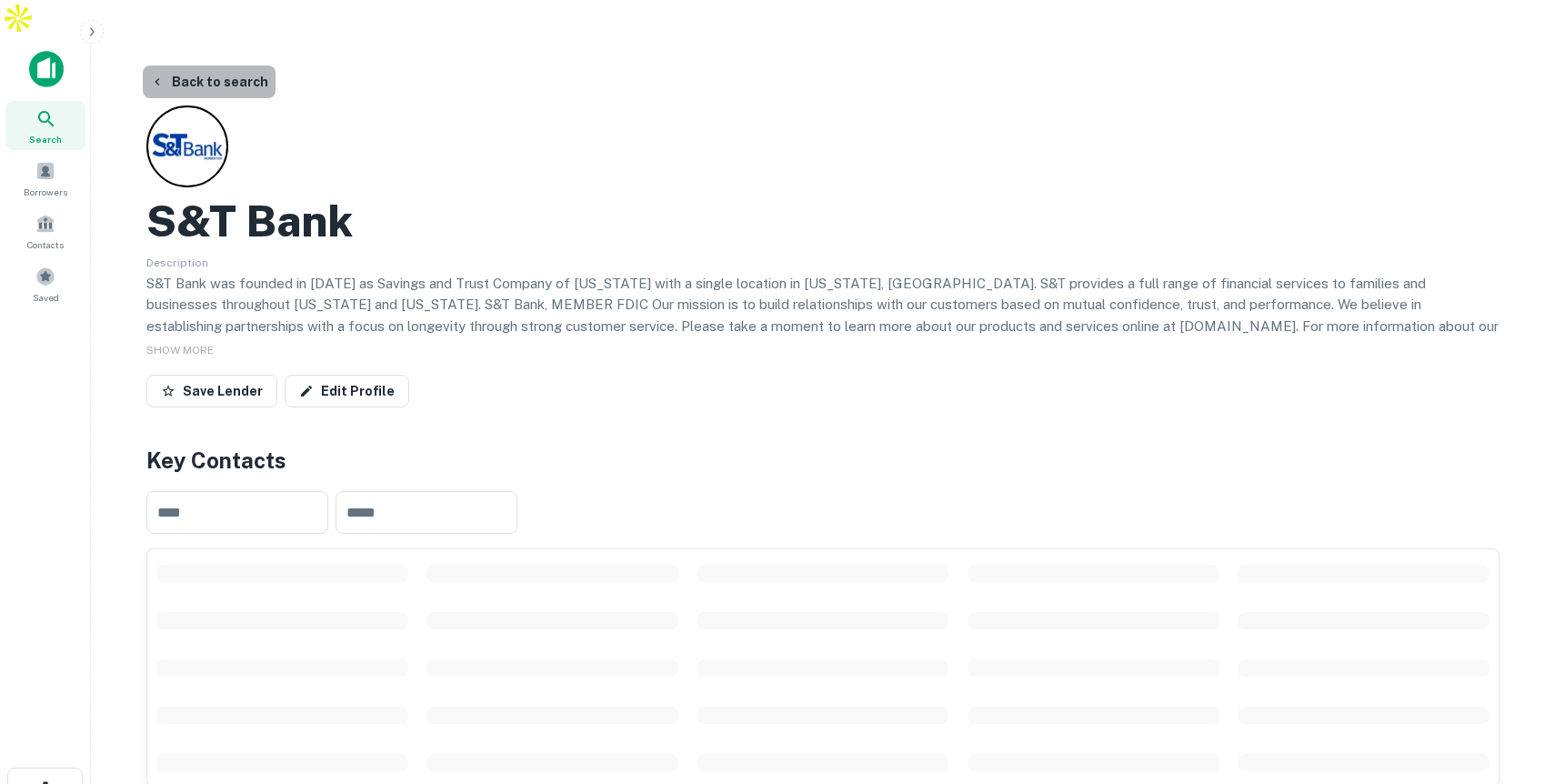
click at [219, 65] on button "Back to search" at bounding box center [209, 82] width 133 height 33
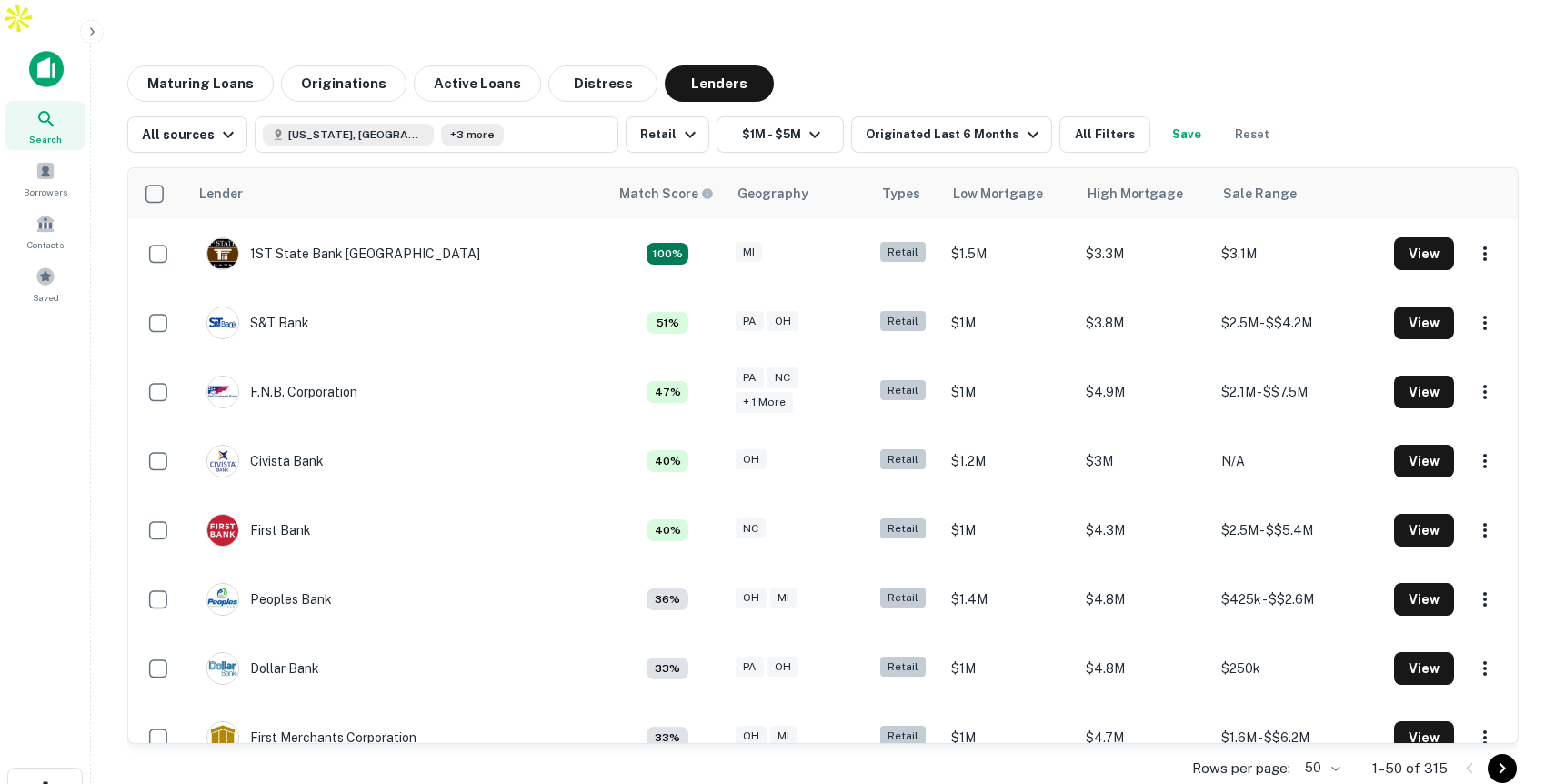
scroll to position [5, 0]
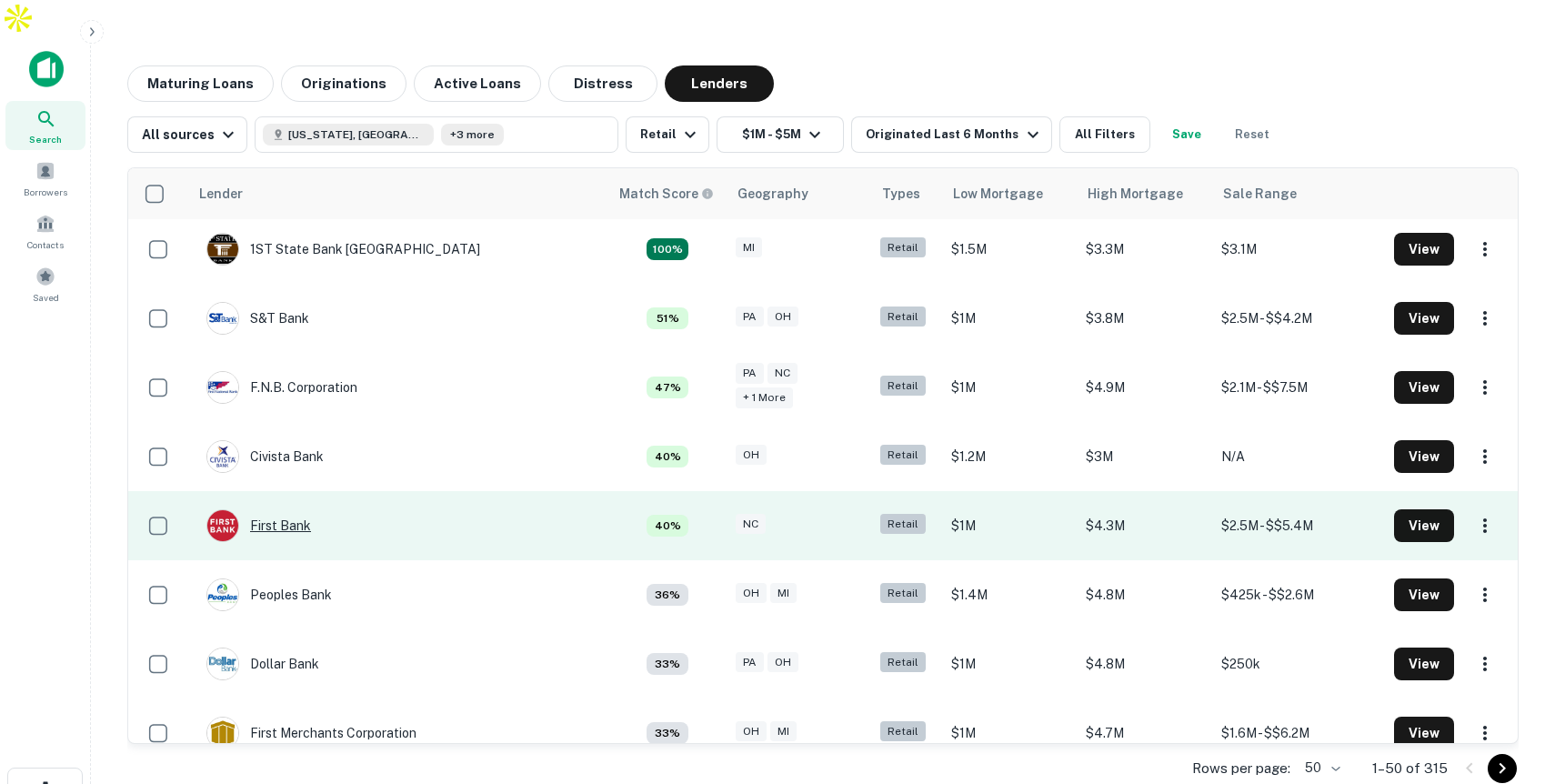
click at [285, 509] on div "First Bank" at bounding box center [258, 526] width 104 height 33
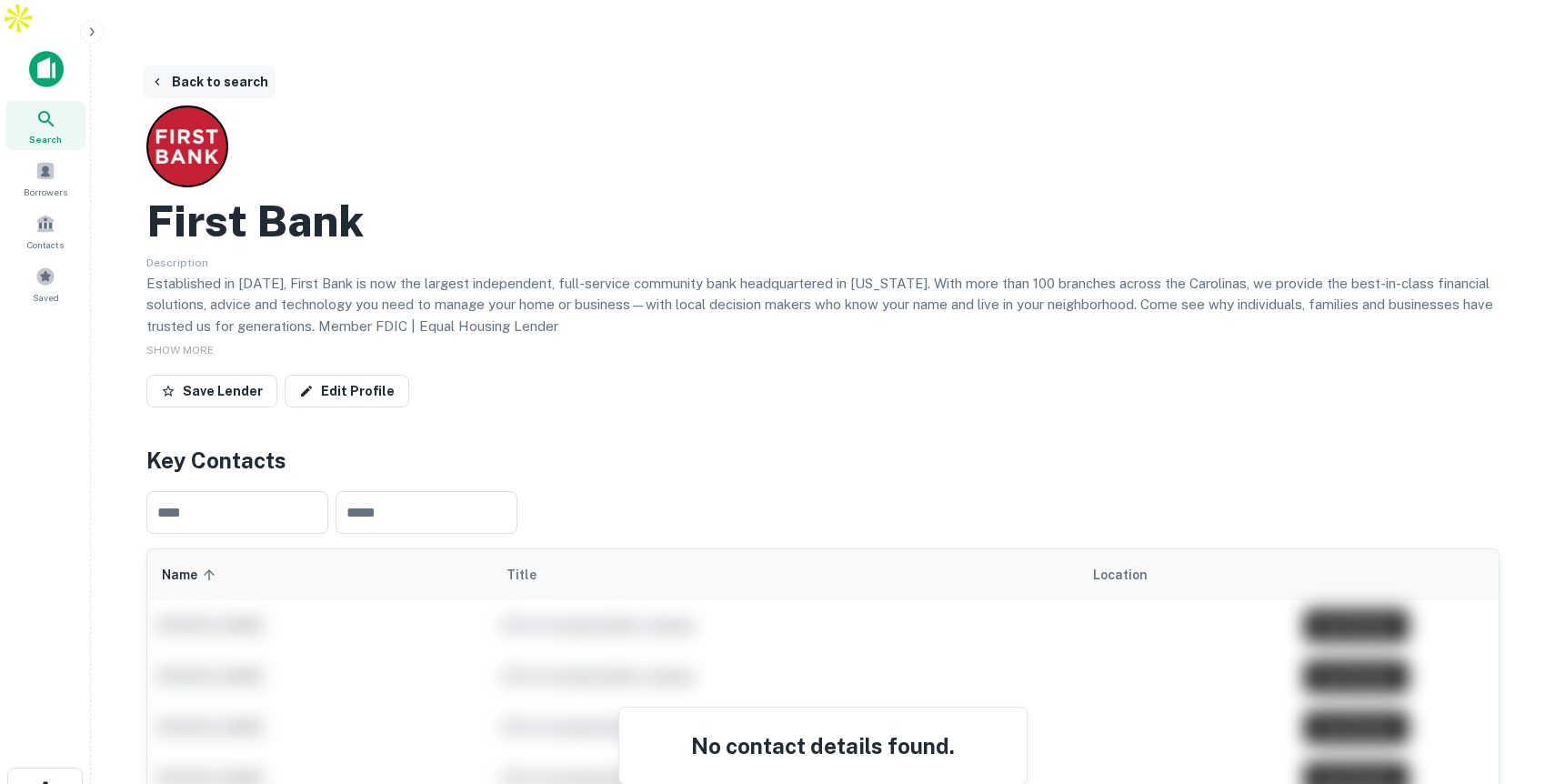
click at [225, 65] on button "Back to search" at bounding box center [209, 82] width 133 height 33
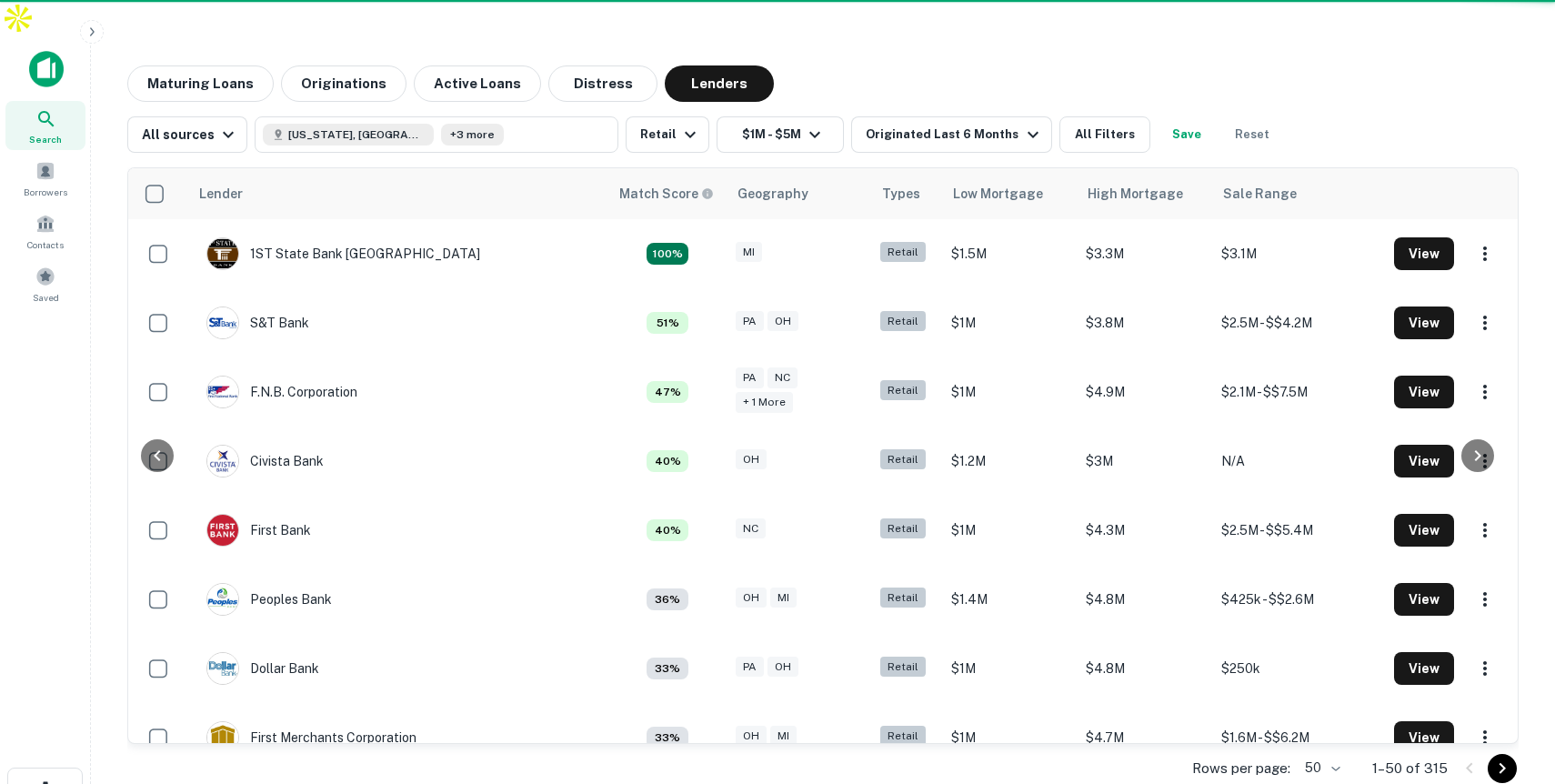
scroll to position [5, 0]
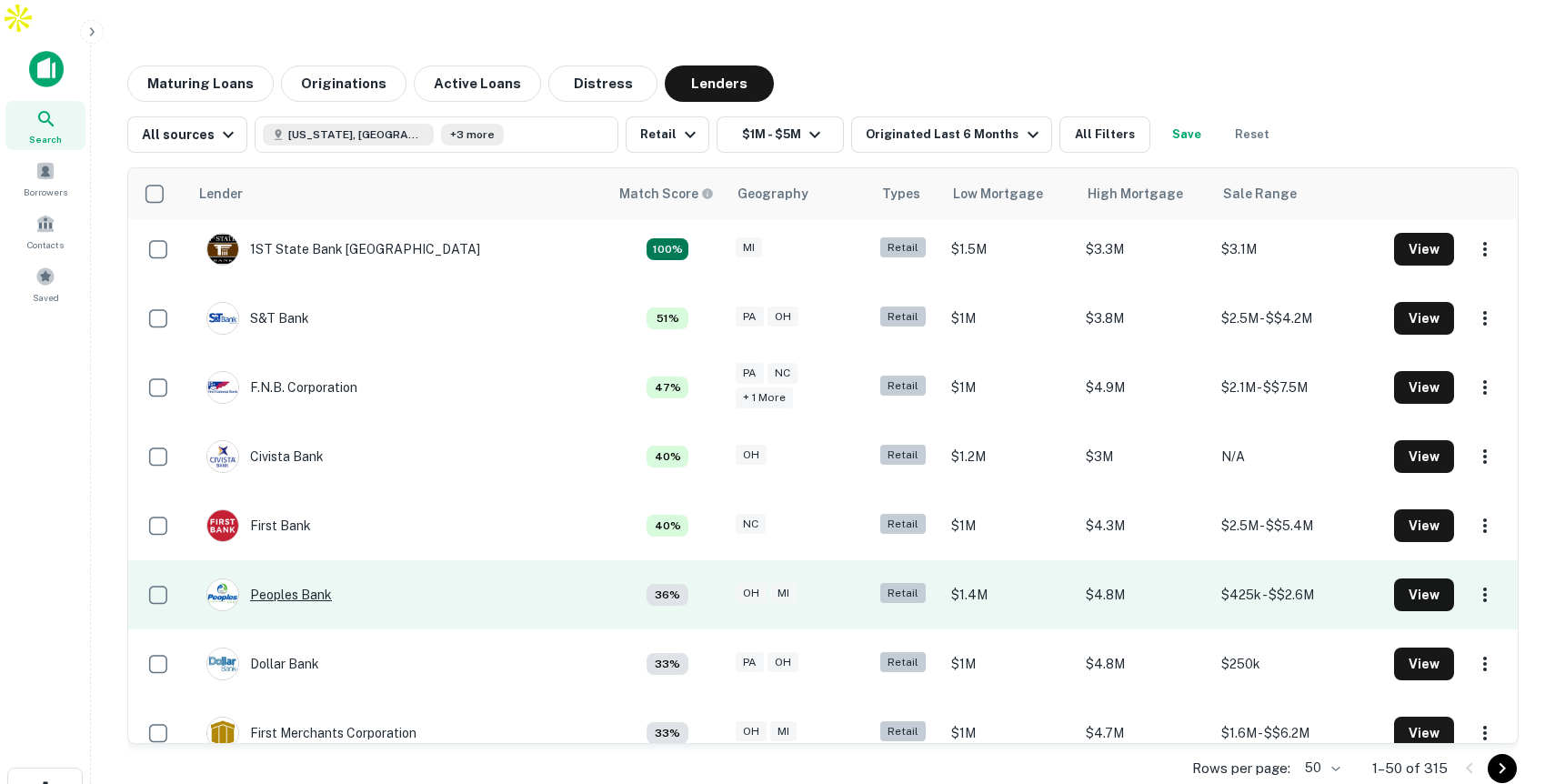
click at [315, 579] on div "Peoples Bank" at bounding box center [269, 595] width 126 height 33
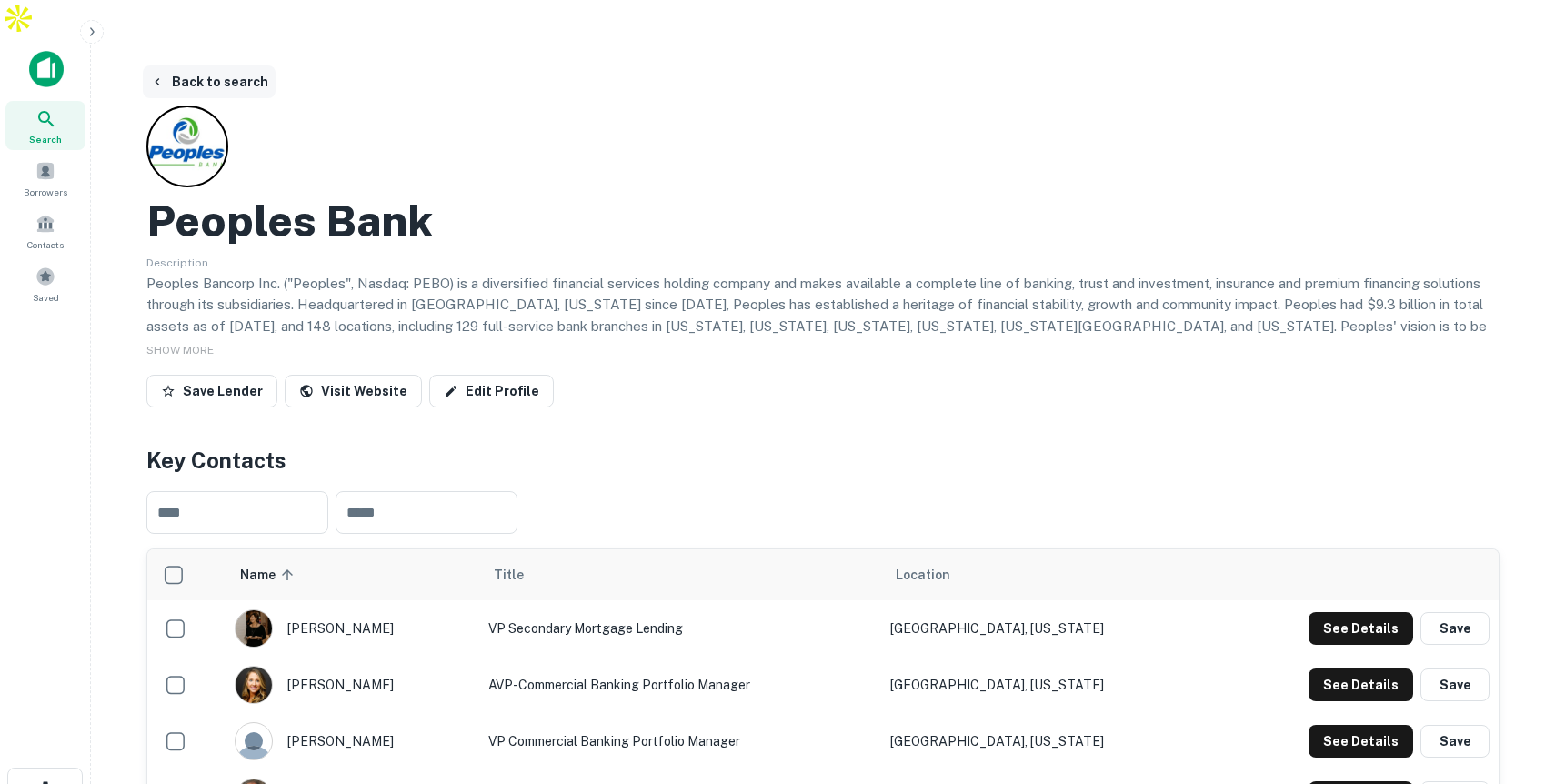
click at [247, 65] on button "Back to search" at bounding box center [209, 82] width 133 height 33
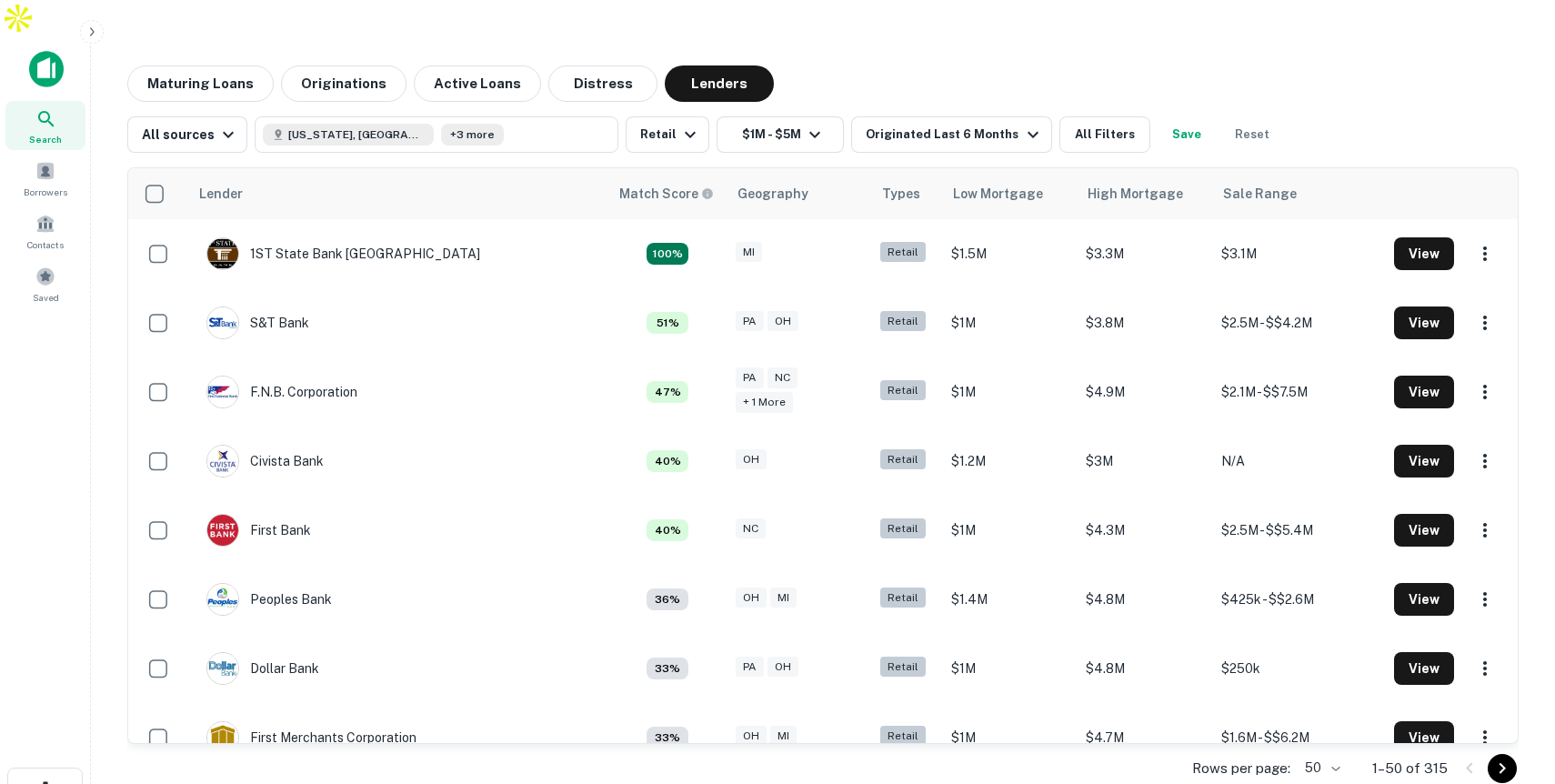
scroll to position [5, 0]
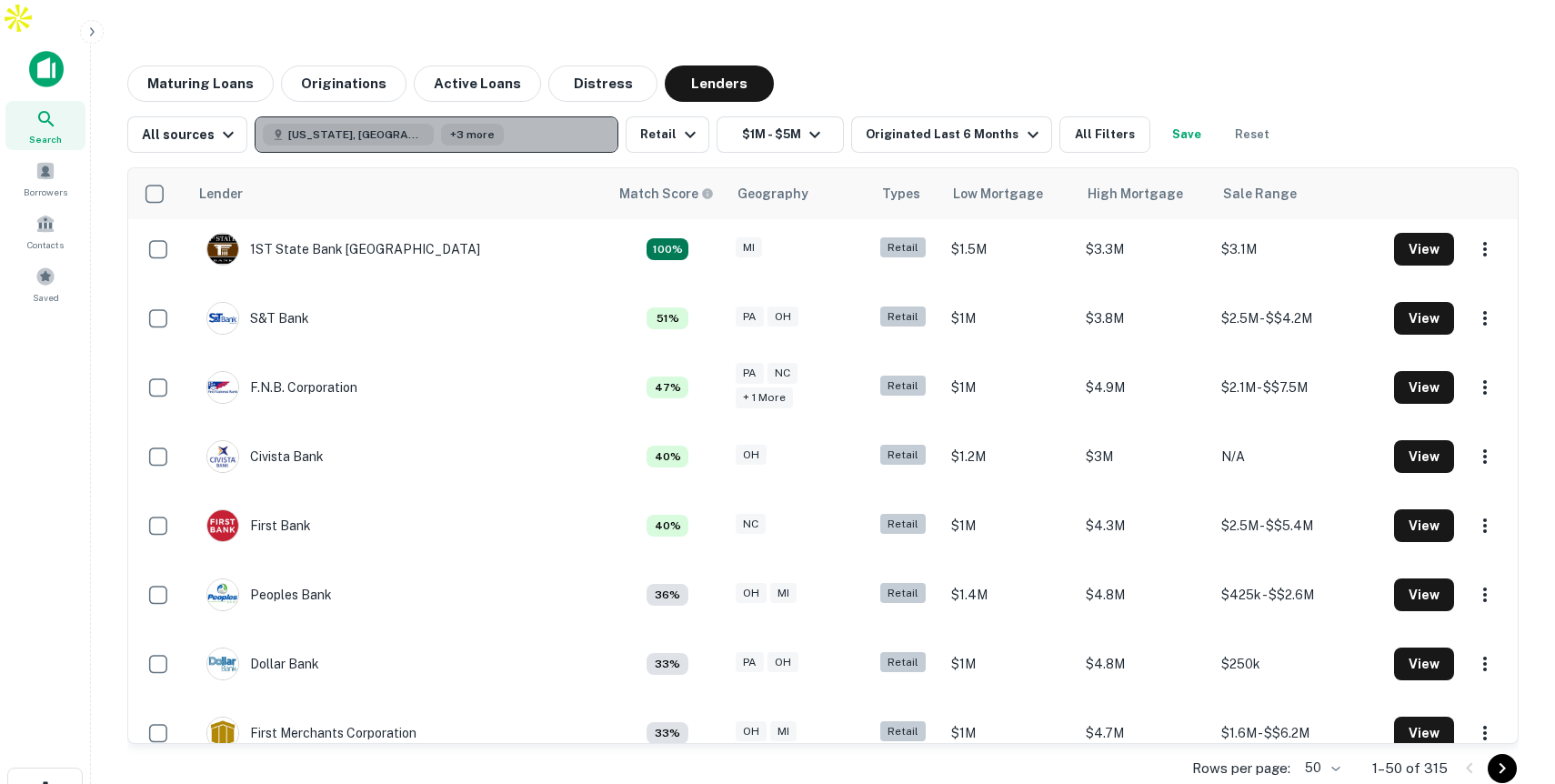
click at [515, 116] on button "North Carolina, USA +3 more" at bounding box center [436, 133] width 363 height 36
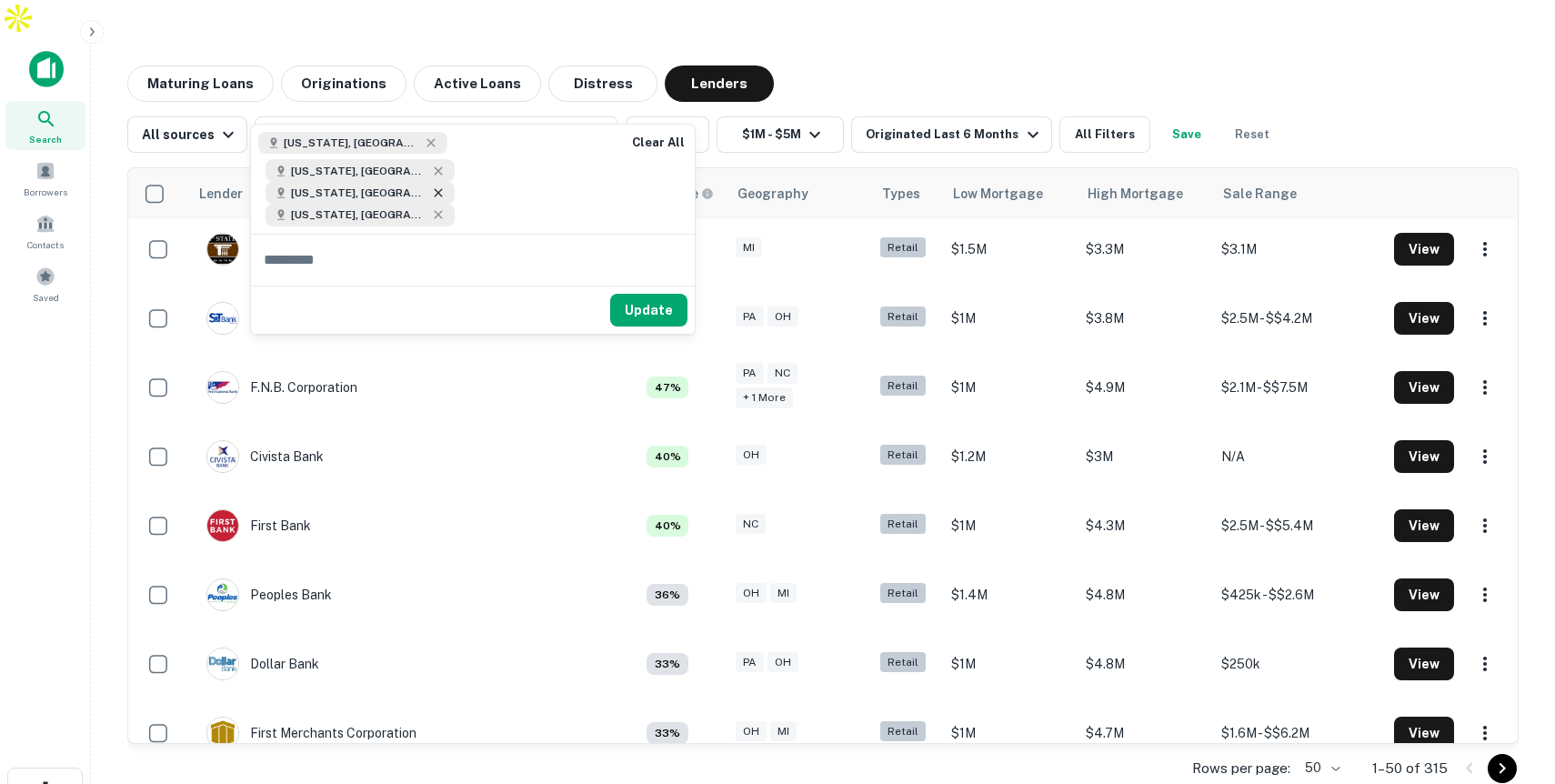
click at [434, 188] on icon at bounding box center [437, 192] width 8 height 8
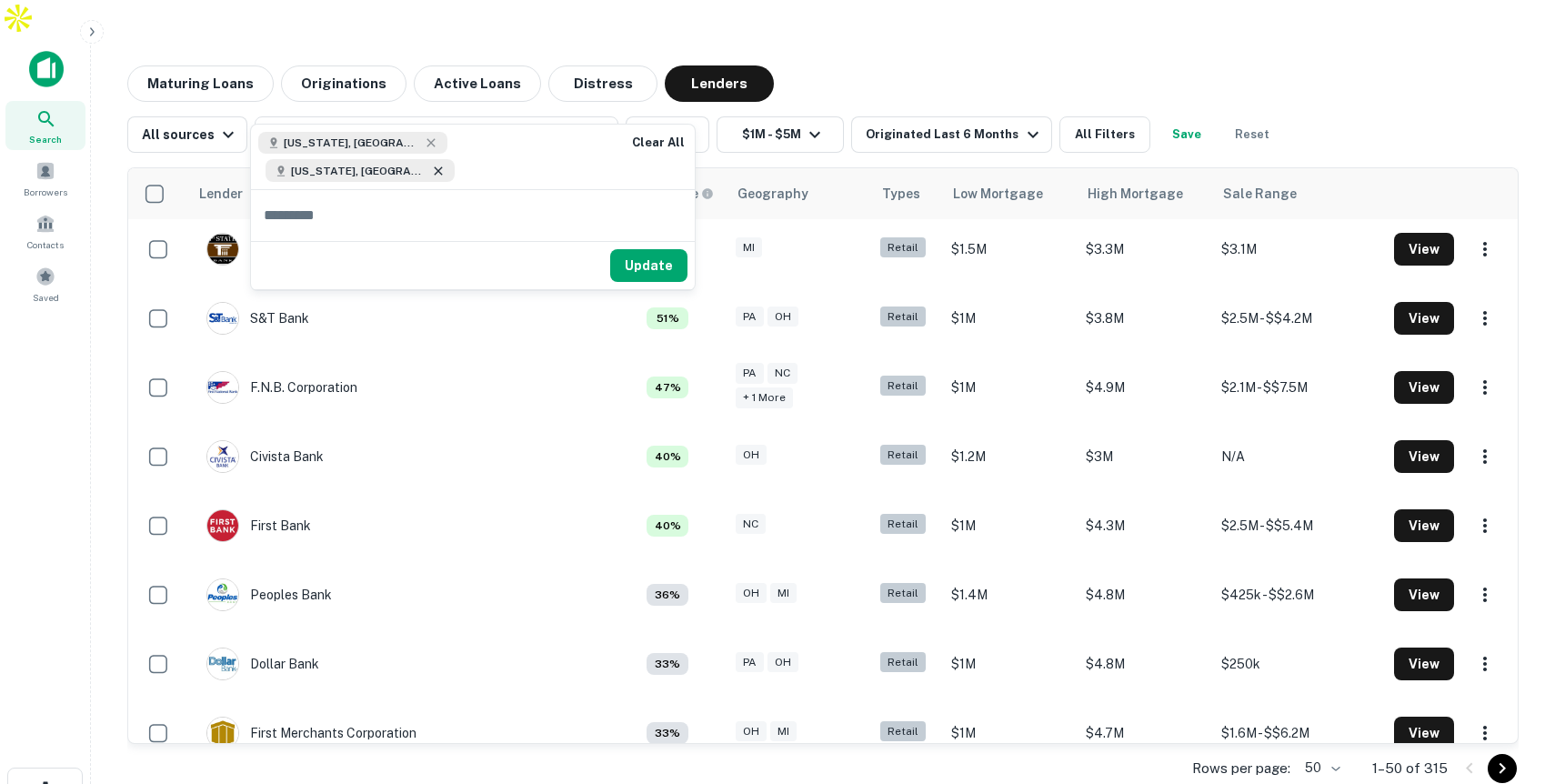
click at [442, 167] on icon at bounding box center [437, 170] width 8 height 8
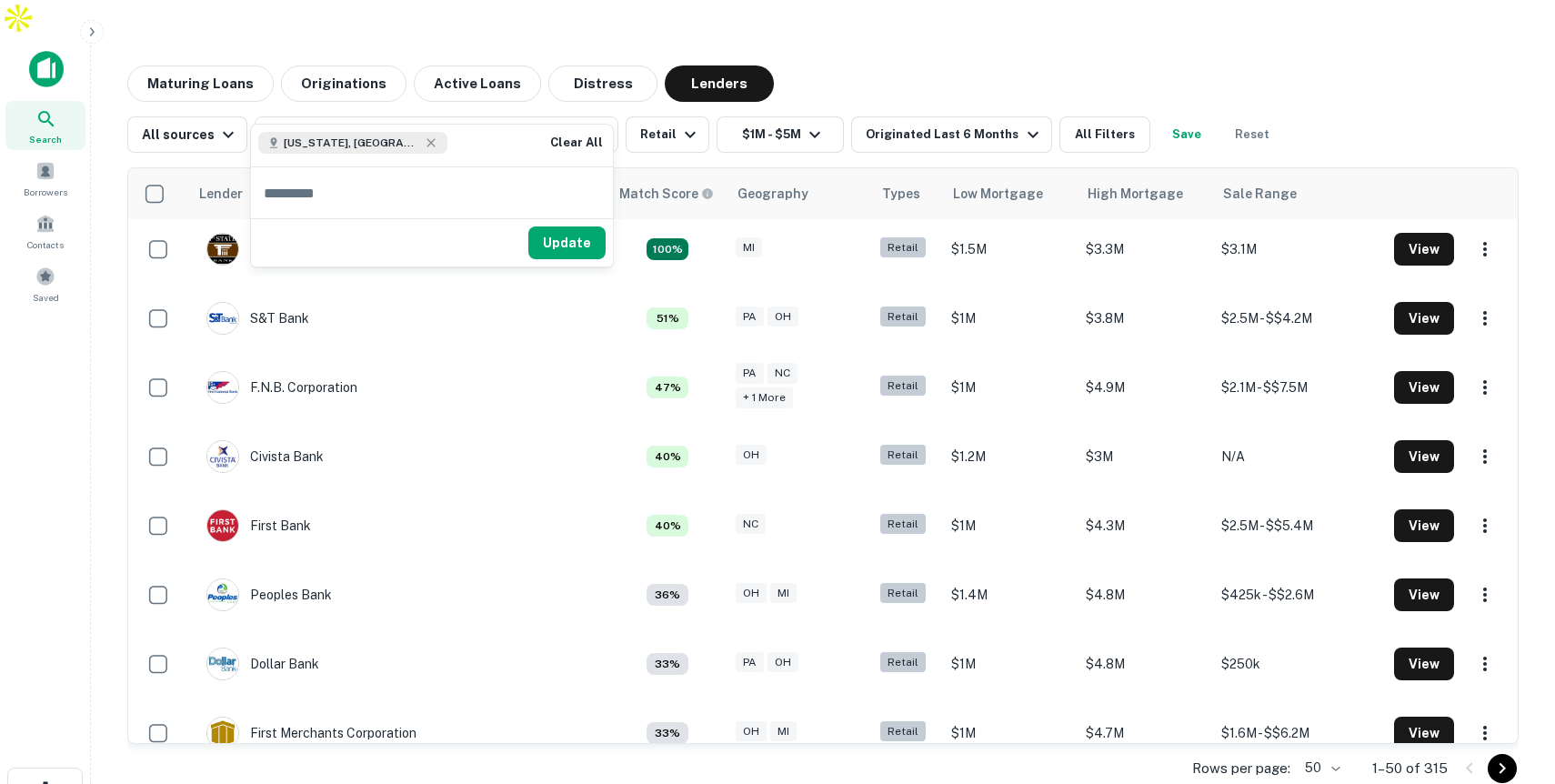
click at [429, 189] on input "text" at bounding box center [433, 193] width 362 height 51
type input "****"
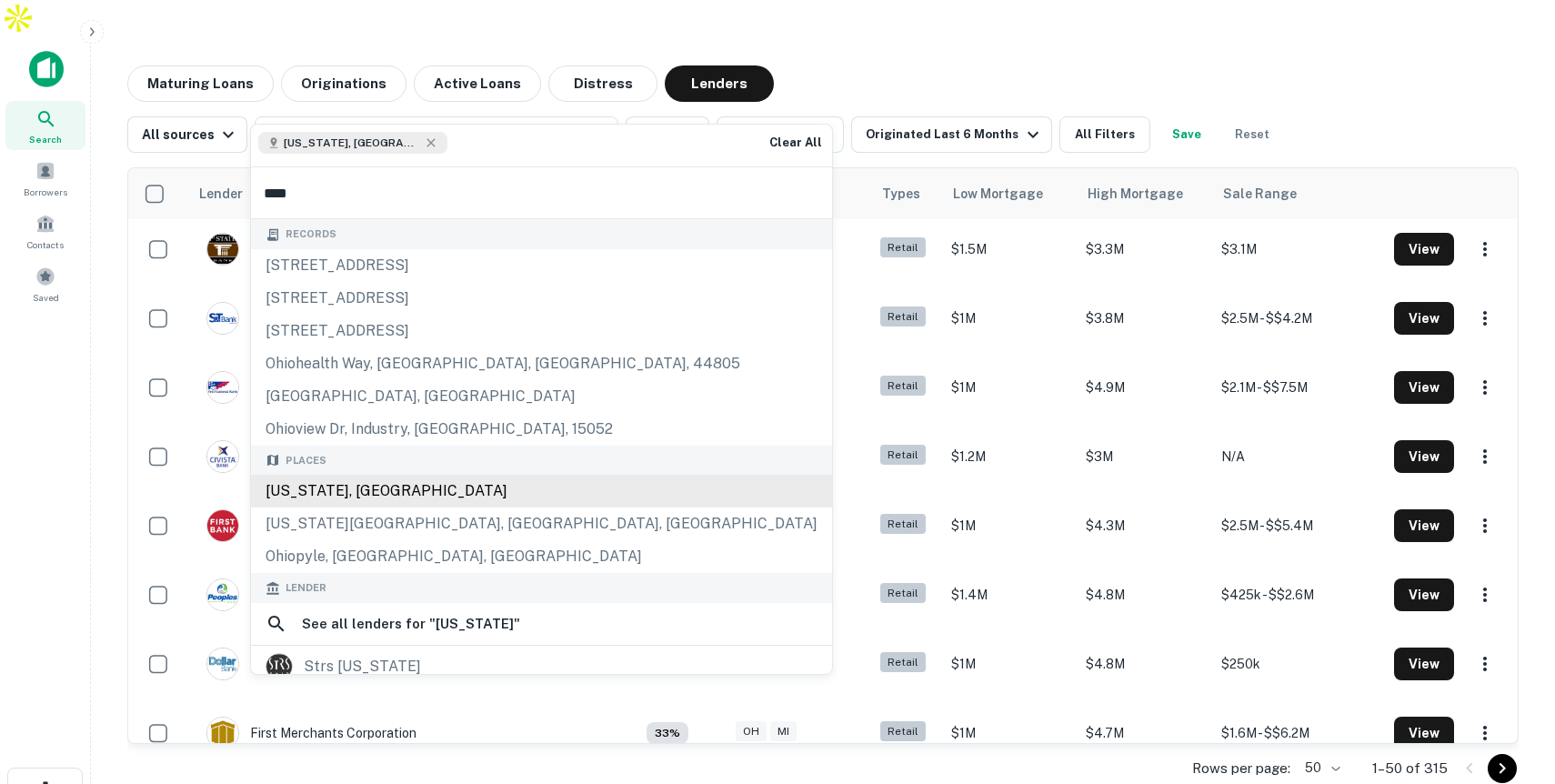
click at [356, 489] on div "Ohio, USA" at bounding box center [542, 491] width 582 height 33
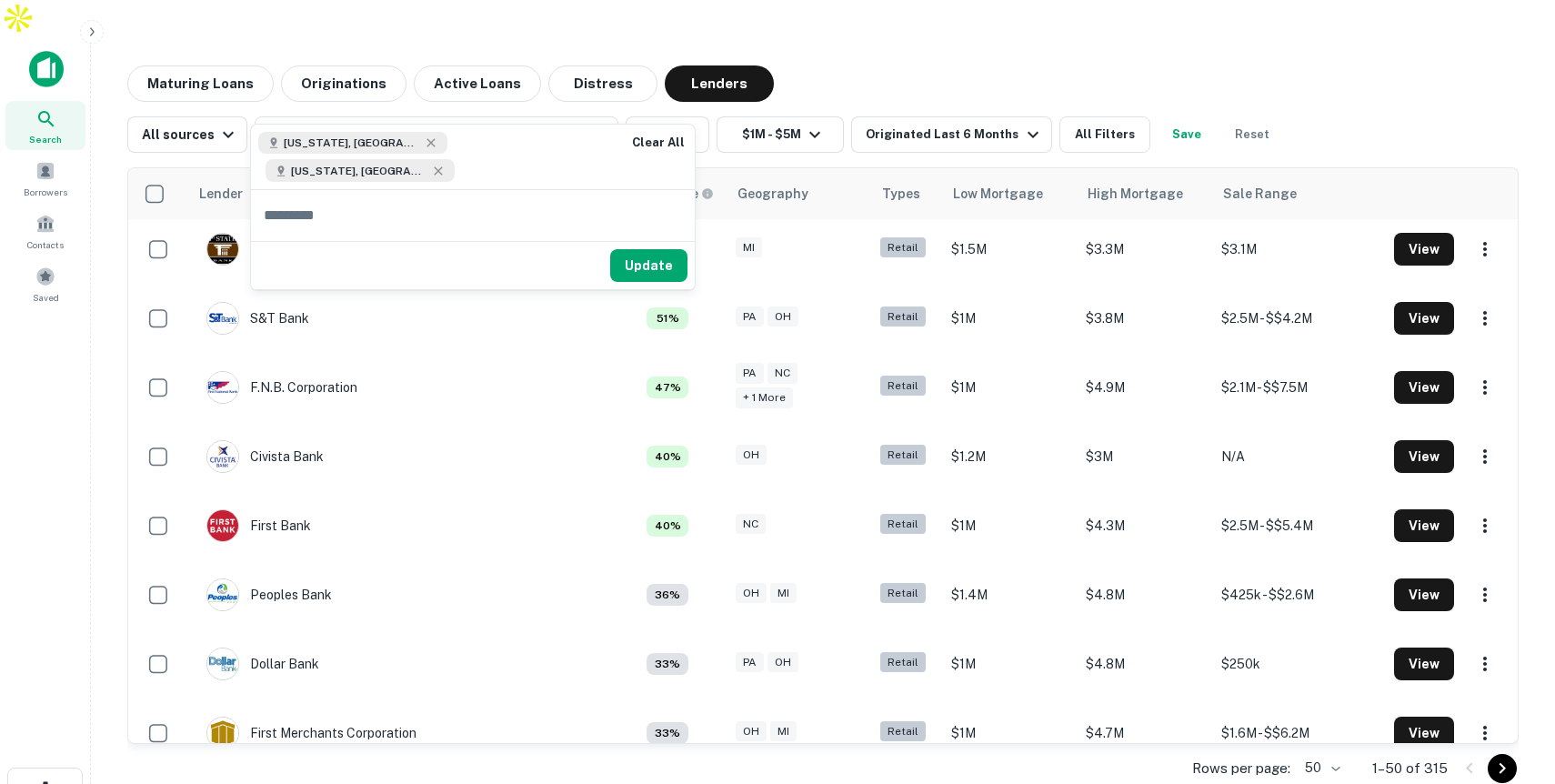
click at [436, 199] on input "text" at bounding box center [474, 215] width 444 height 51
type input "****"
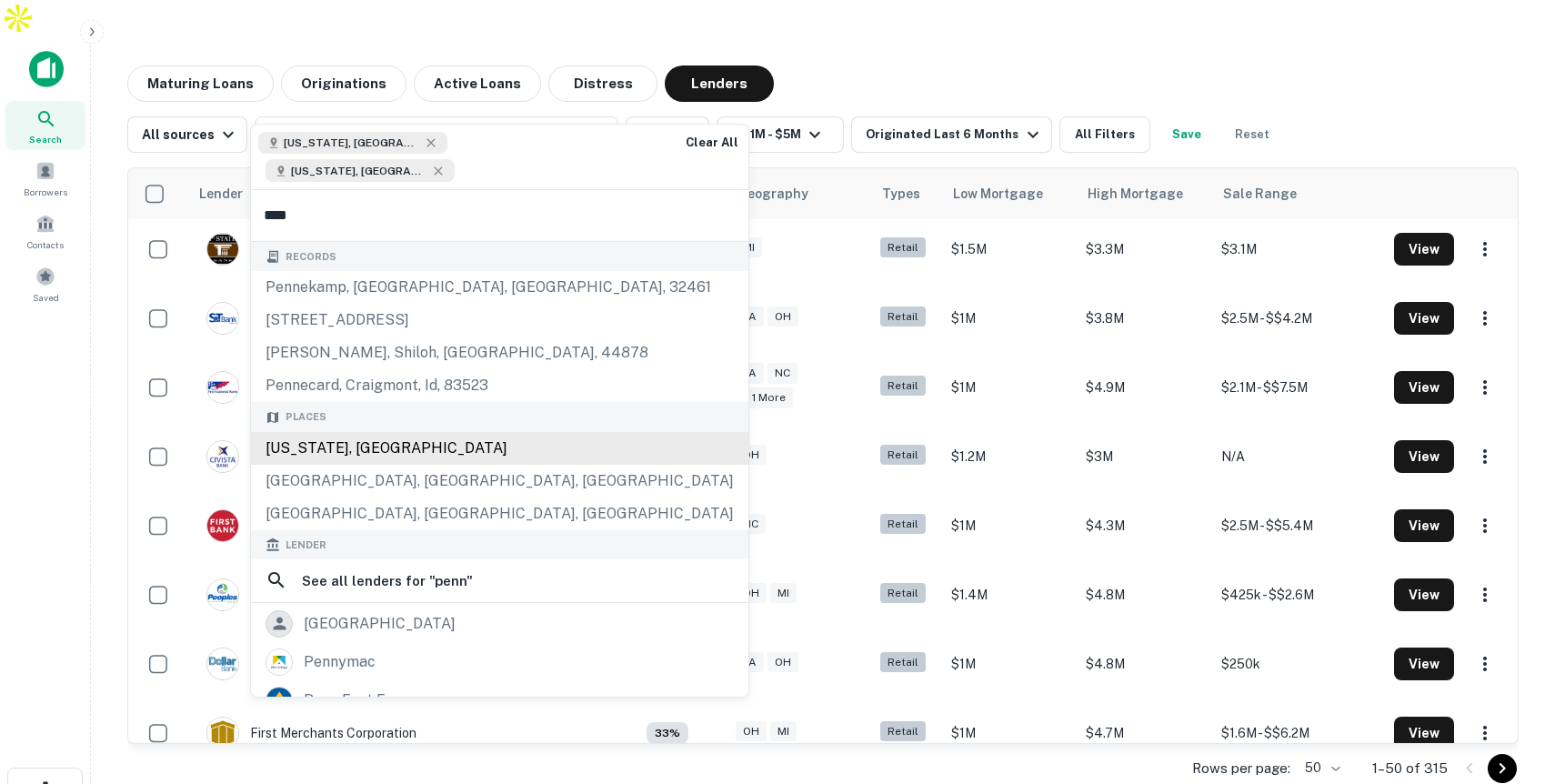
click at [420, 415] on div "Places Pennsylvania, USA Penn Valley, CA, USA Penngrove, CA, USA" at bounding box center [500, 467] width 498 height 129
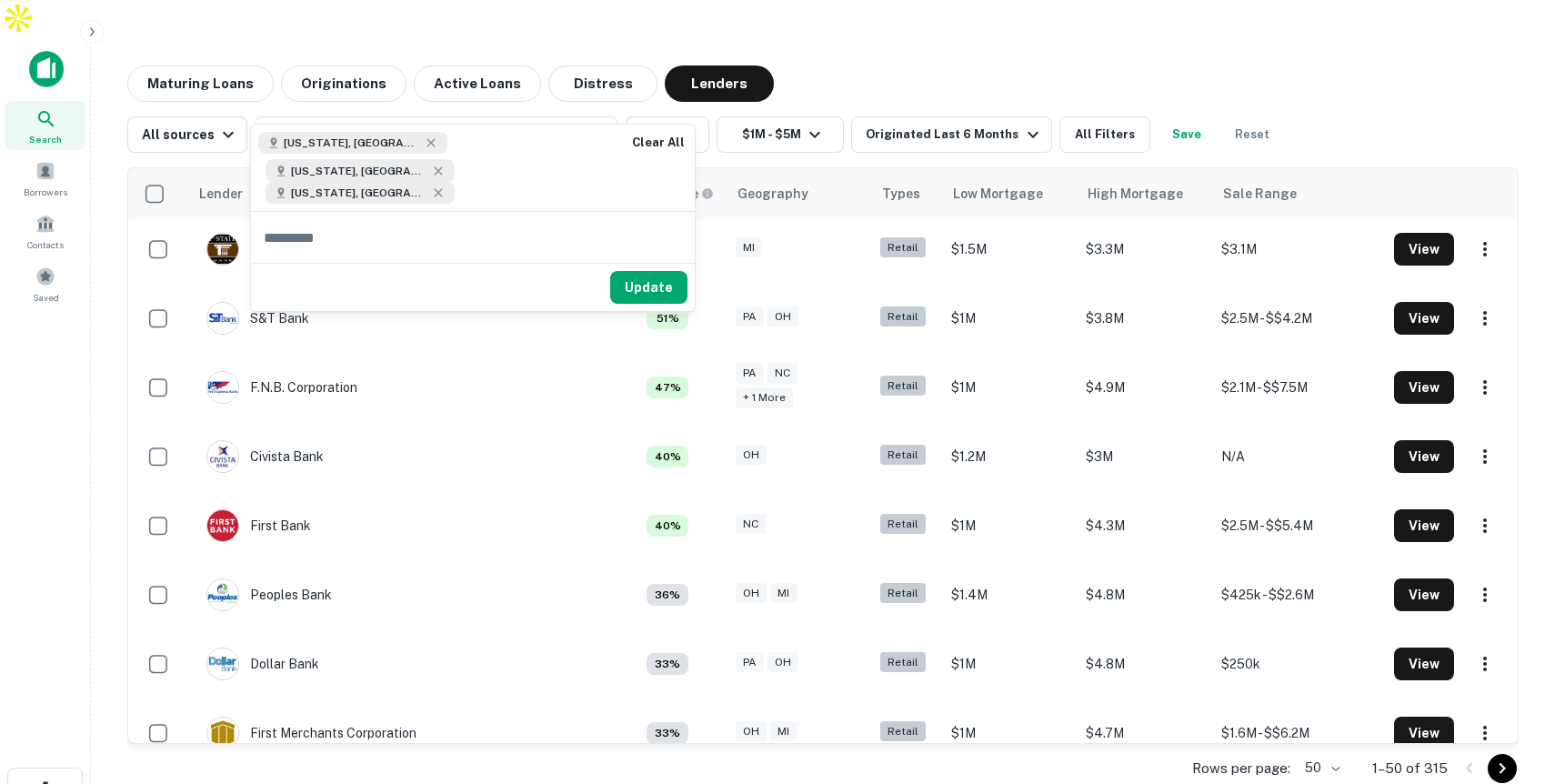
click at [529, 214] on input "text" at bounding box center [474, 238] width 444 height 51
type input "*****"
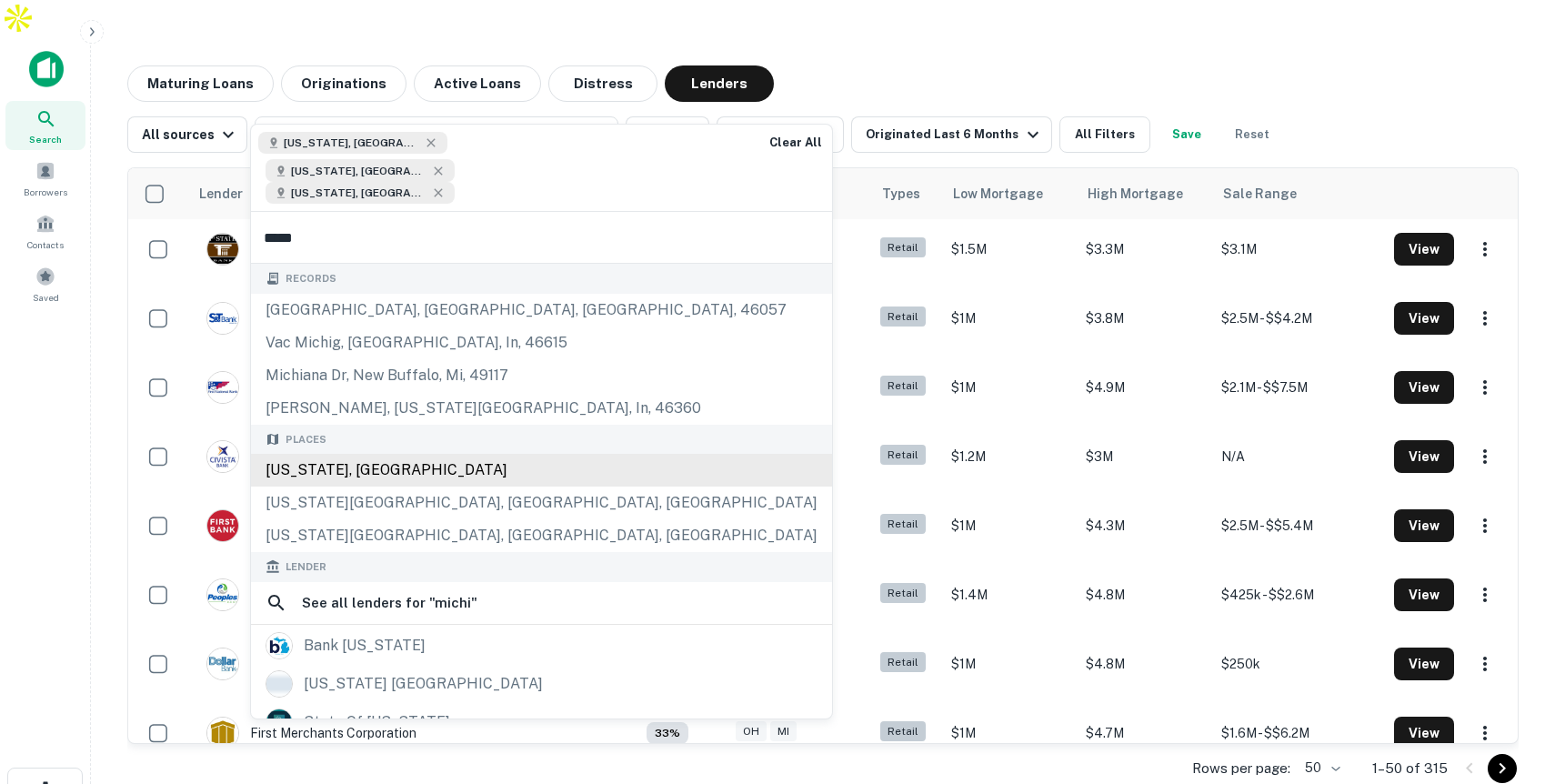
click at [417, 454] on div "Michigan, USA" at bounding box center [542, 470] width 582 height 33
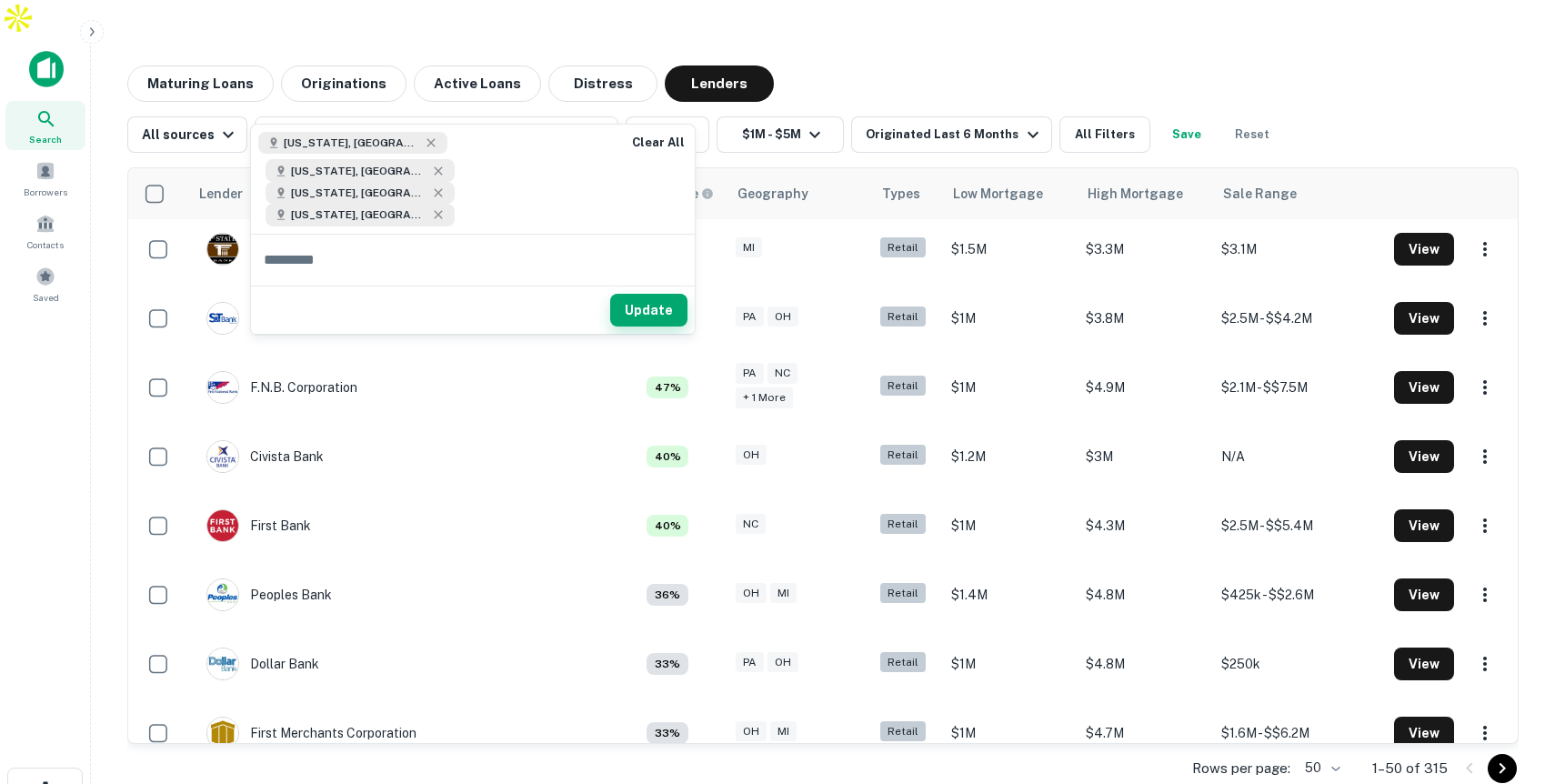
click at [646, 294] on button "Update" at bounding box center [648, 311] width 77 height 33
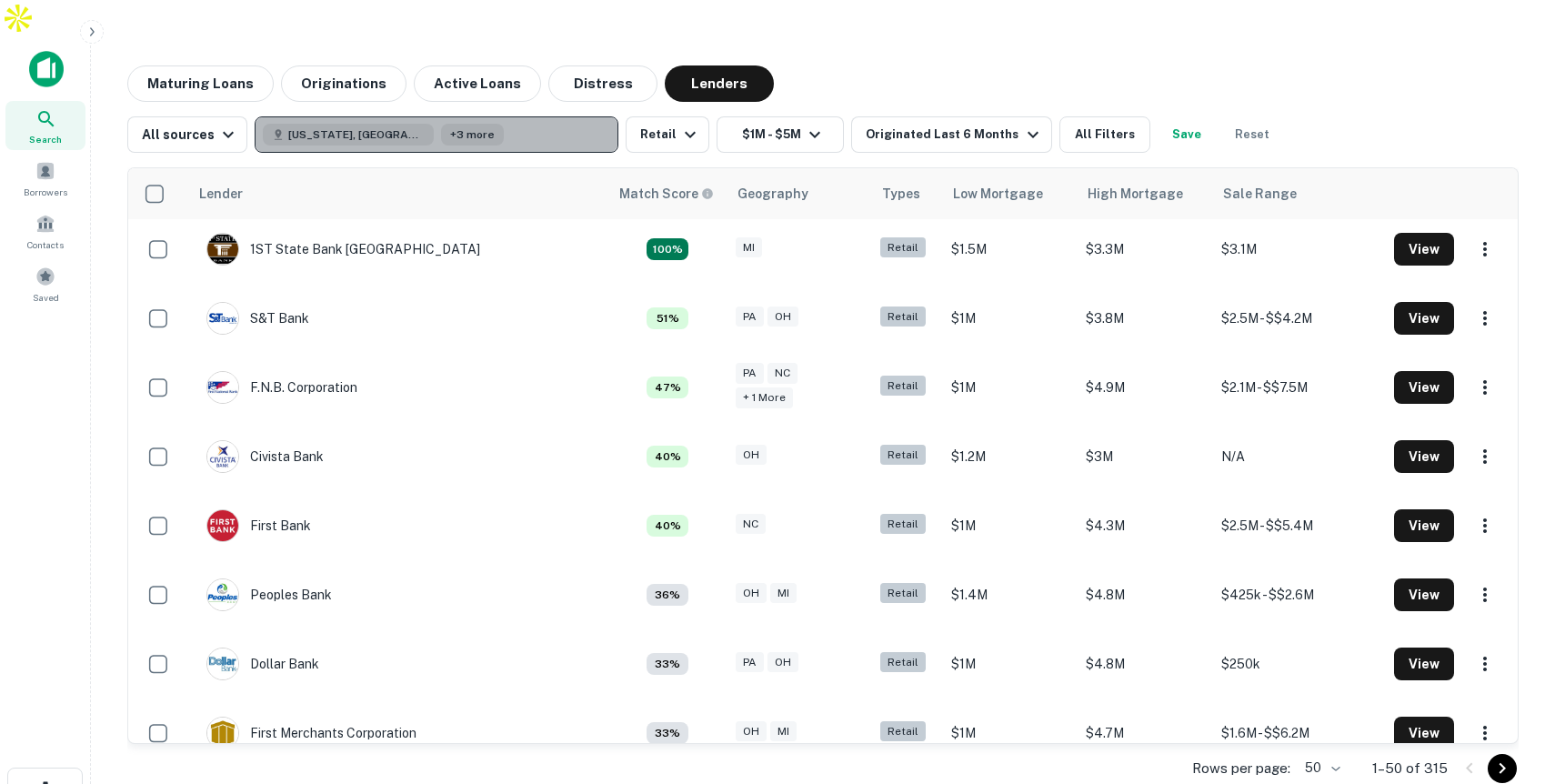
click at [521, 116] on button "North Carolina, USA +3 more" at bounding box center [436, 133] width 363 height 36
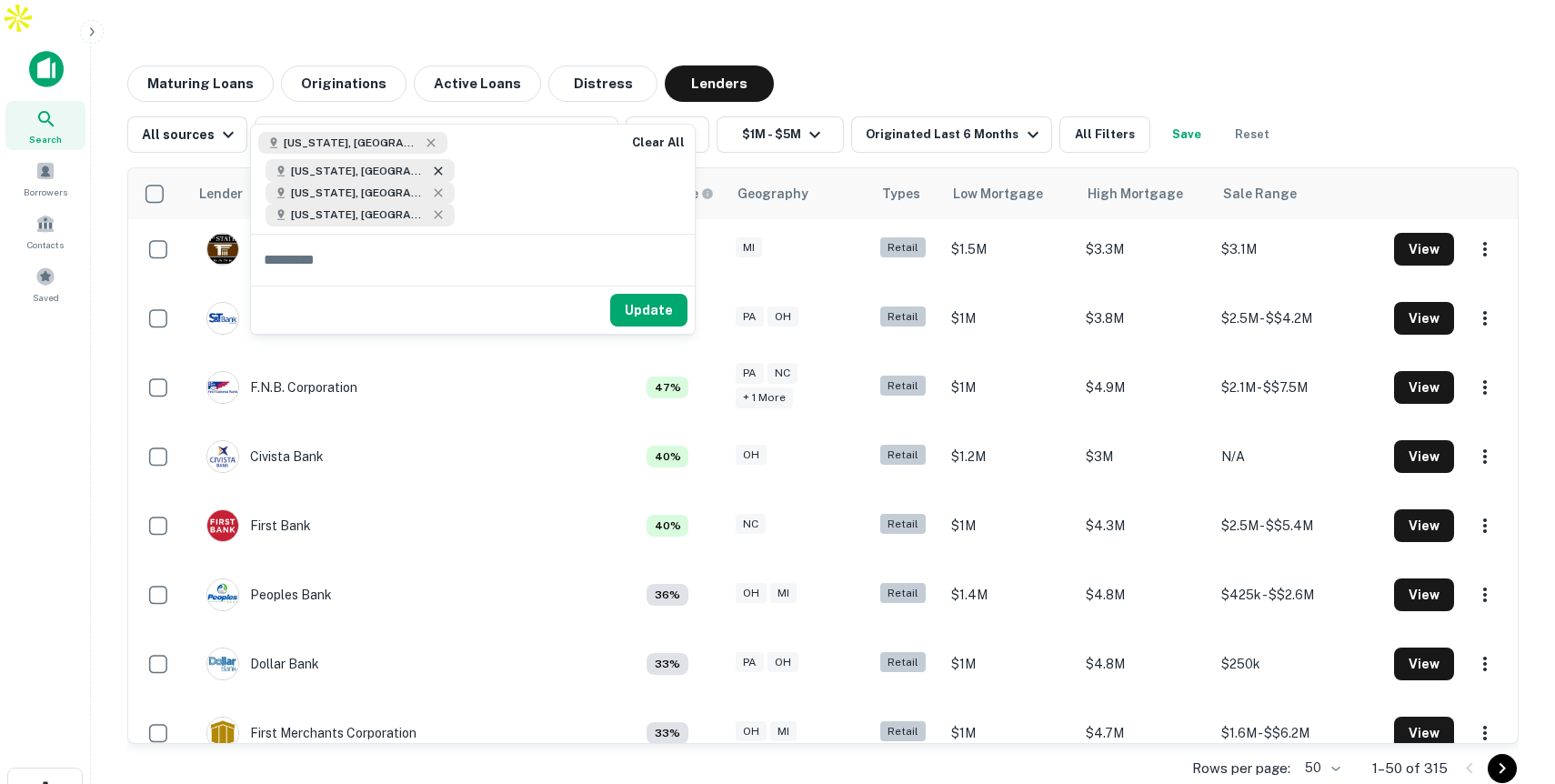
click at [445, 164] on icon at bounding box center [437, 170] width 15 height 15
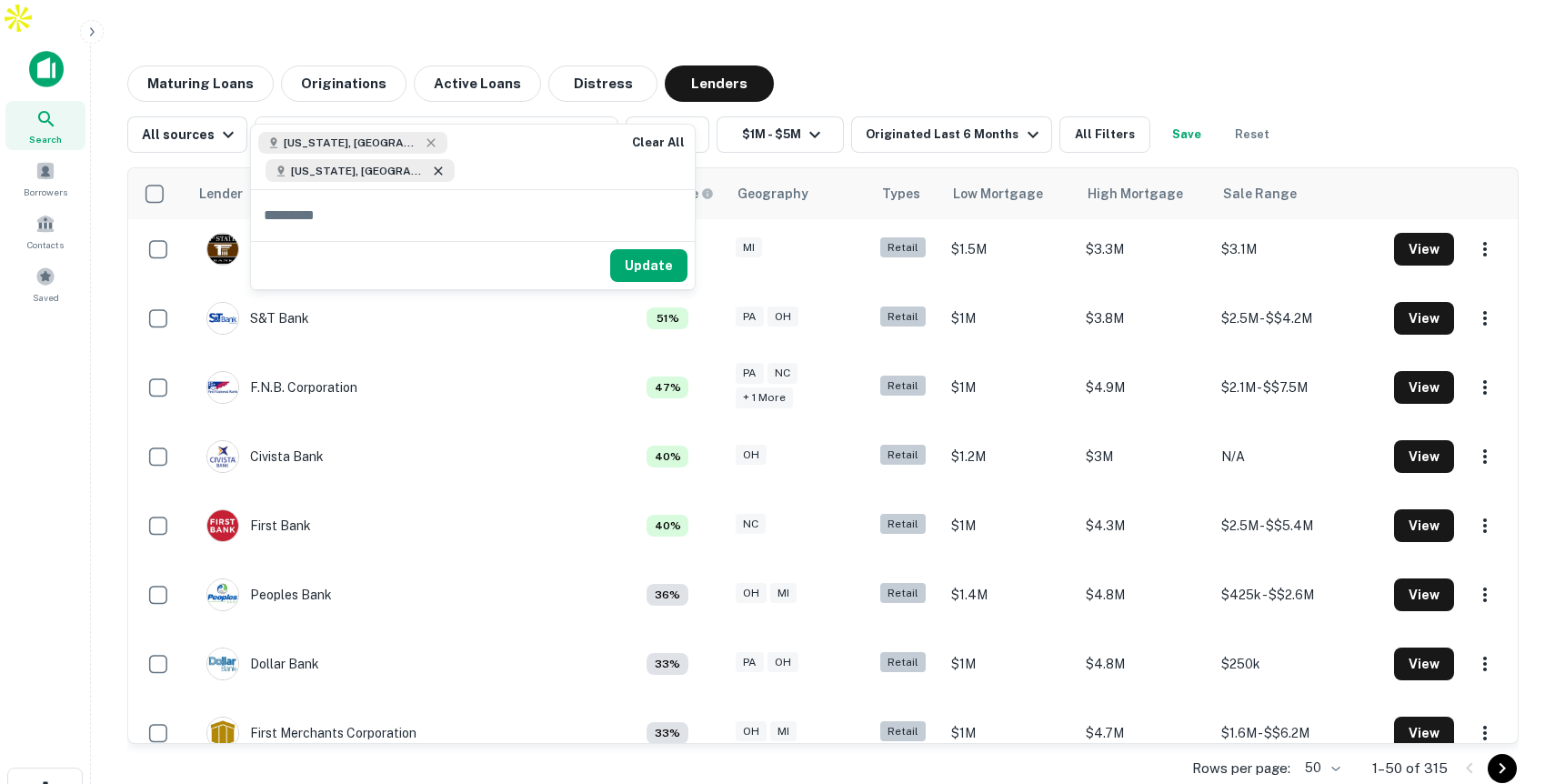
click at [445, 164] on icon at bounding box center [437, 170] width 15 height 15
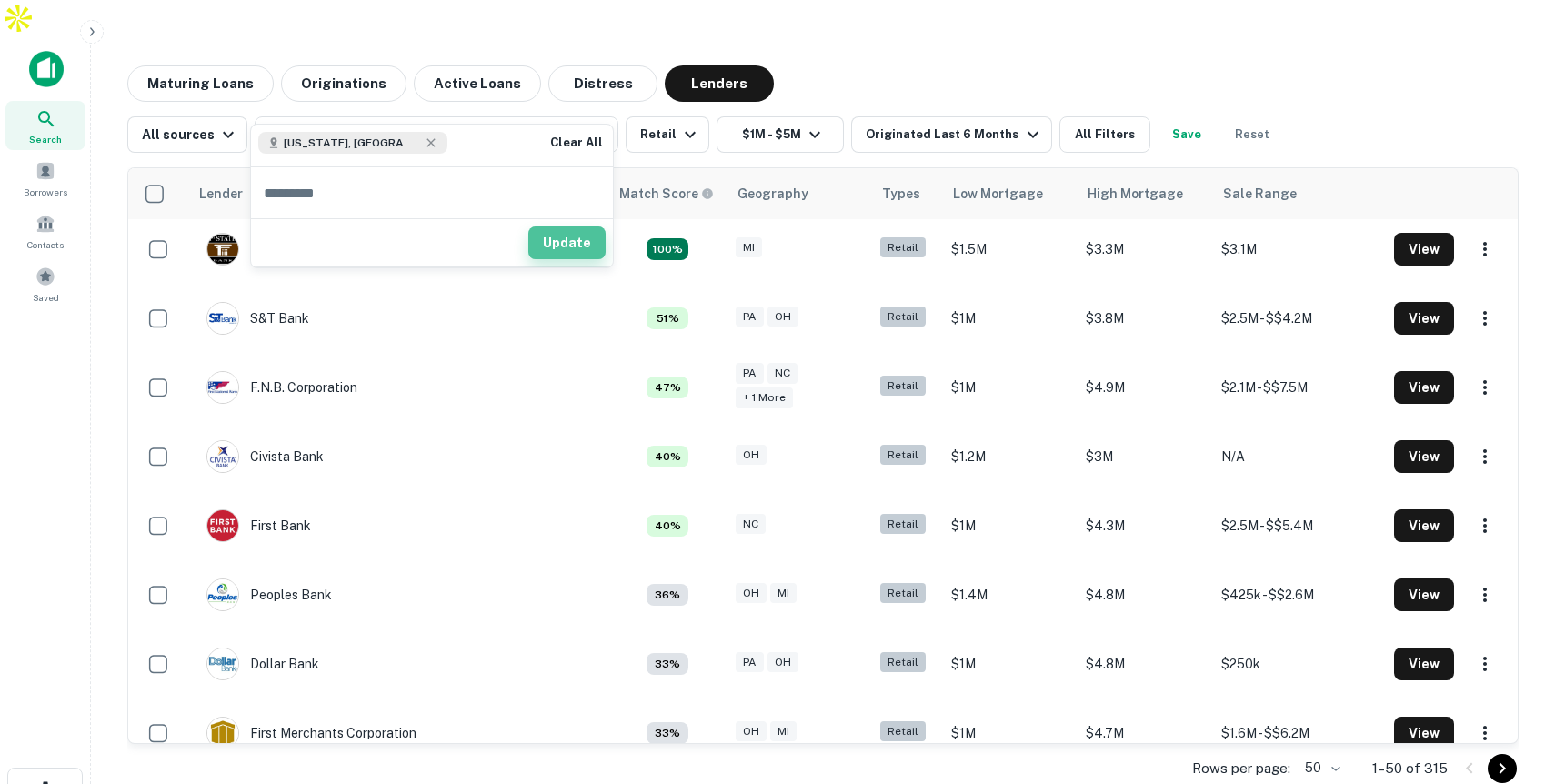
click at [579, 244] on button "Update" at bounding box center [566, 243] width 77 height 33
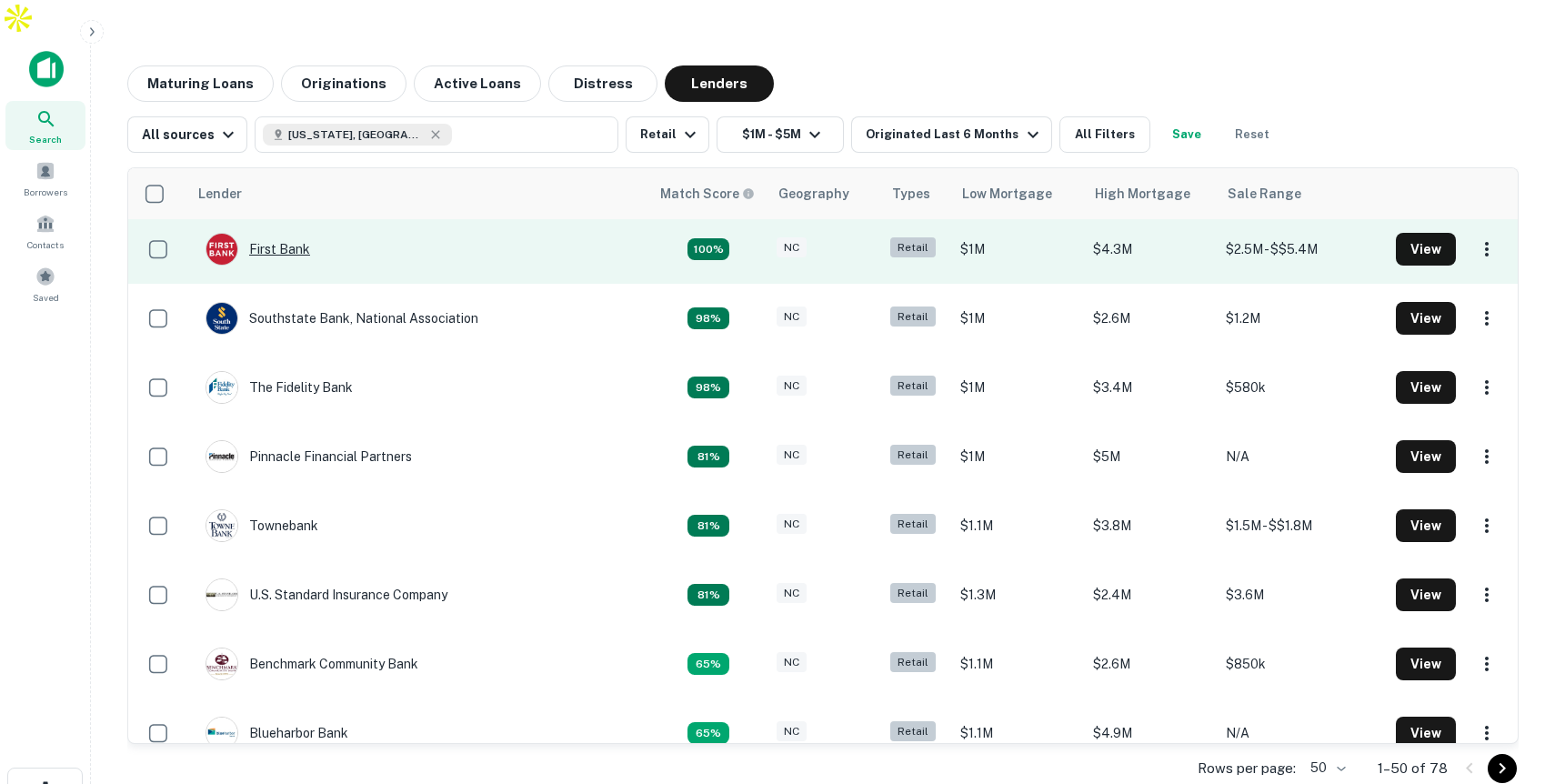
click at [310, 233] on div "First Bank" at bounding box center [257, 249] width 104 height 33
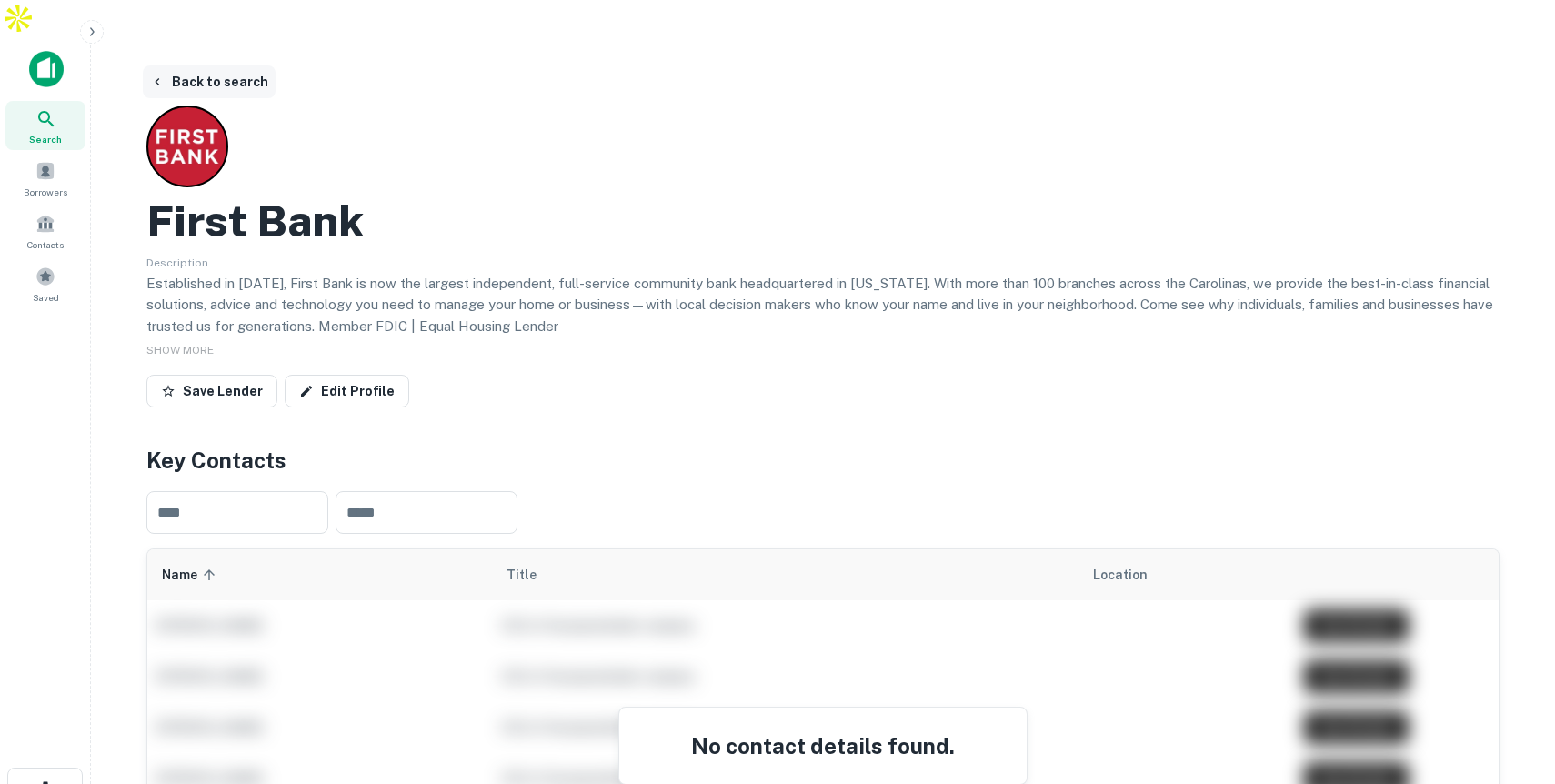
click at [224, 65] on button "Back to search" at bounding box center [209, 82] width 133 height 33
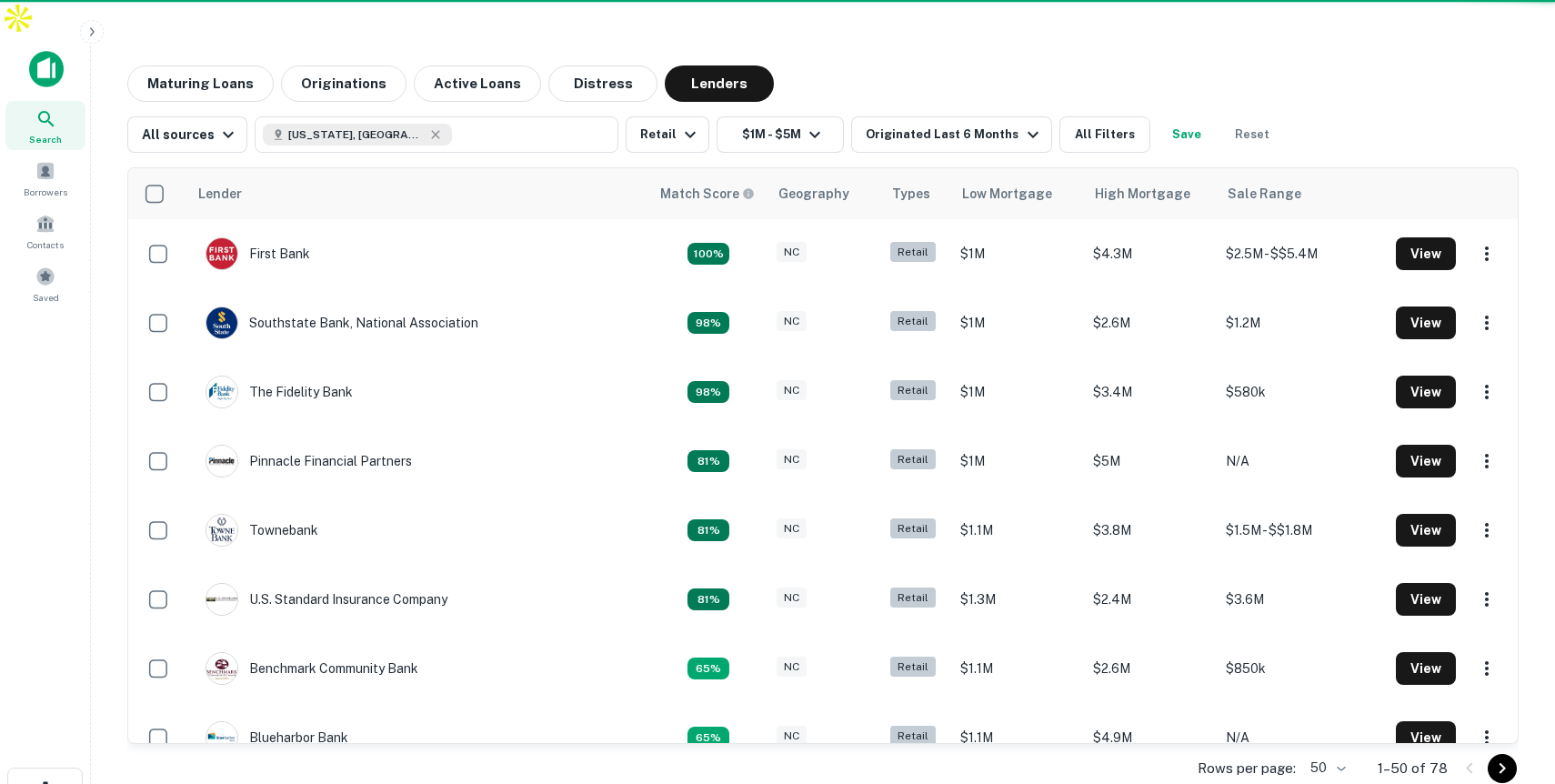
scroll to position [5, 0]
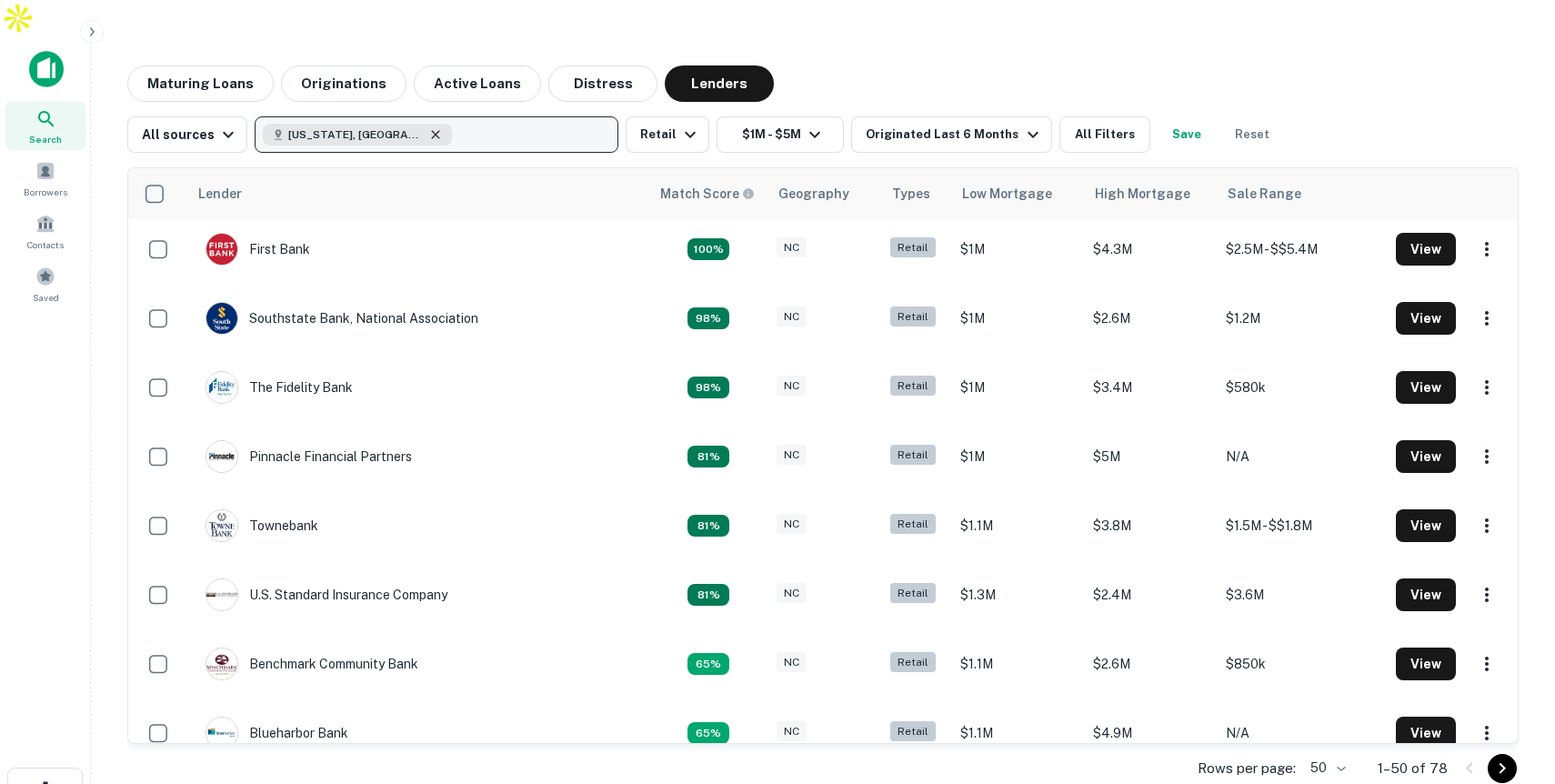
click at [429, 128] on icon "button" at bounding box center [436, 134] width 15 height 15
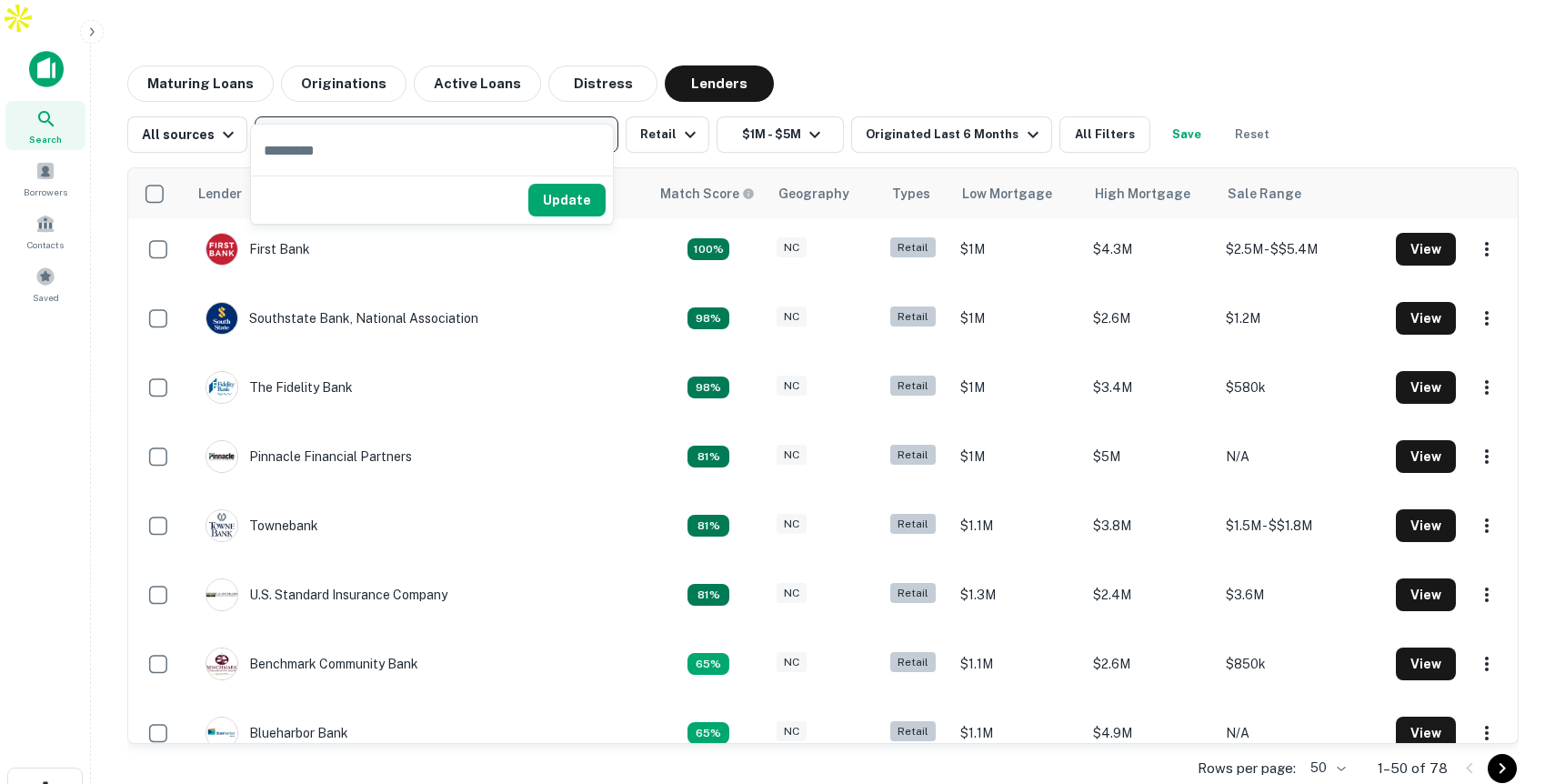
click at [398, 124] on p "Enter addresses, locations or lender names" at bounding box center [417, 134] width 294 height 21
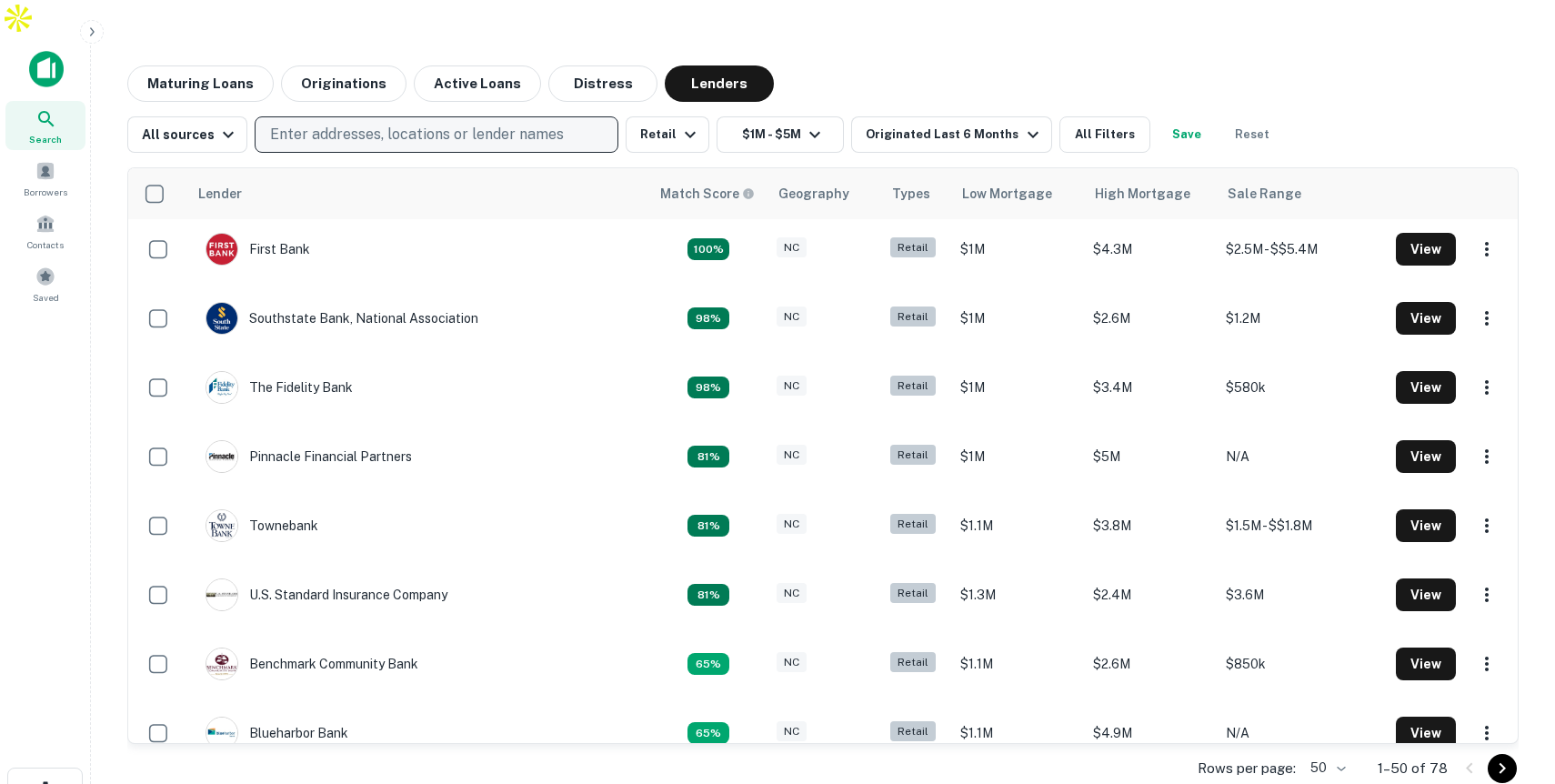
click at [398, 124] on p "Enter addresses, locations or lender names" at bounding box center [417, 134] width 294 height 21
type input "****"
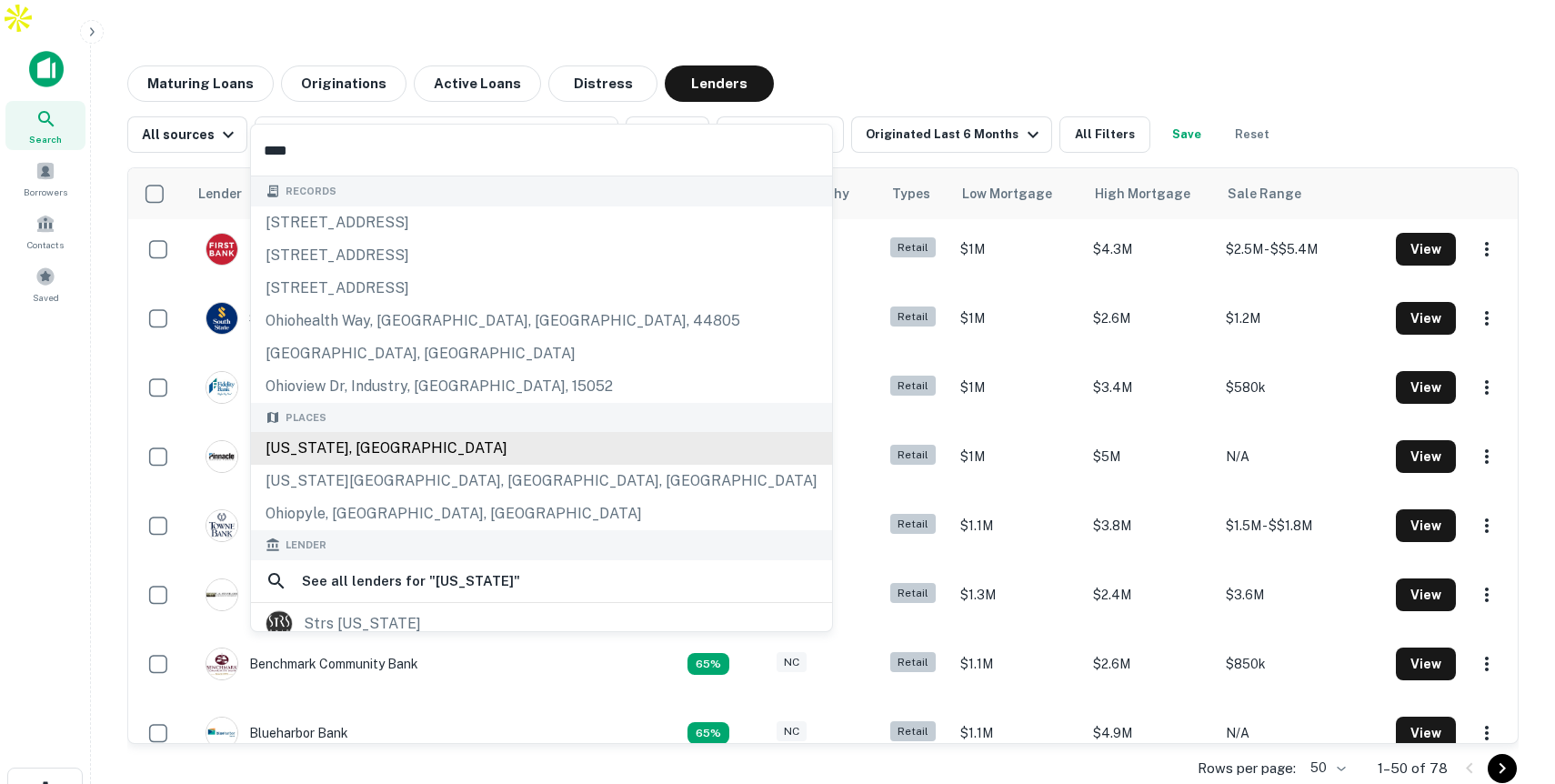
click at [338, 442] on div "Records 2956 ohiohi st, lihue, hi, 96766 2948 ohiohi st, lihue, hi, 96766 1326 …" at bounding box center [542, 581] width 582 height 810
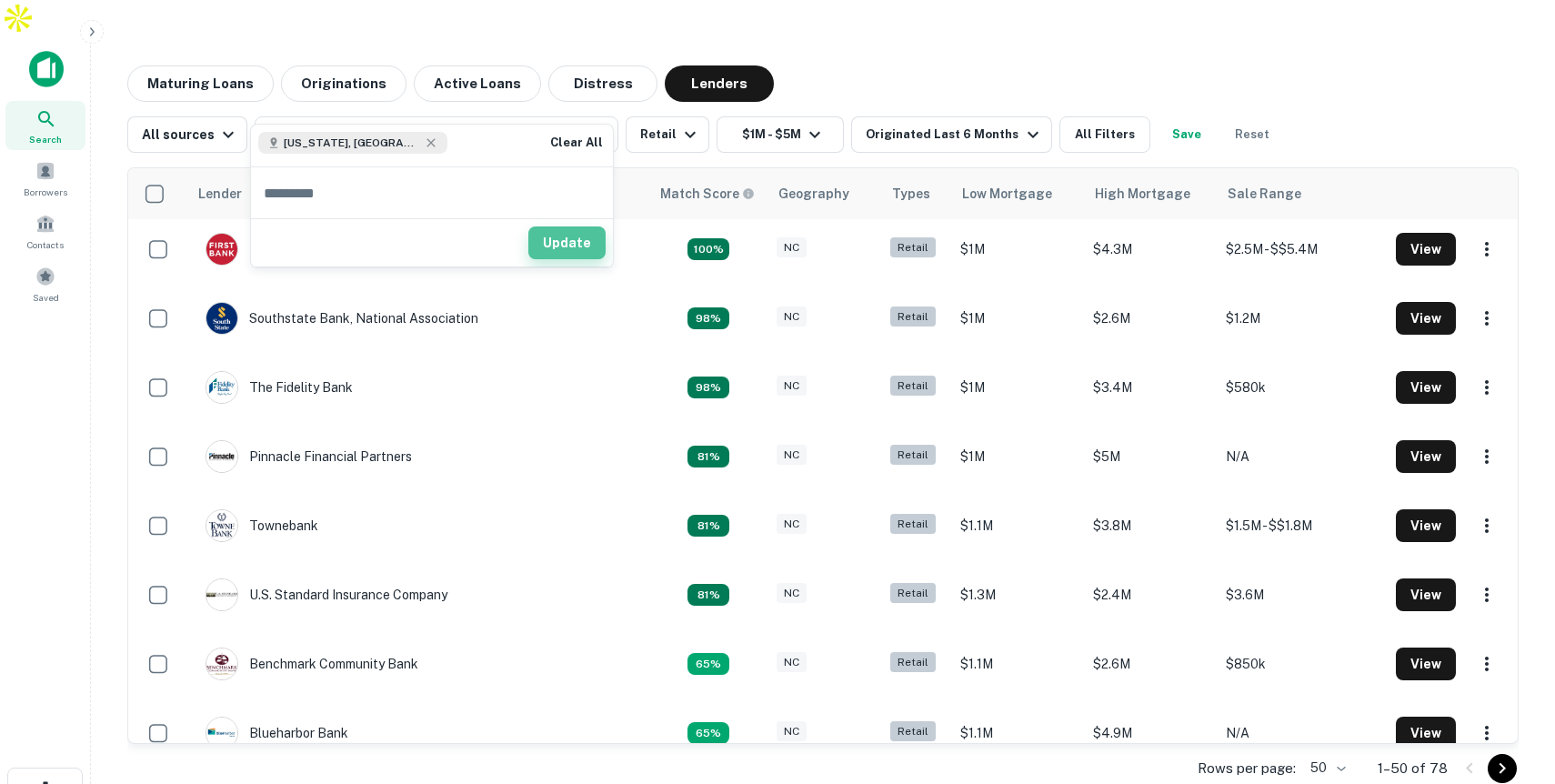
click at [581, 242] on button "Update" at bounding box center [566, 243] width 77 height 33
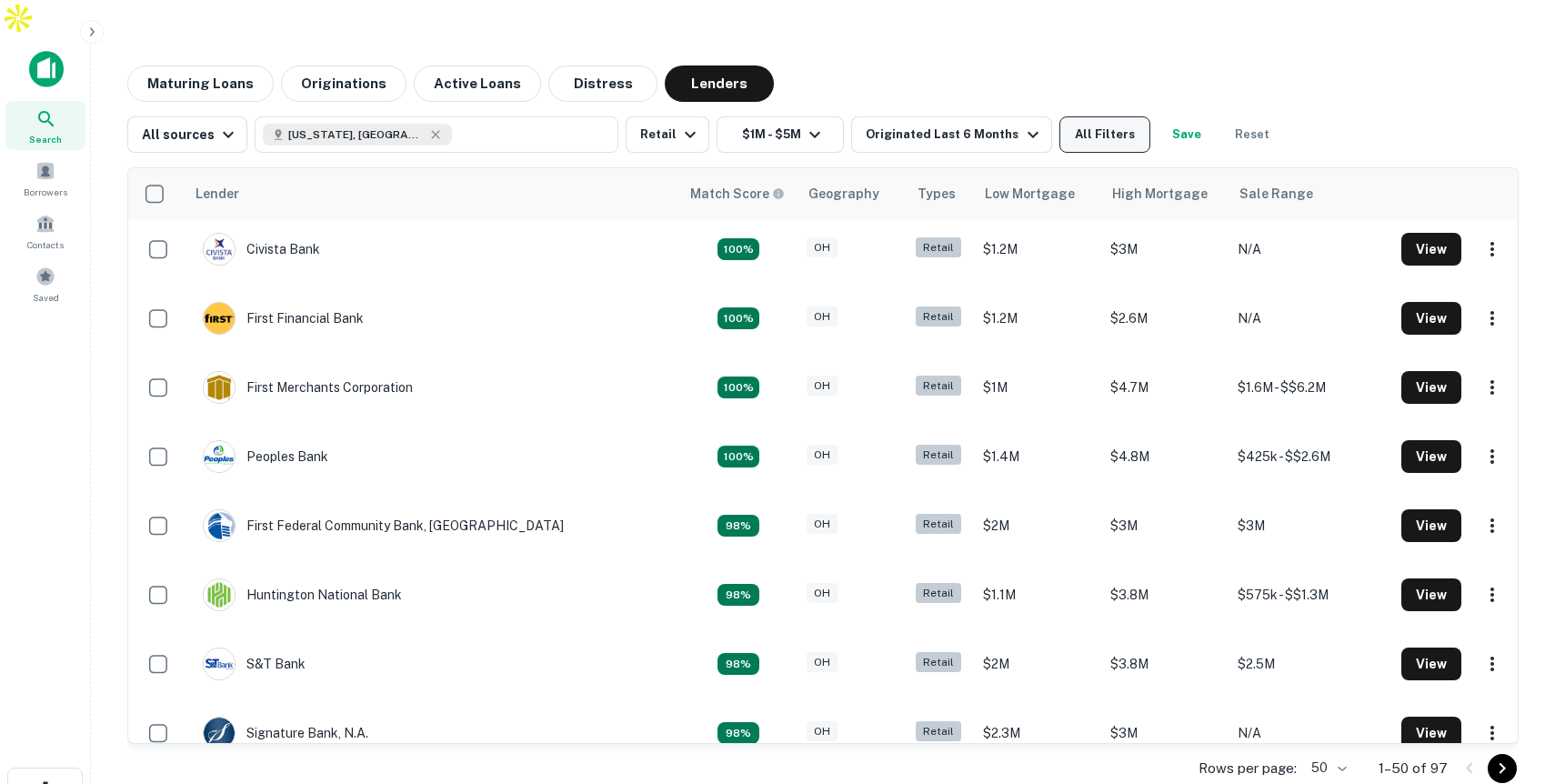
click at [1078, 116] on button "All Filters" at bounding box center [1105, 133] width 91 height 36
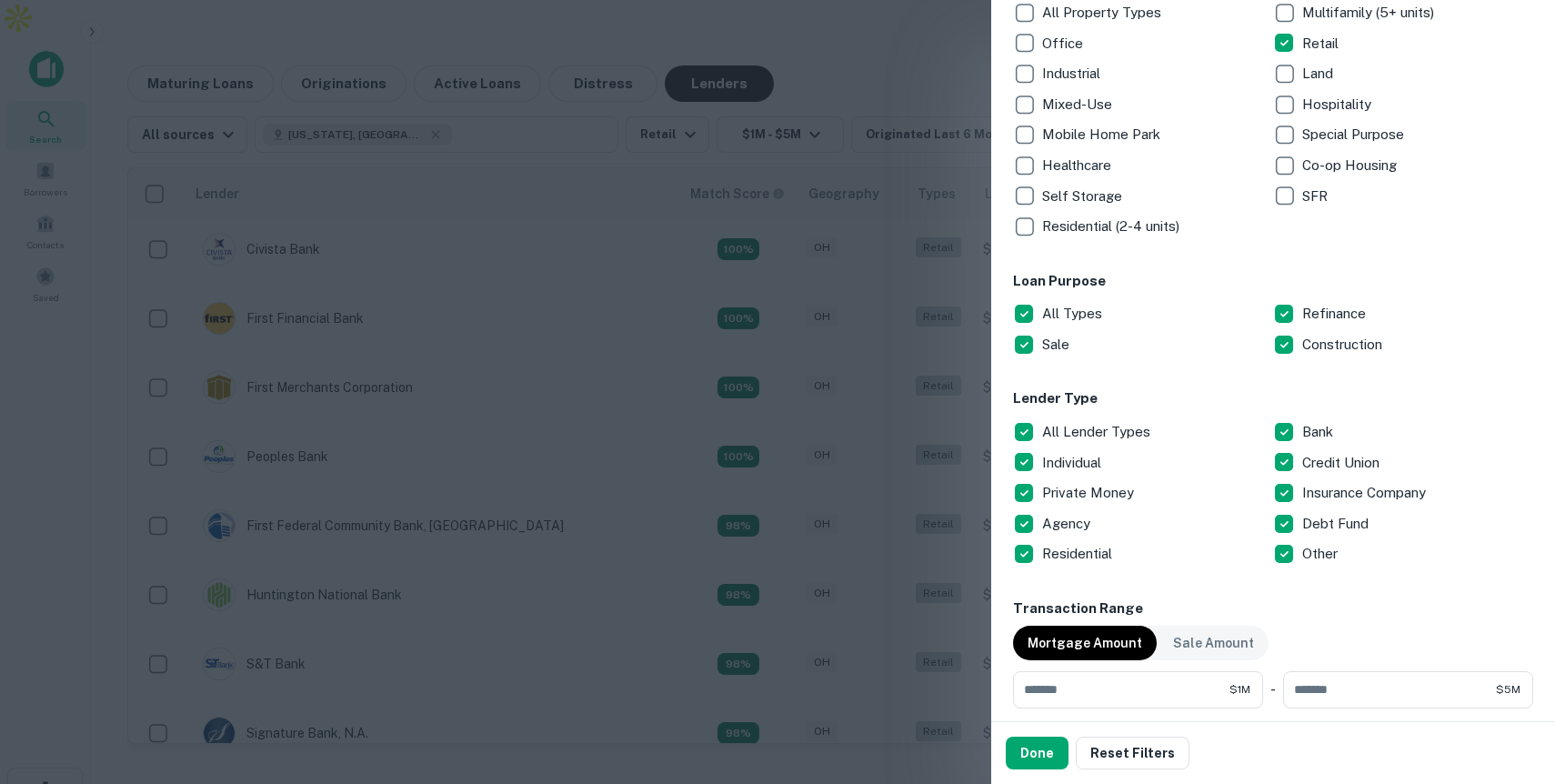
scroll to position [399, 0]
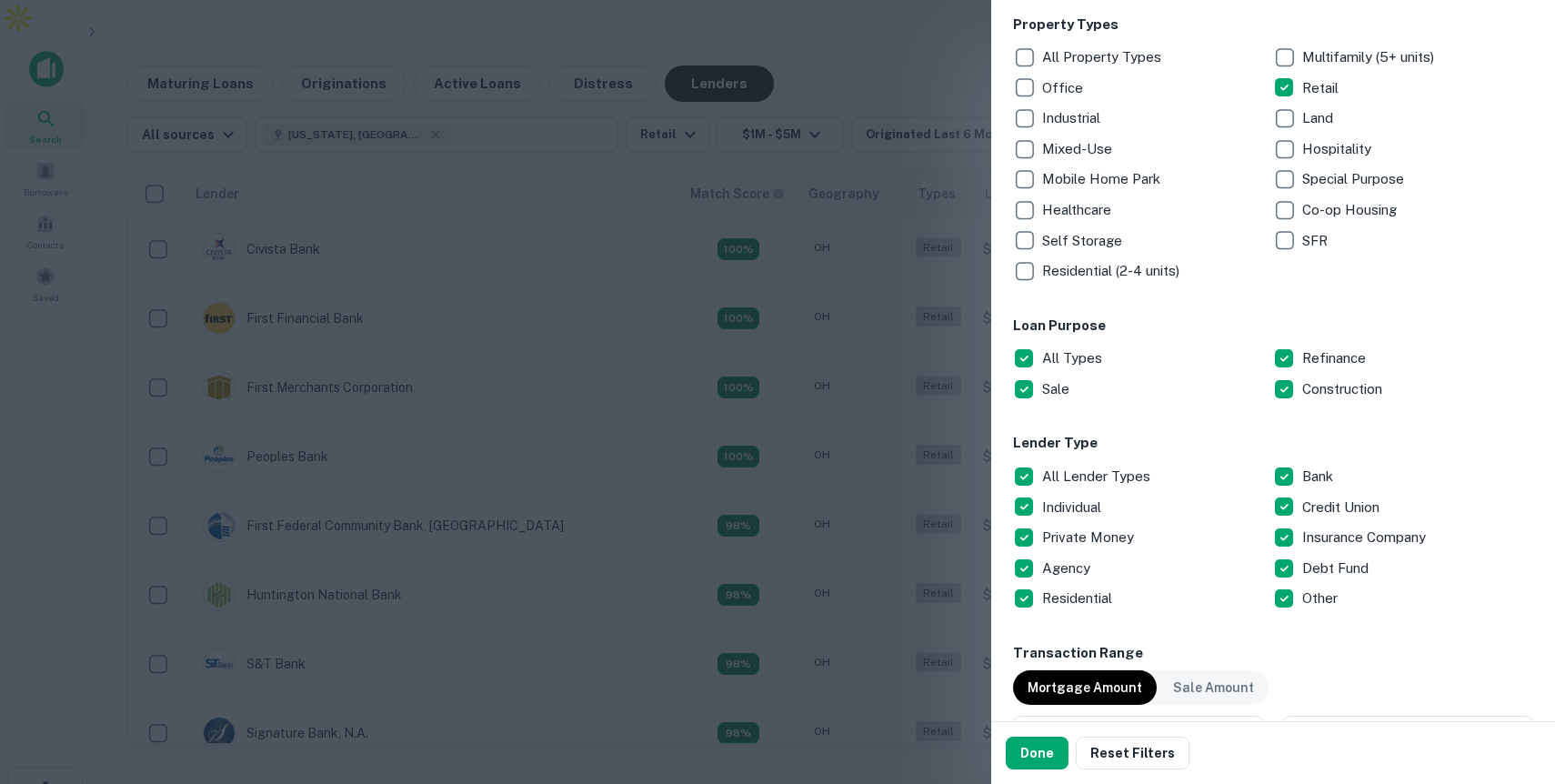
click at [880, 37] on div at bounding box center [778, 392] width 1555 height 784
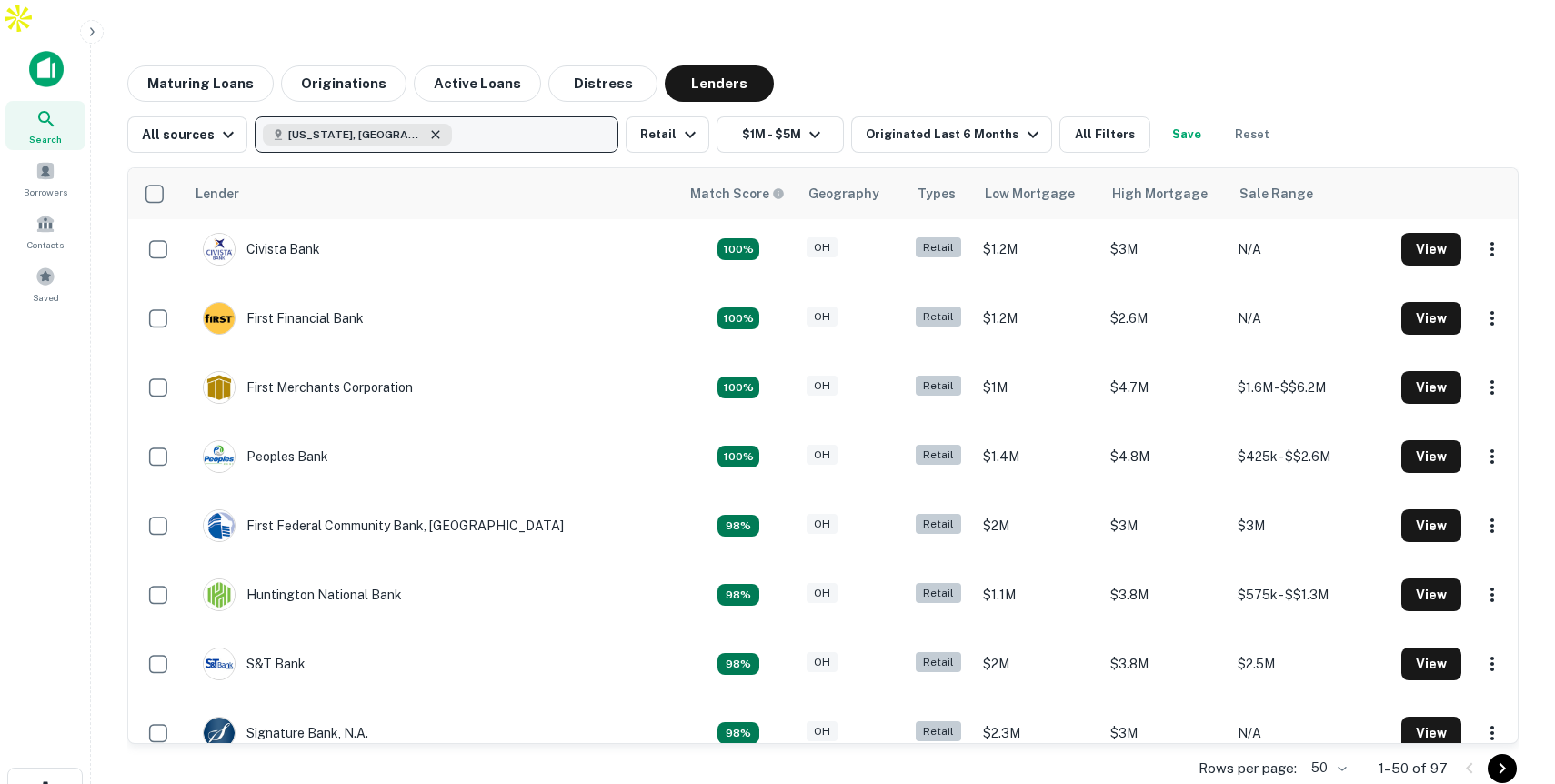
click at [432, 130] on icon "button" at bounding box center [436, 133] width 8 height 8
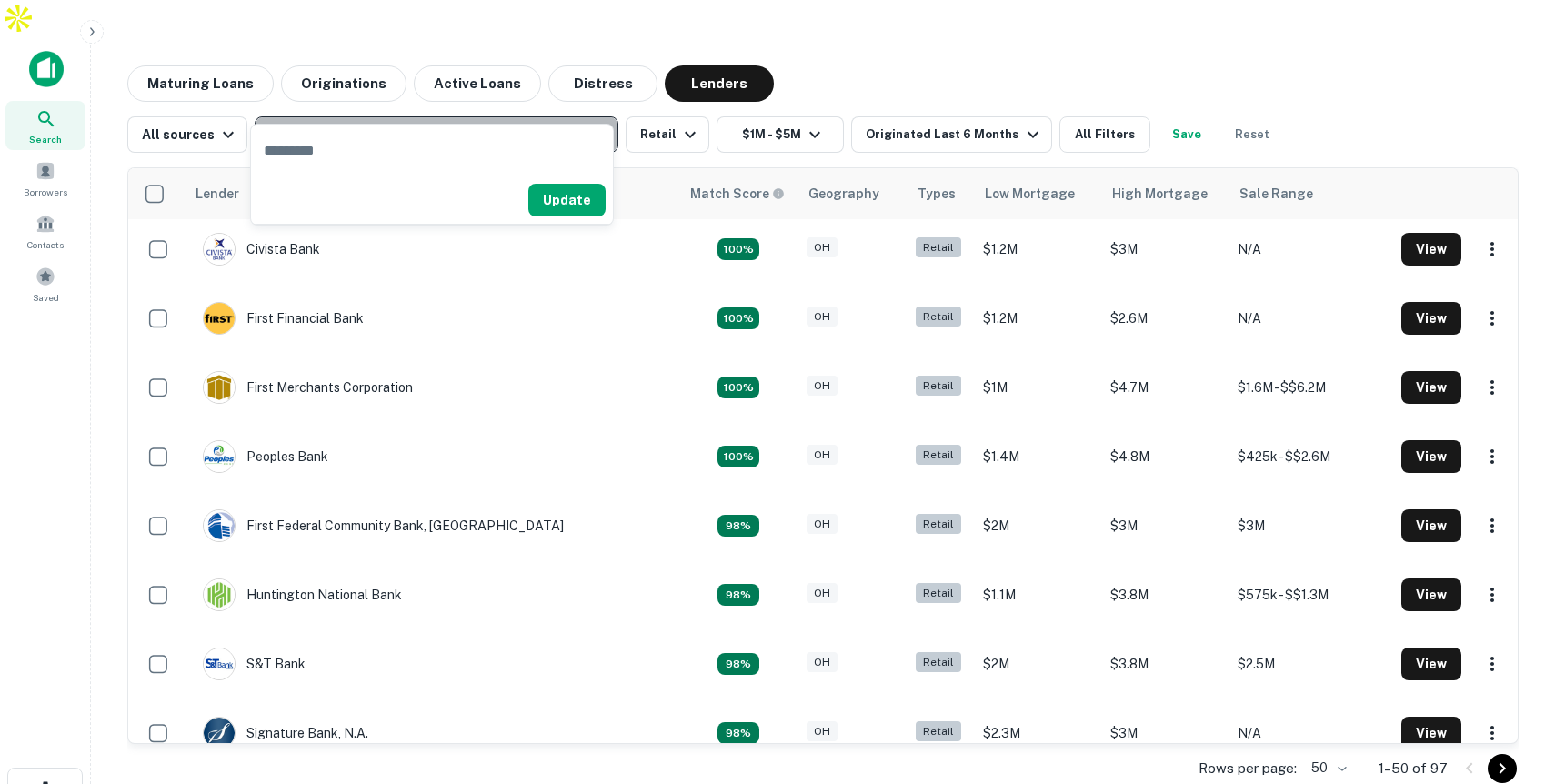
click at [345, 124] on p "Enter addresses, locations or lender names" at bounding box center [417, 134] width 294 height 21
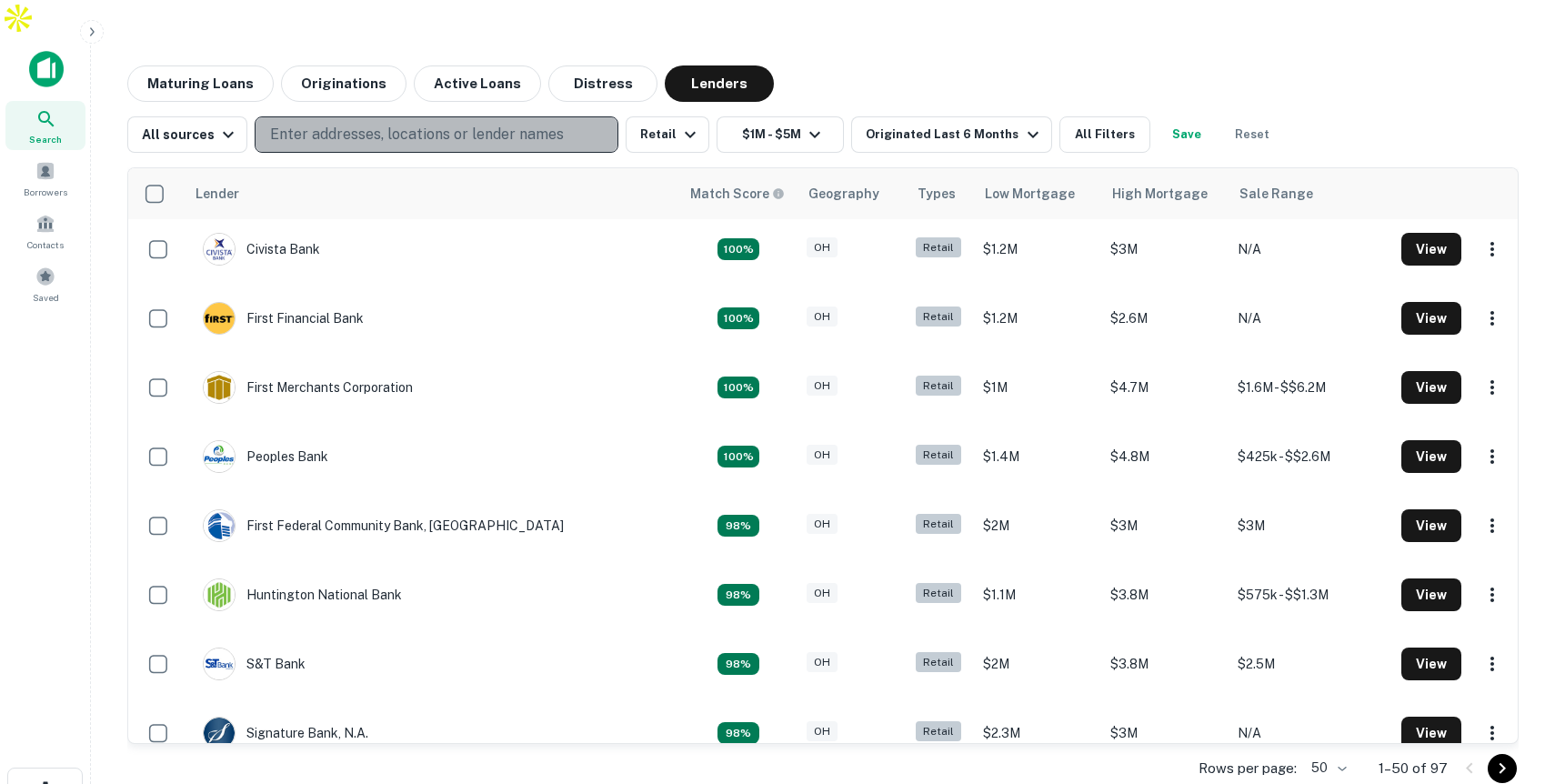
click at [345, 124] on p "Enter addresses, locations or lender names" at bounding box center [417, 134] width 294 height 21
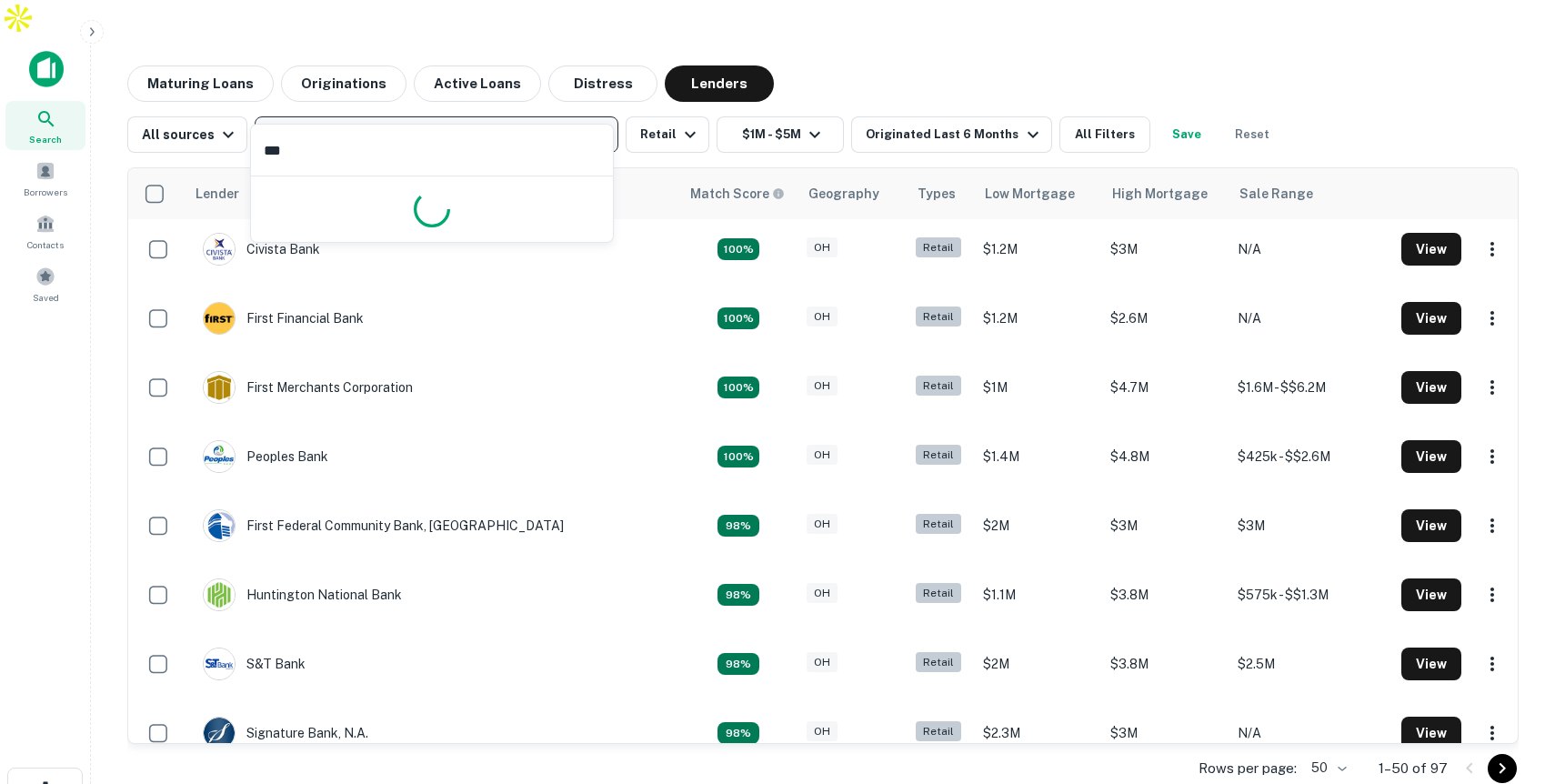
type input "****"
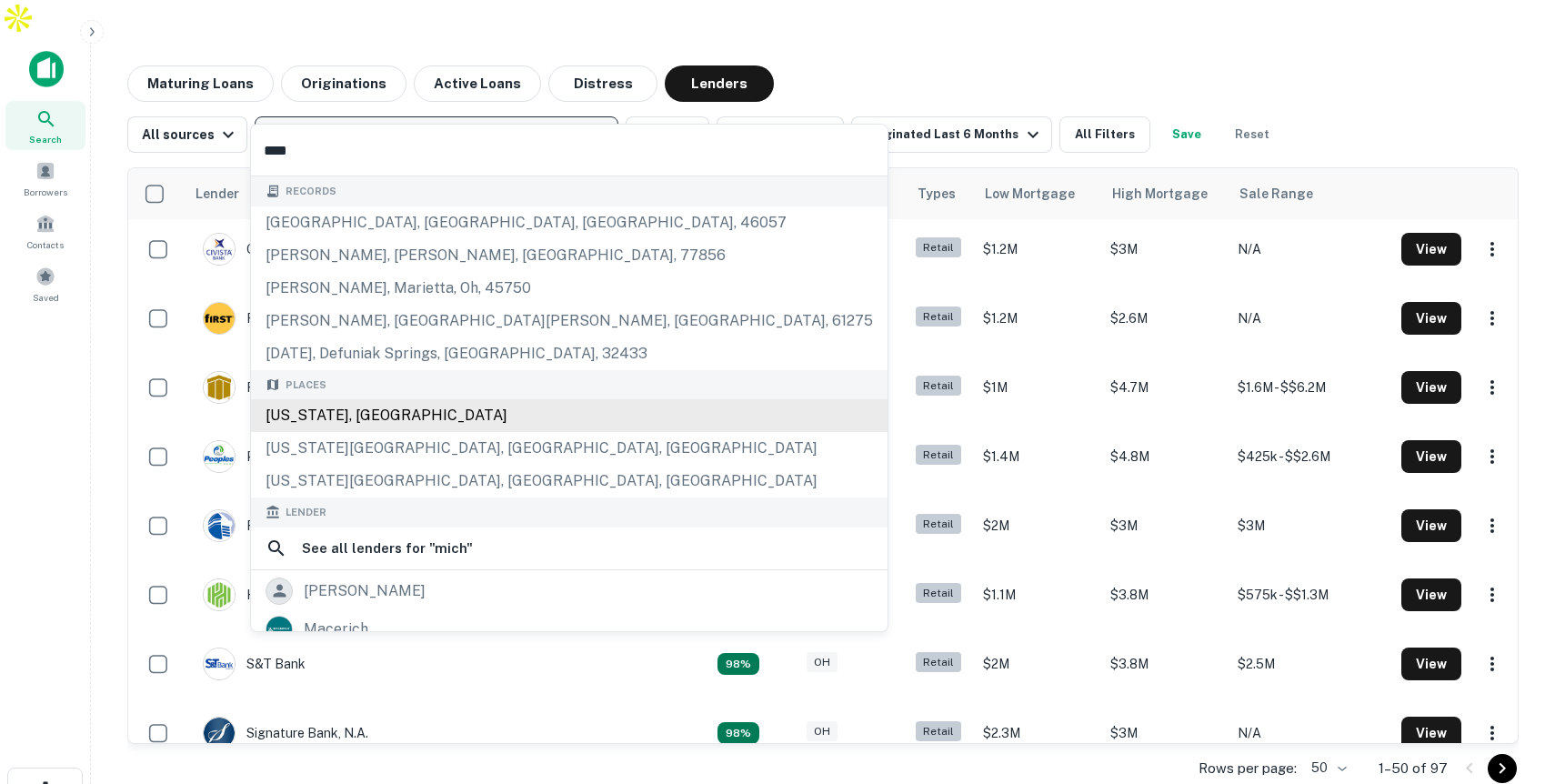
click at [309, 411] on div "Michigan, USA" at bounding box center [569, 416] width 636 height 33
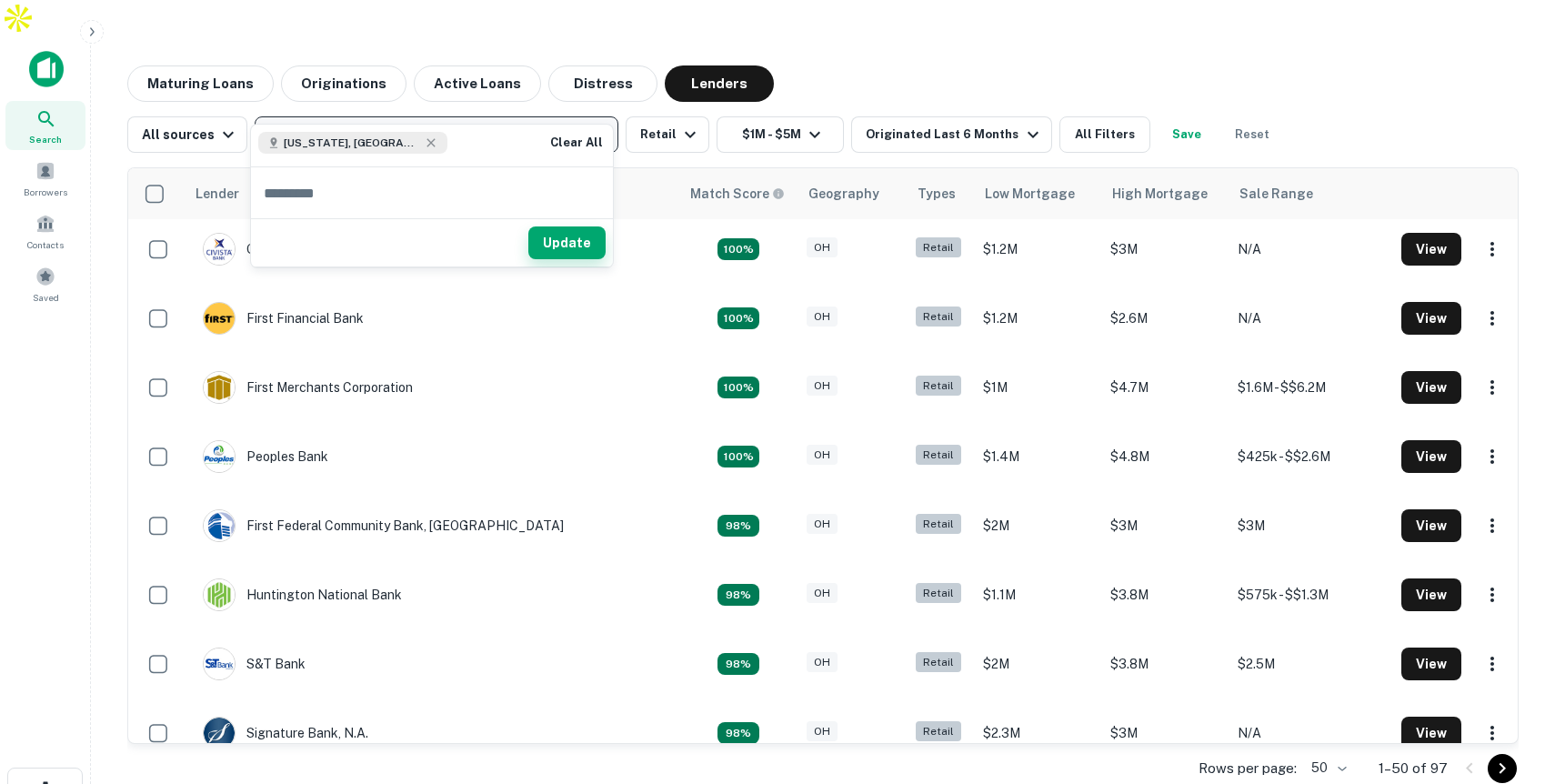
click at [582, 247] on button "Update" at bounding box center [566, 243] width 77 height 33
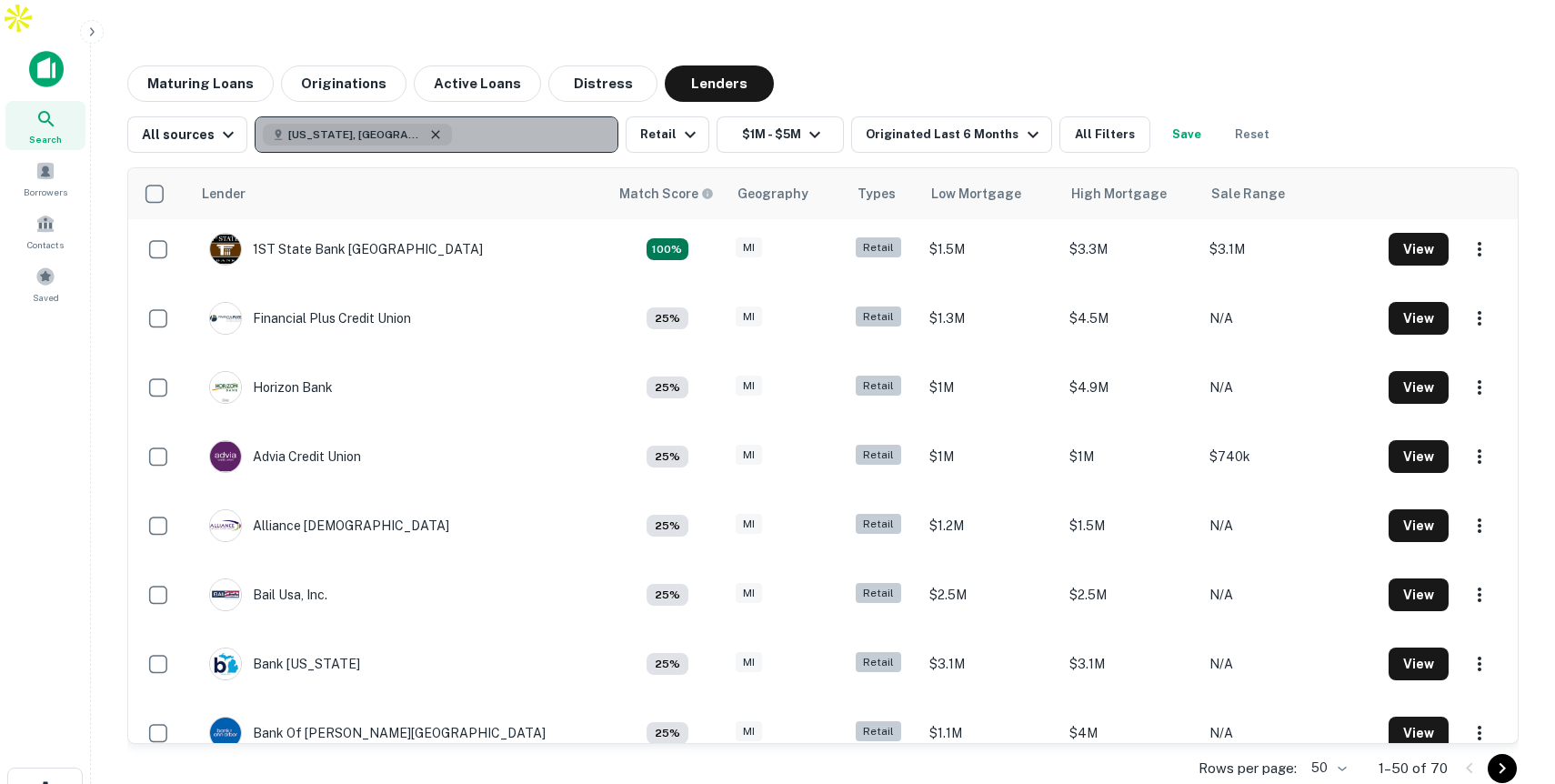
click at [429, 128] on icon "button" at bounding box center [436, 134] width 15 height 15
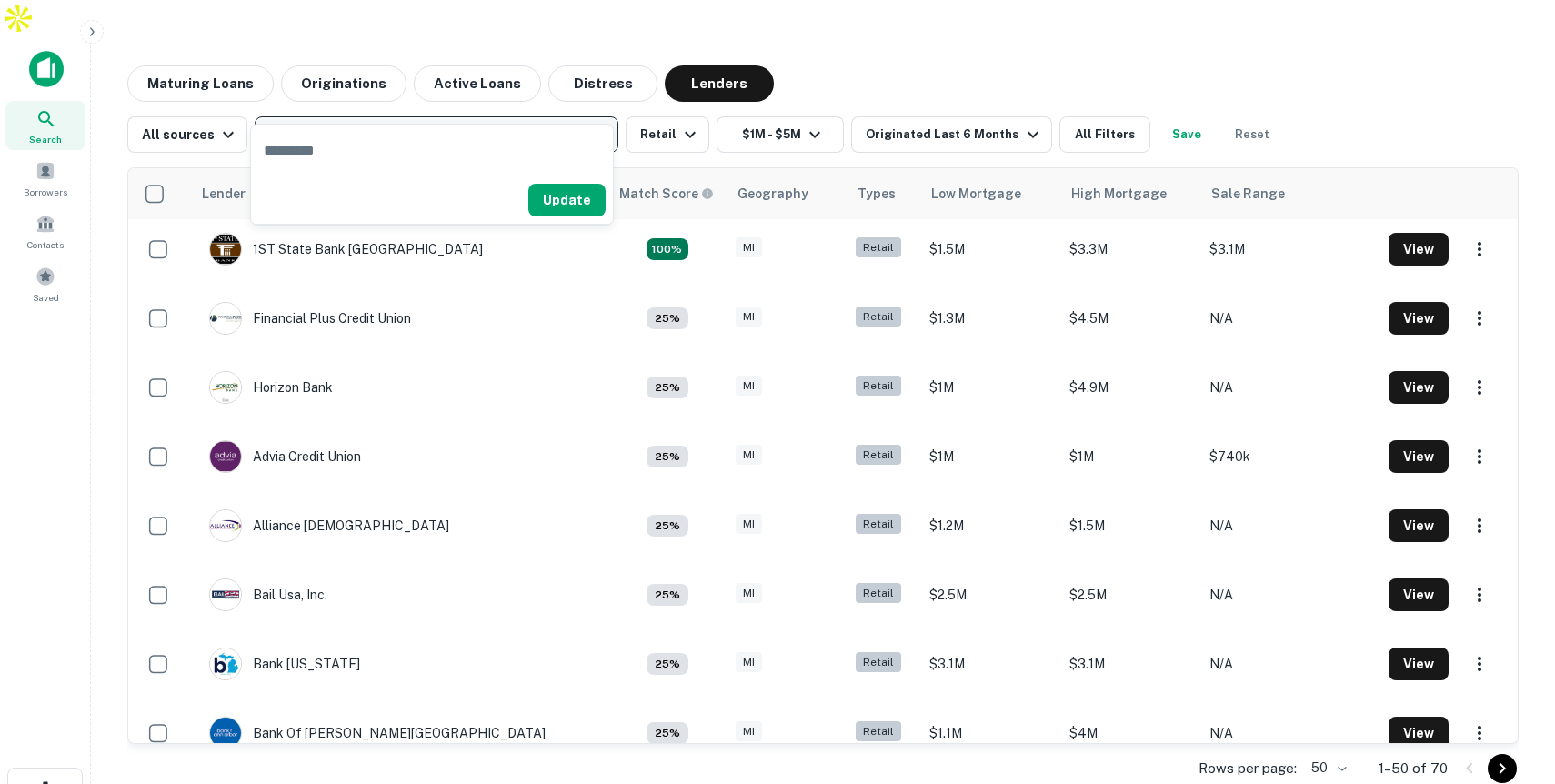
click at [336, 143] on input "text" at bounding box center [433, 150] width 362 height 51
type input "****"
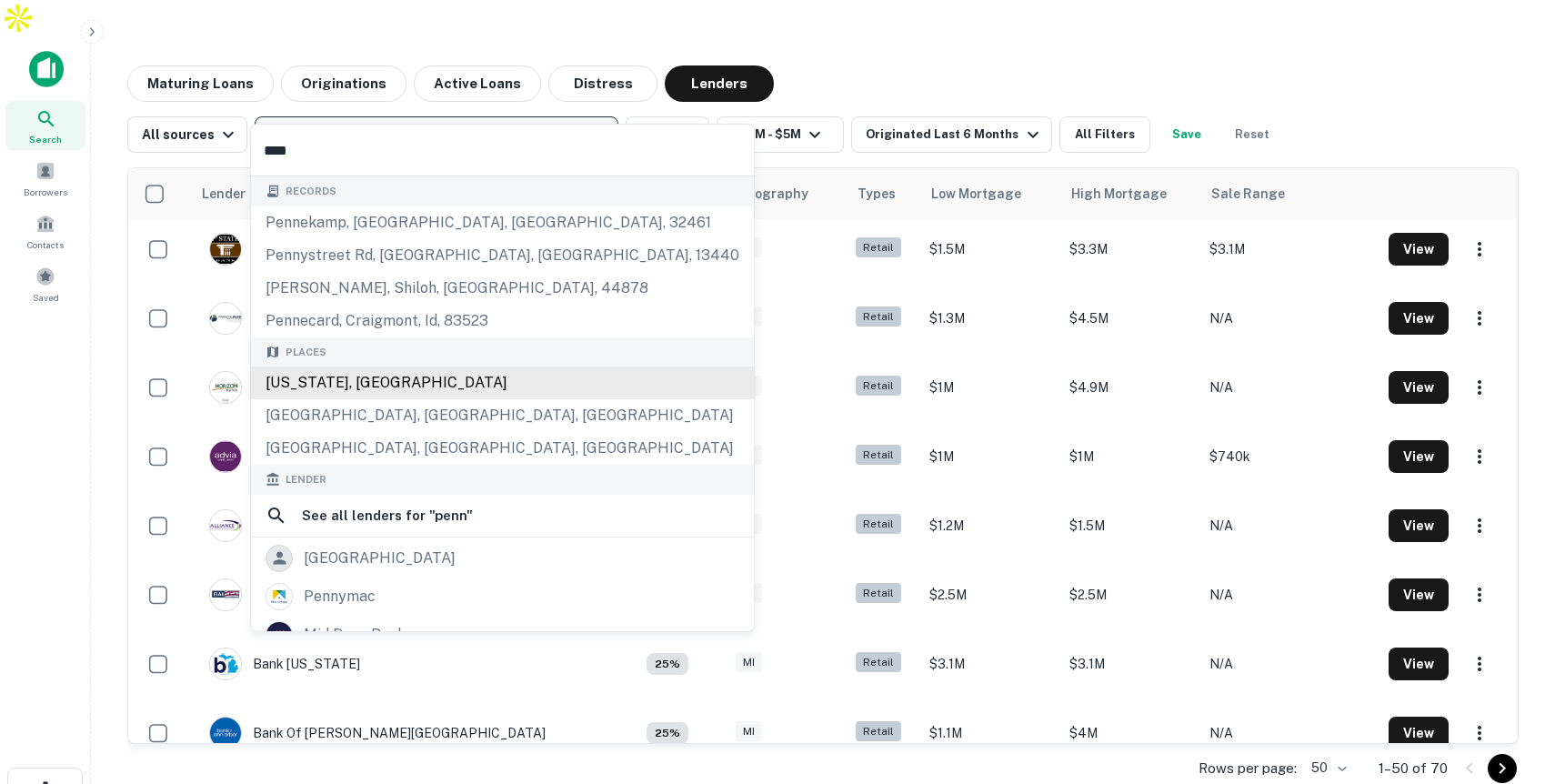
click at [290, 388] on div "Places Pennsylvania, USA Penn Valley, CA, USA Penngrove, CA, USA" at bounding box center [503, 401] width 503 height 129
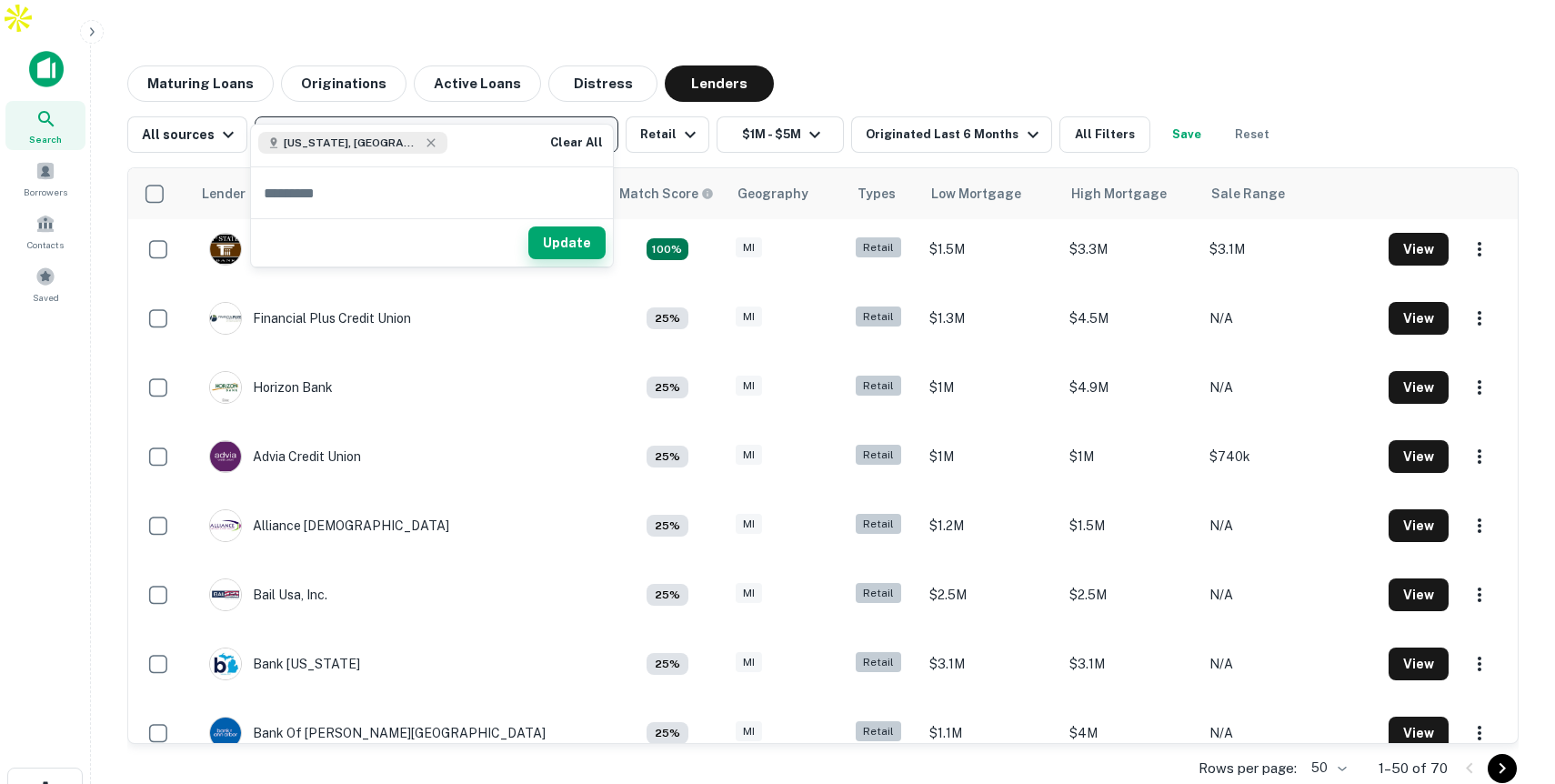
click at [567, 240] on button "Update" at bounding box center [566, 243] width 77 height 33
